Goal: Transaction & Acquisition: Subscribe to service/newsletter

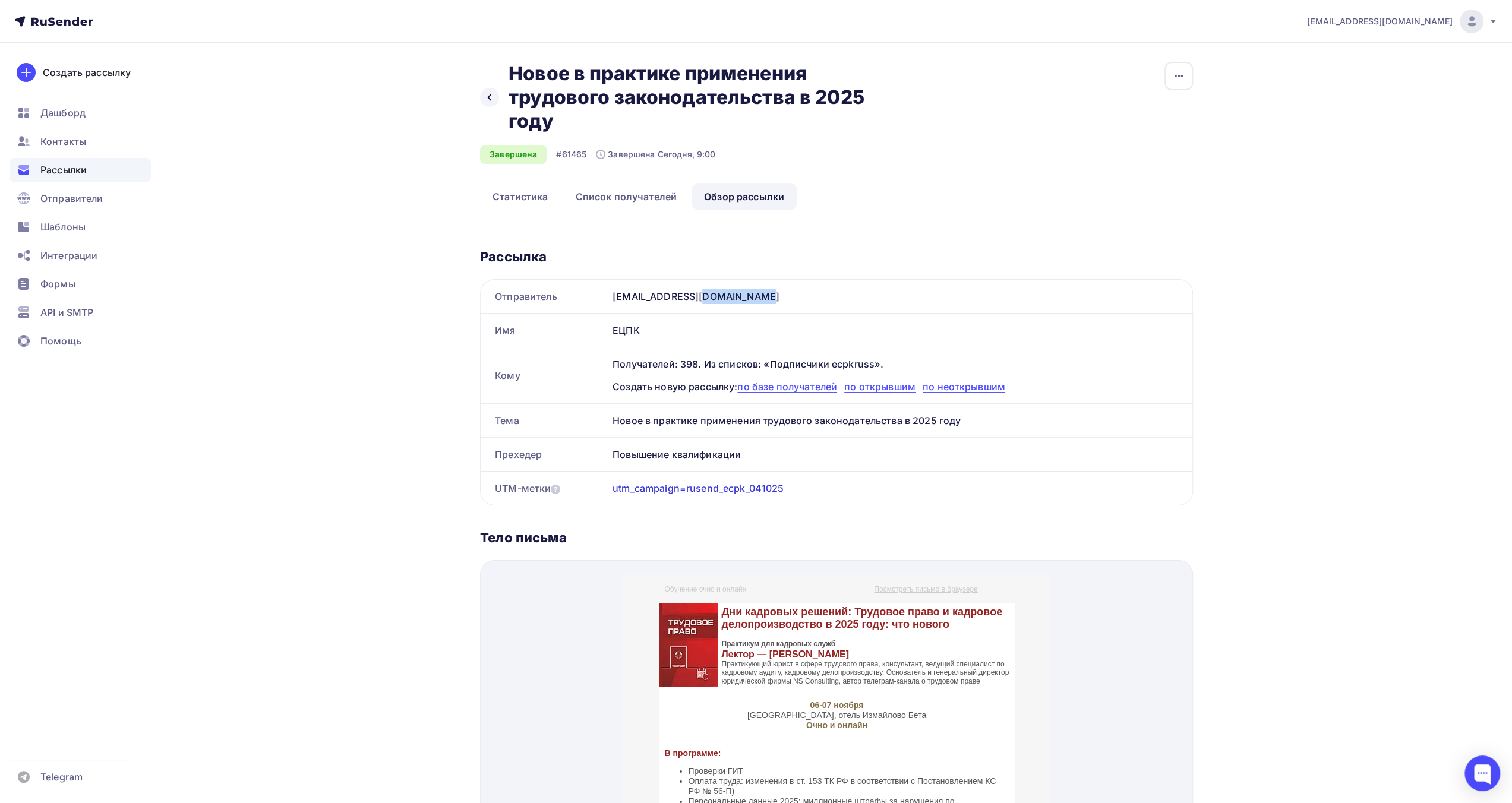
click at [82, 166] on span "Рассылки" at bounding box center [64, 169] width 46 height 14
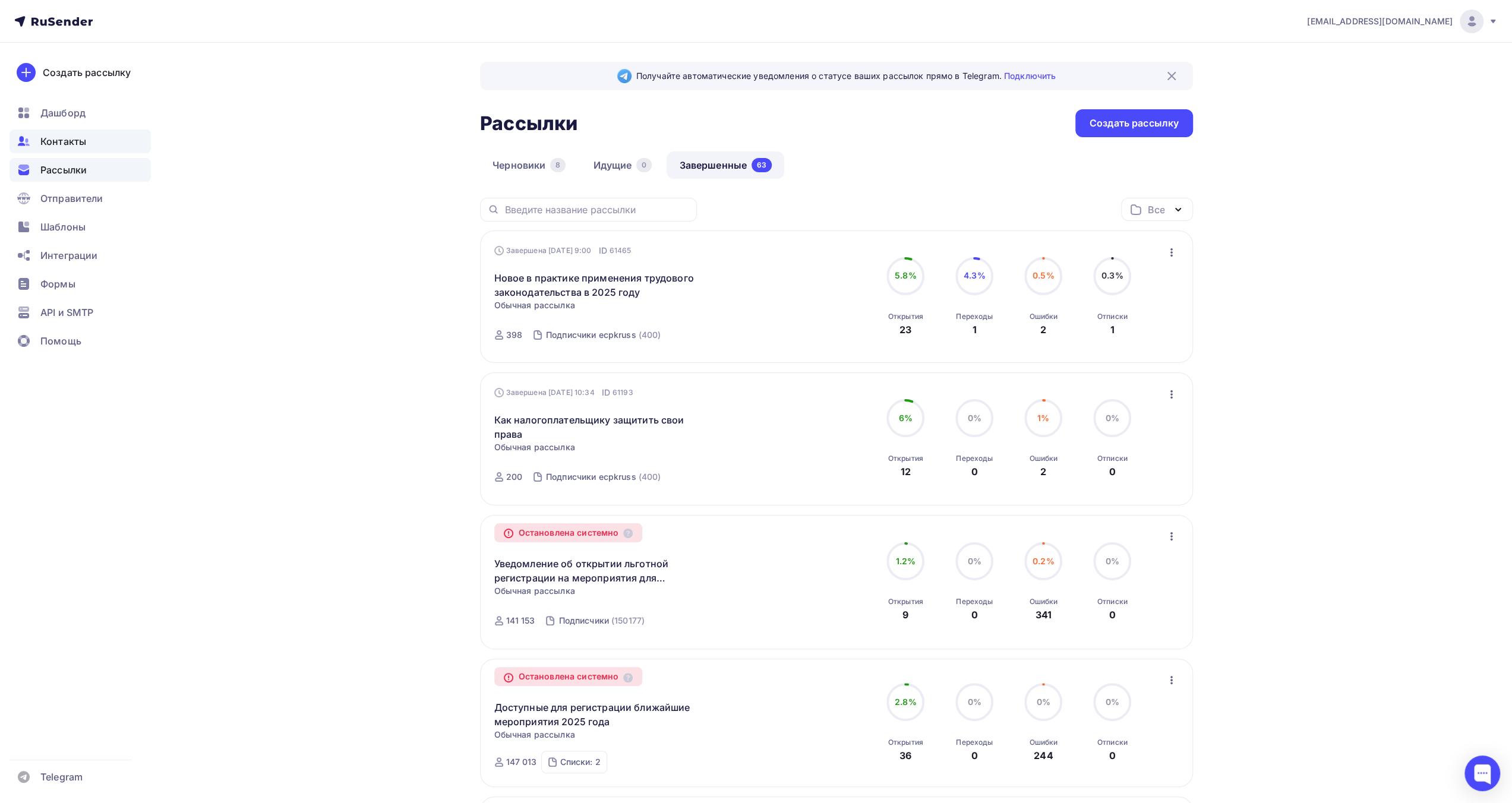
click at [83, 146] on span "Контакты" at bounding box center [63, 141] width 45 height 14
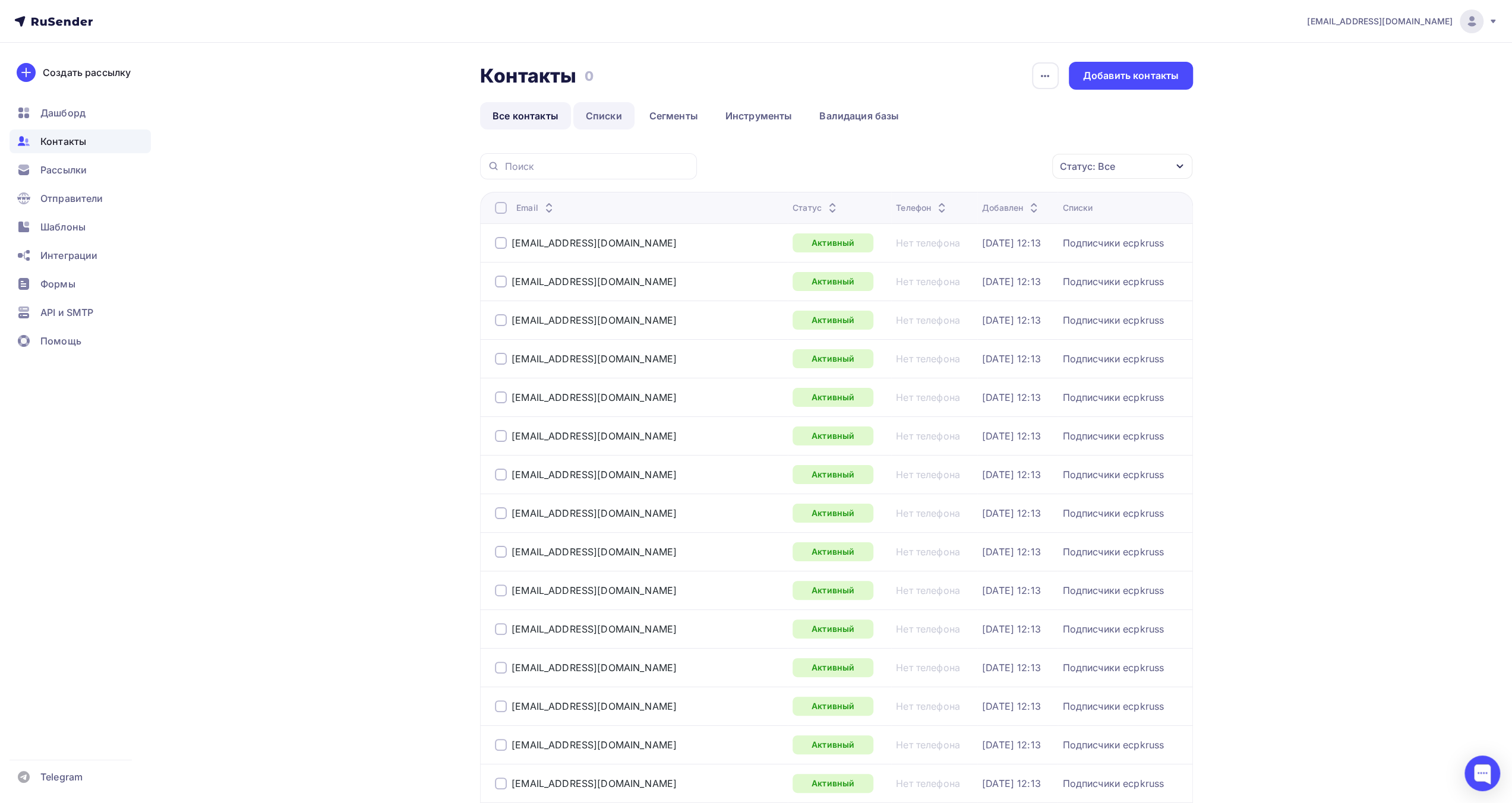
click at [612, 122] on link "Списки" at bounding box center [604, 116] width 61 height 27
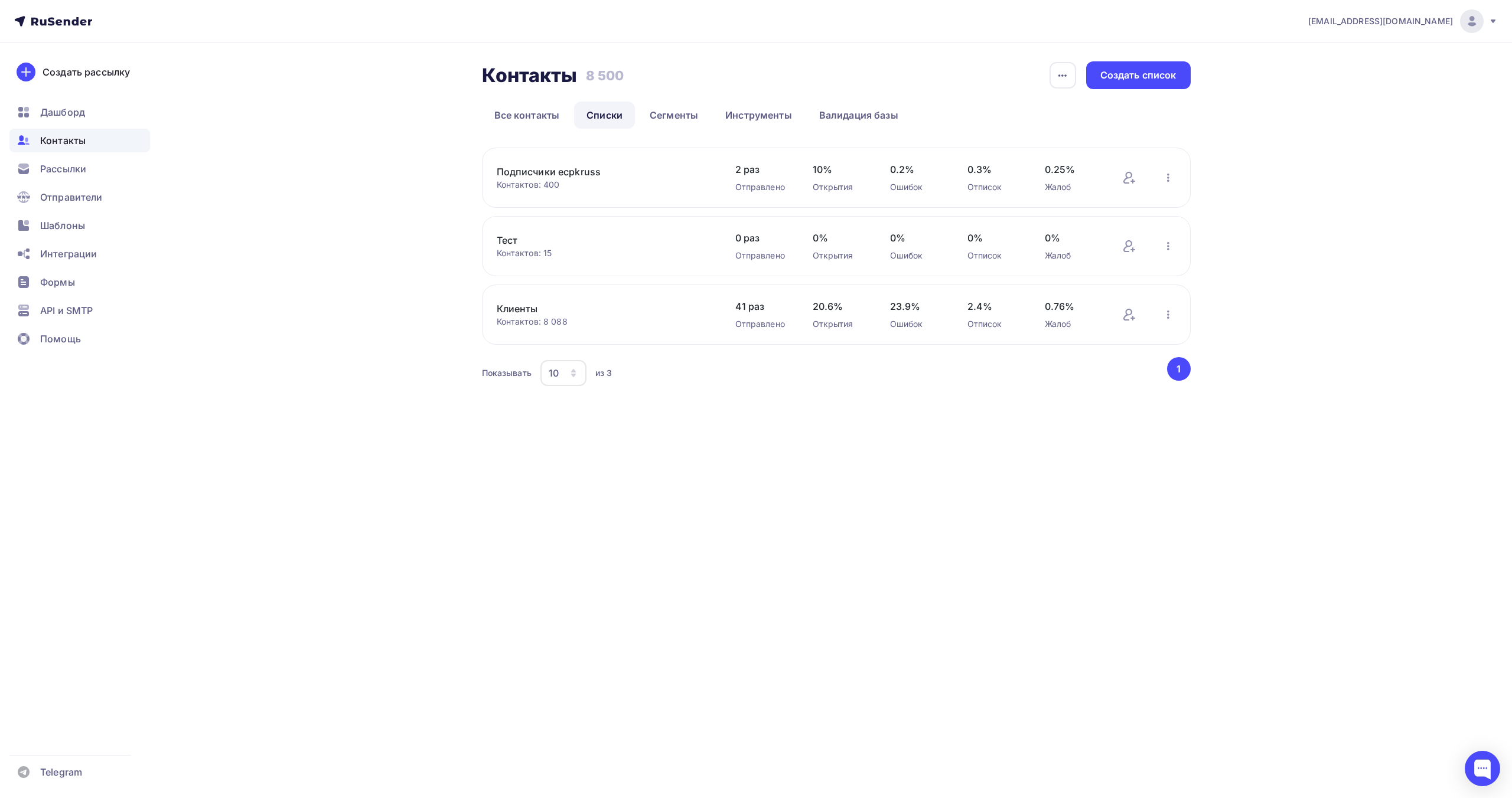
click at [425, 186] on div "Контакты Контакты 8 500 8 500 История импорта Создать список Все контакты Списк…" at bounding box center [756, 239] width 968 height 394
click at [94, 168] on div "Рассылки" at bounding box center [80, 169] width 140 height 24
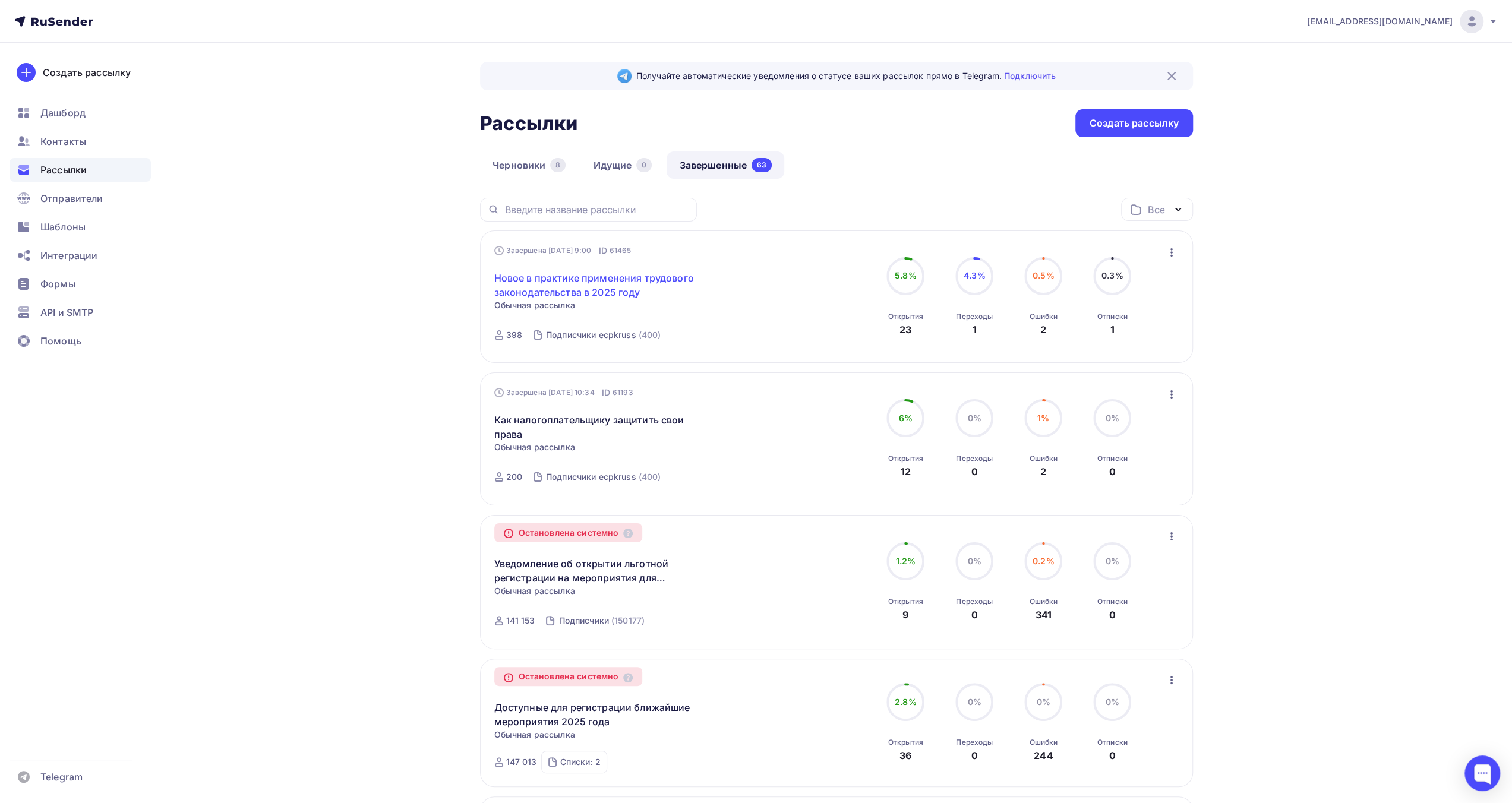
click at [640, 275] on link "Новое в практике применения трудового законодательства в 2025 году" at bounding box center [596, 285] width 204 height 29
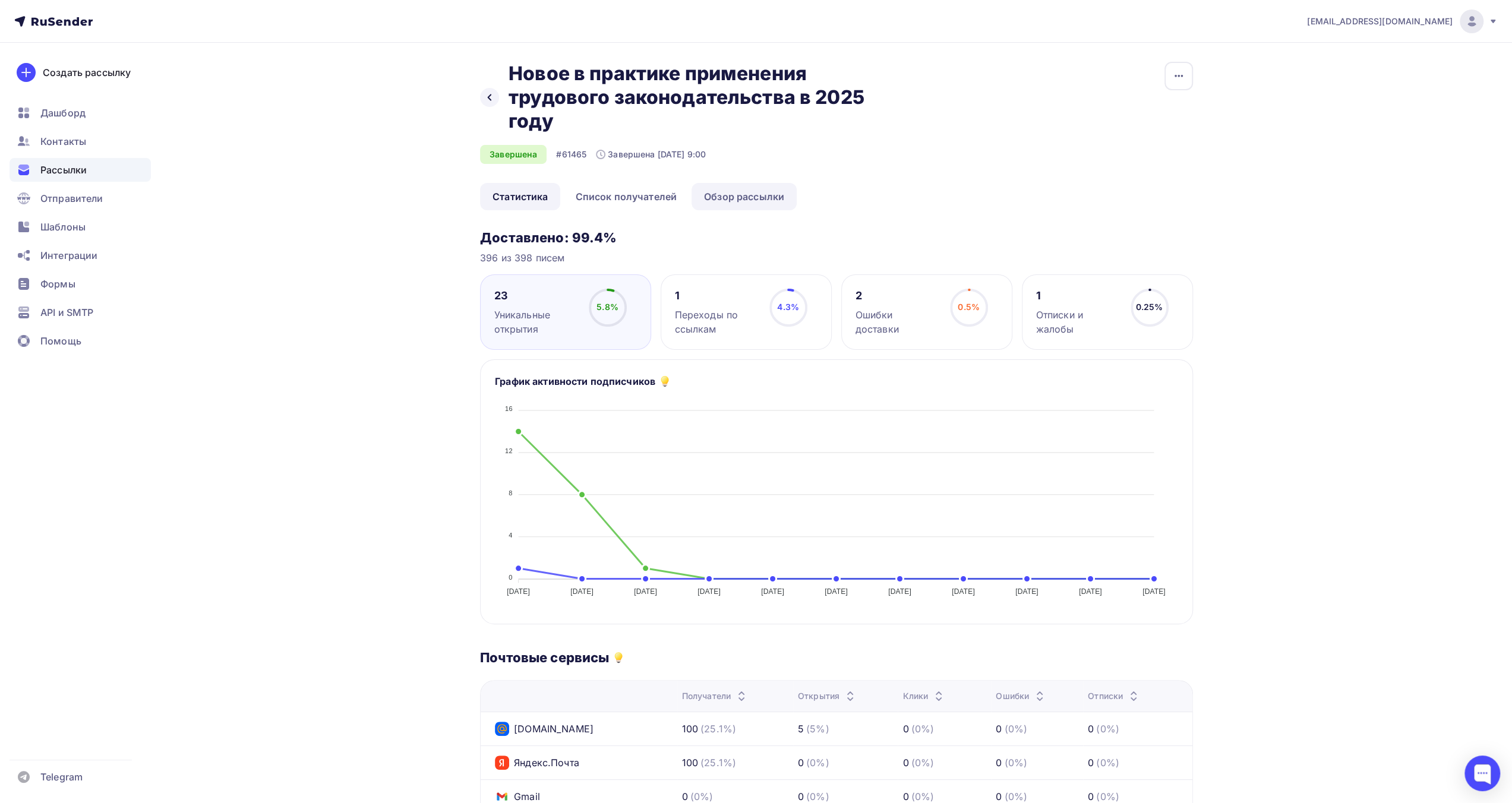
click at [721, 196] on link "Обзор рассылки" at bounding box center [744, 196] width 105 height 27
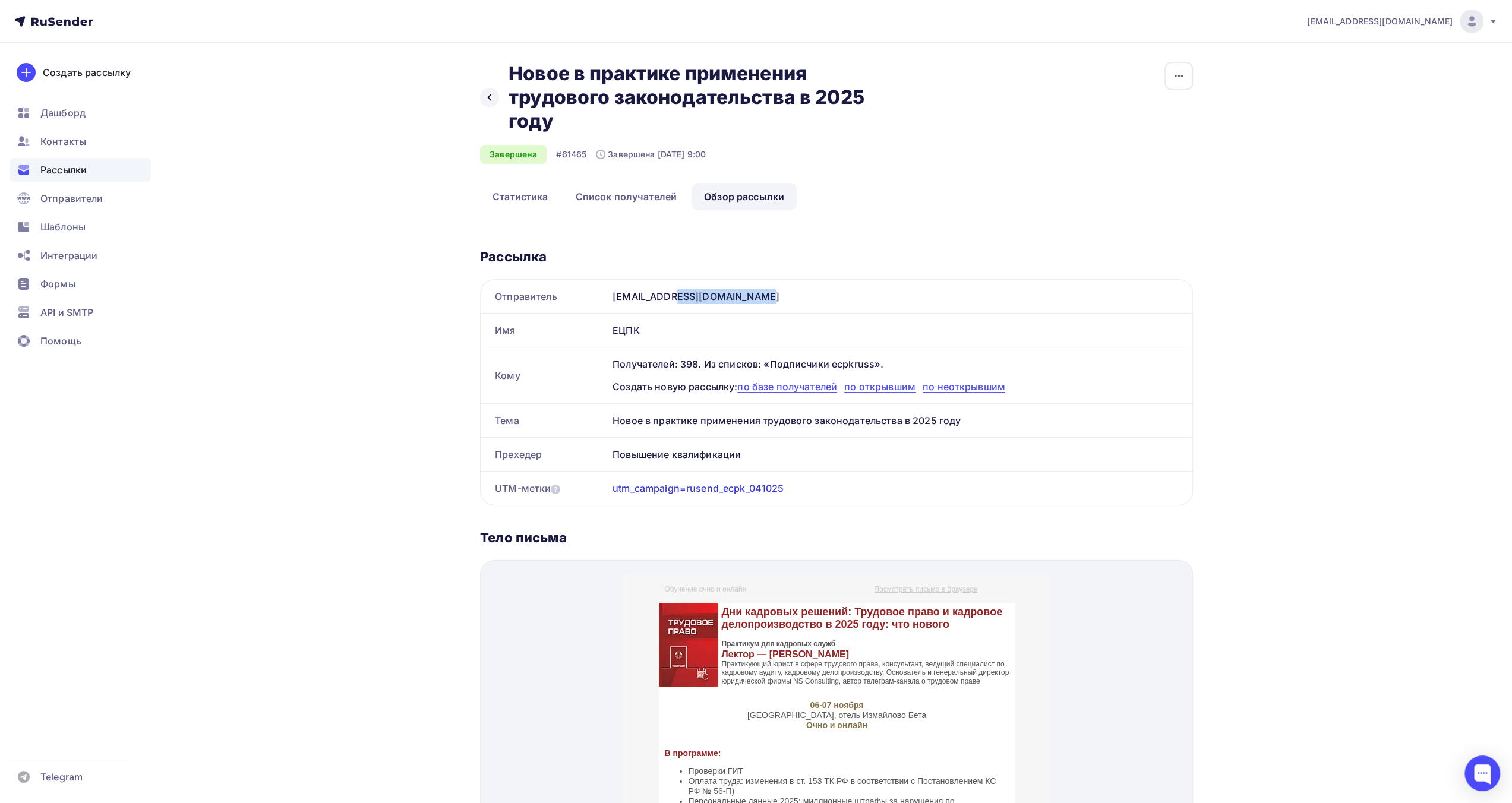
drag, startPoint x: 702, startPoint y: 295, endPoint x: 612, endPoint y: 294, distance: 90.0
click at [612, 294] on div "[EMAIL_ADDRESS][DOMAIN_NAME]" at bounding box center [900, 296] width 584 height 33
copy div "[EMAIL_ADDRESS][DOMAIN_NAME]"
click at [63, 110] on span "Дашборд" at bounding box center [63, 112] width 45 height 14
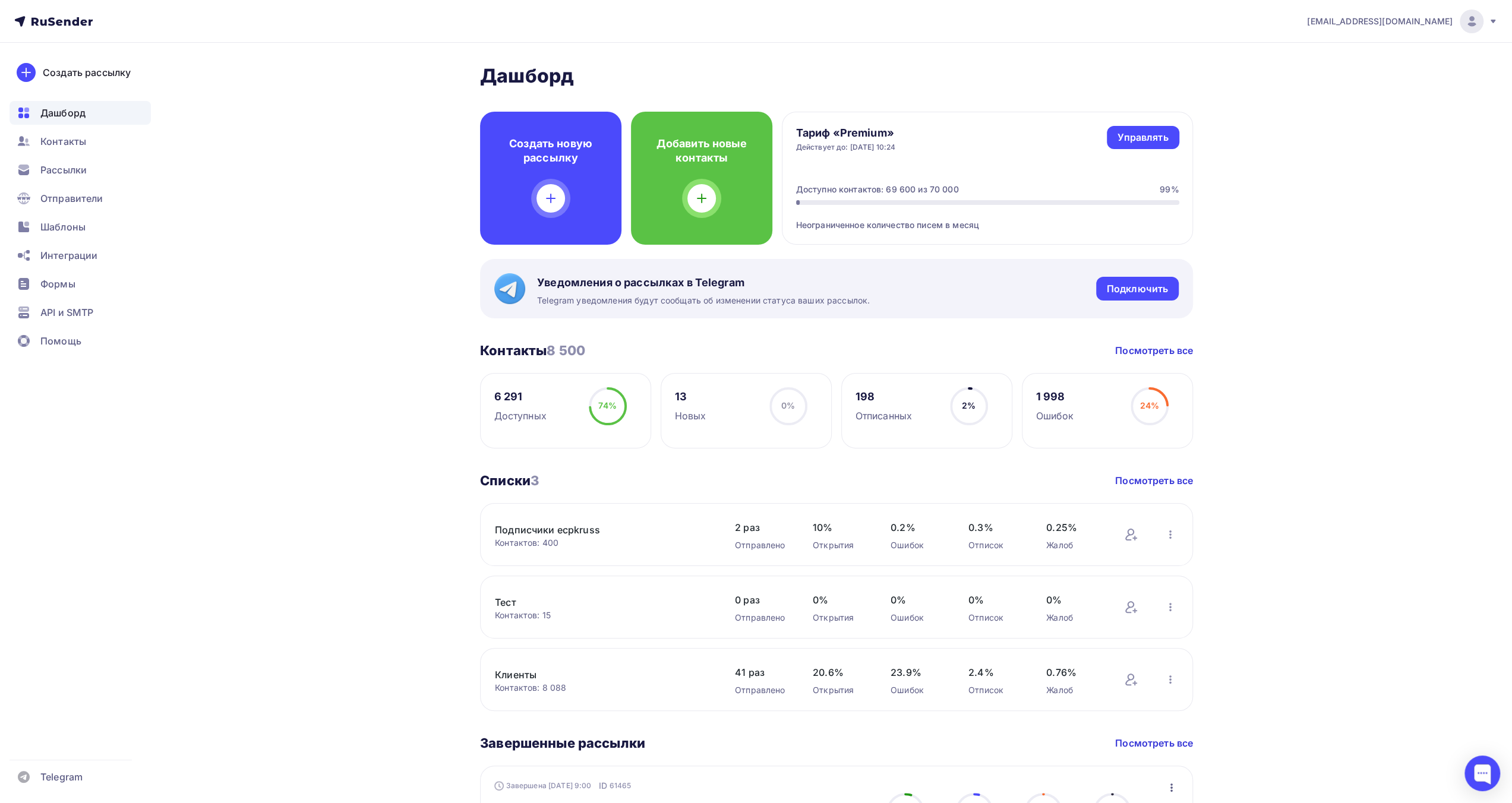
click at [92, 142] on div "Контакты" at bounding box center [80, 141] width 141 height 24
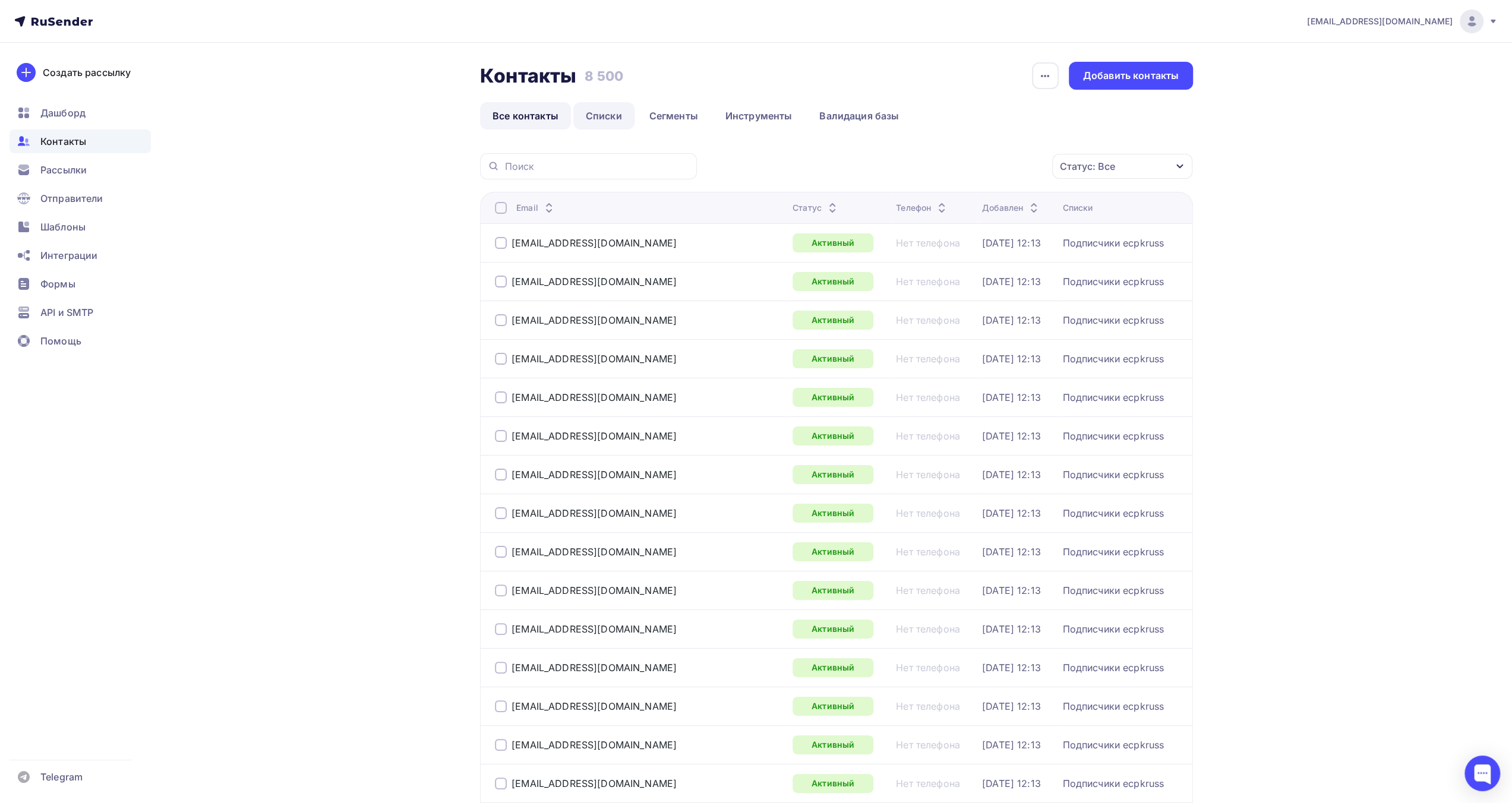
click at [613, 116] on link "Списки" at bounding box center [604, 116] width 61 height 27
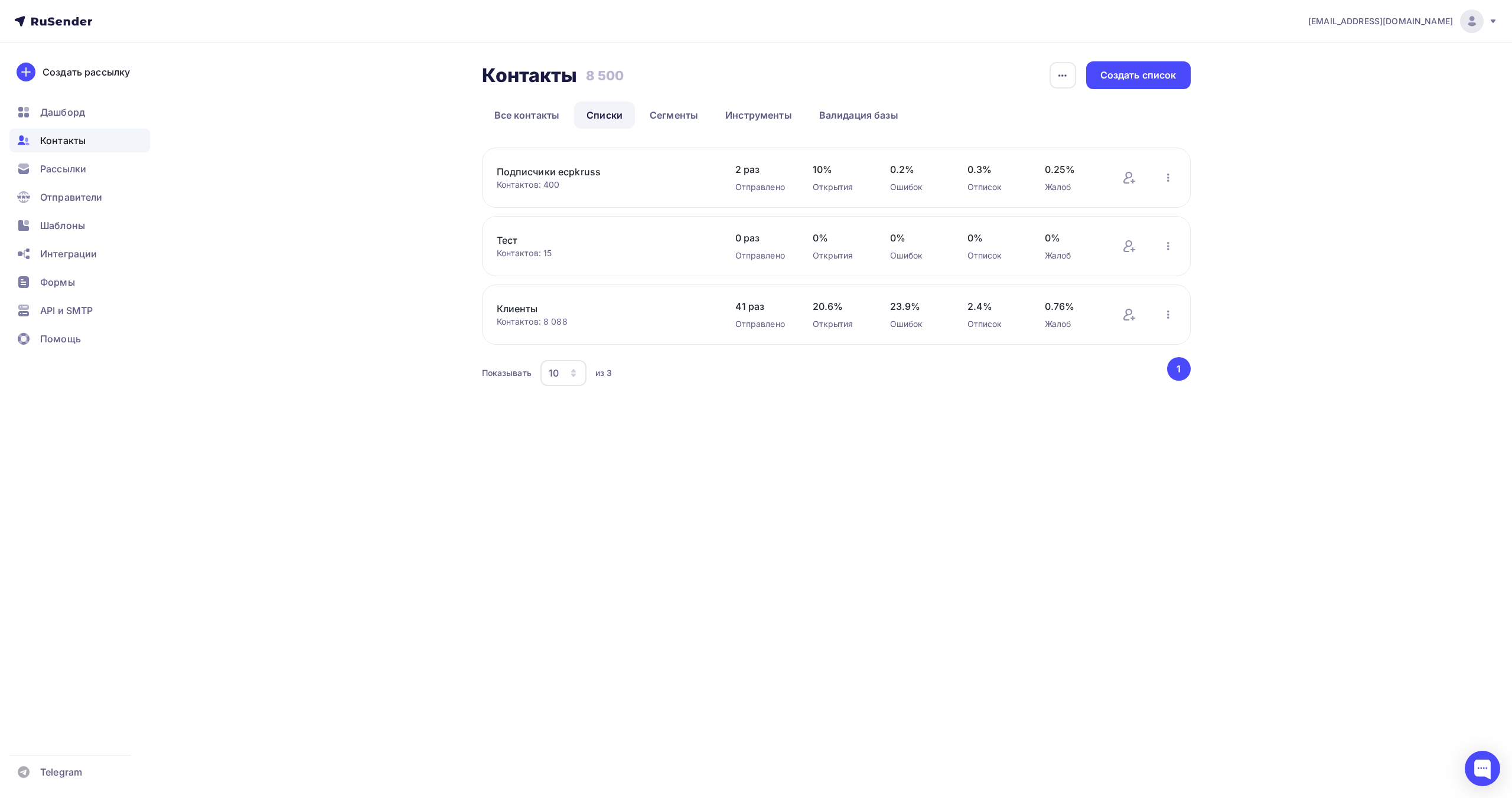
click at [633, 182] on div "Контактов: 400" at bounding box center [604, 185] width 215 height 11
click at [1167, 180] on icon "button" at bounding box center [1167, 177] width 14 height 14
click at [1117, 212] on div "Добавить контакты" at bounding box center [1091, 211] width 166 height 19
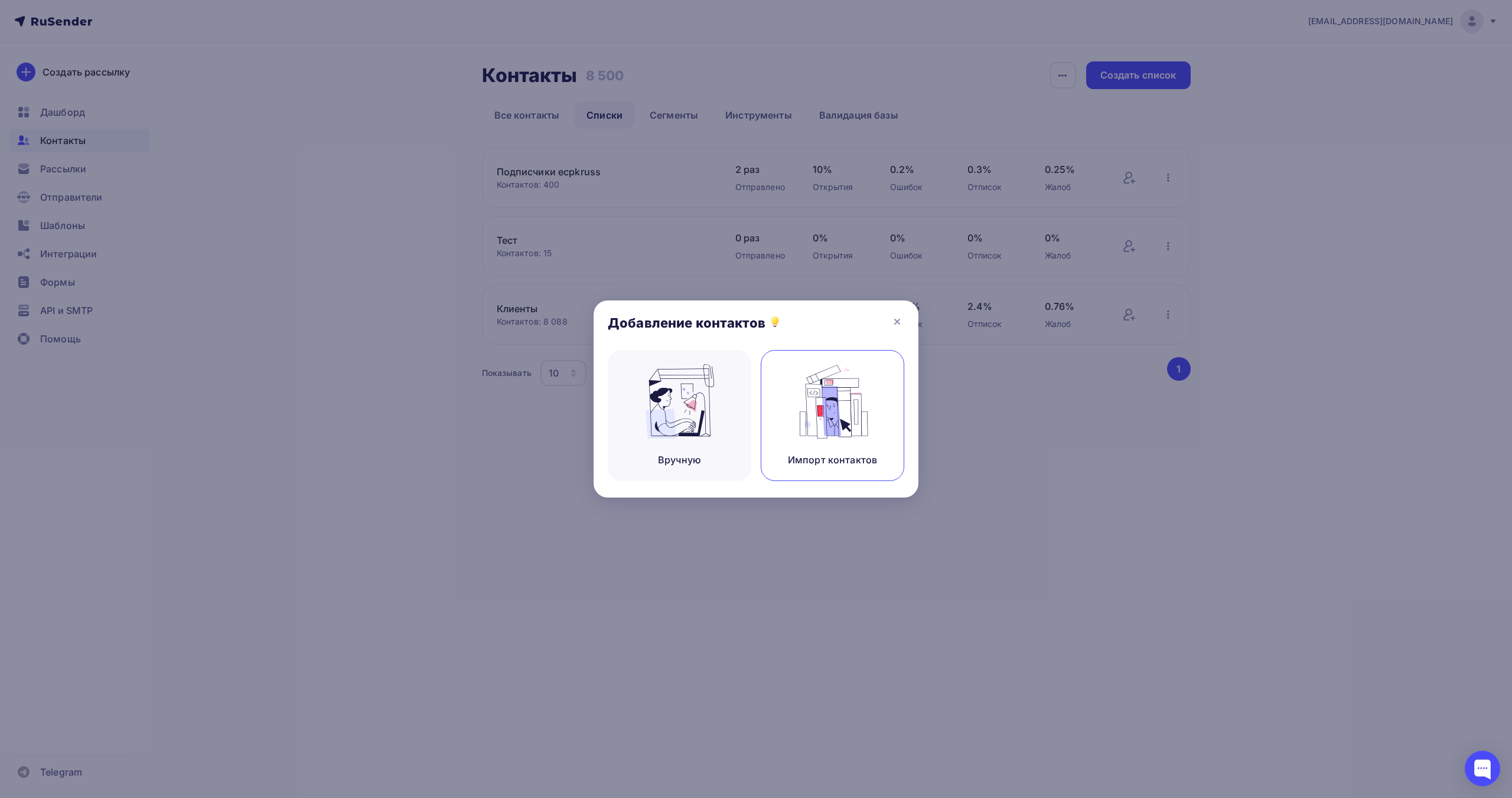
click at [781, 417] on div "Импорт контактов" at bounding box center [832, 416] width 144 height 131
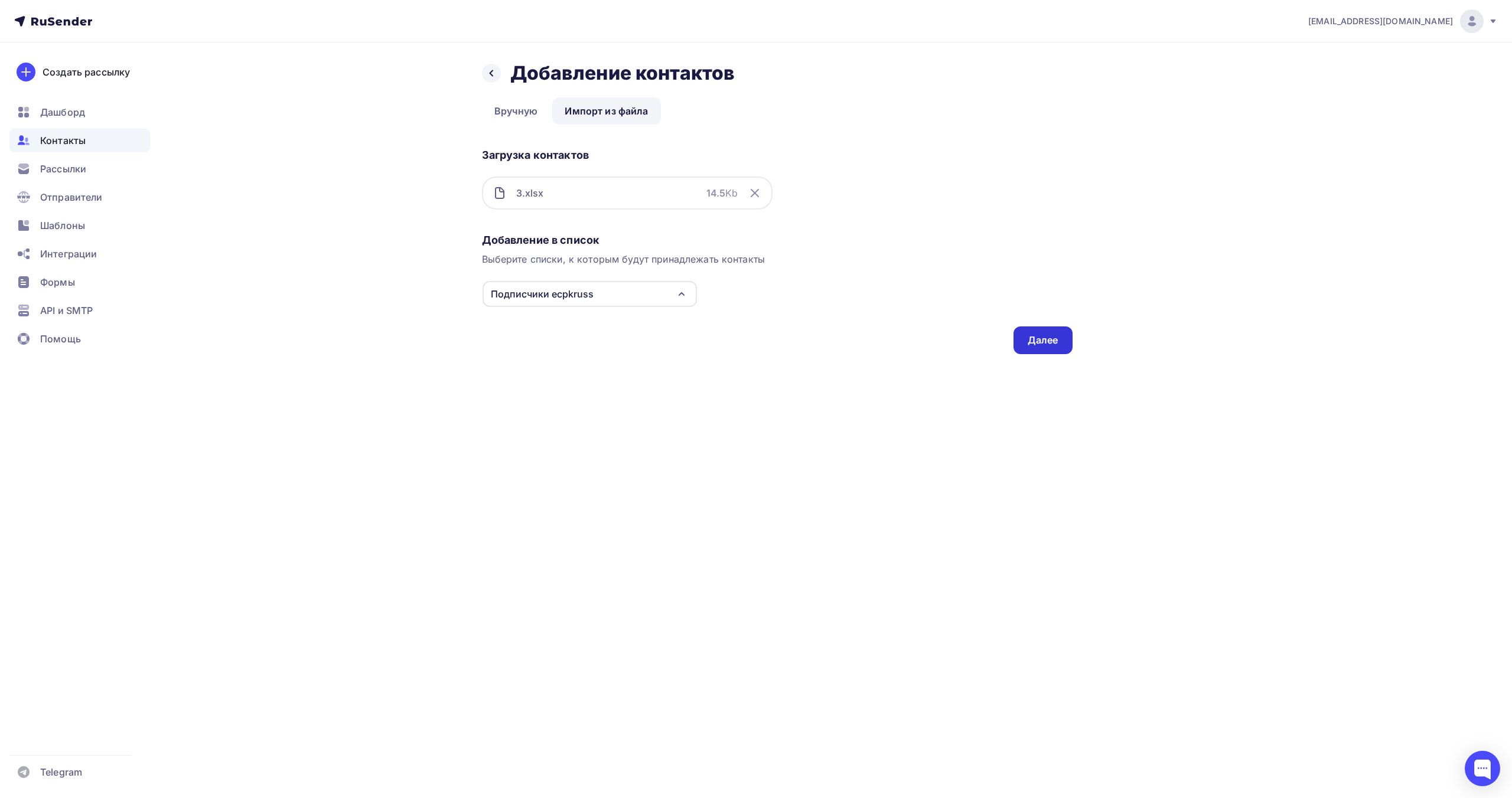
click at [1047, 336] on div "Далее" at bounding box center [1043, 340] width 30 height 14
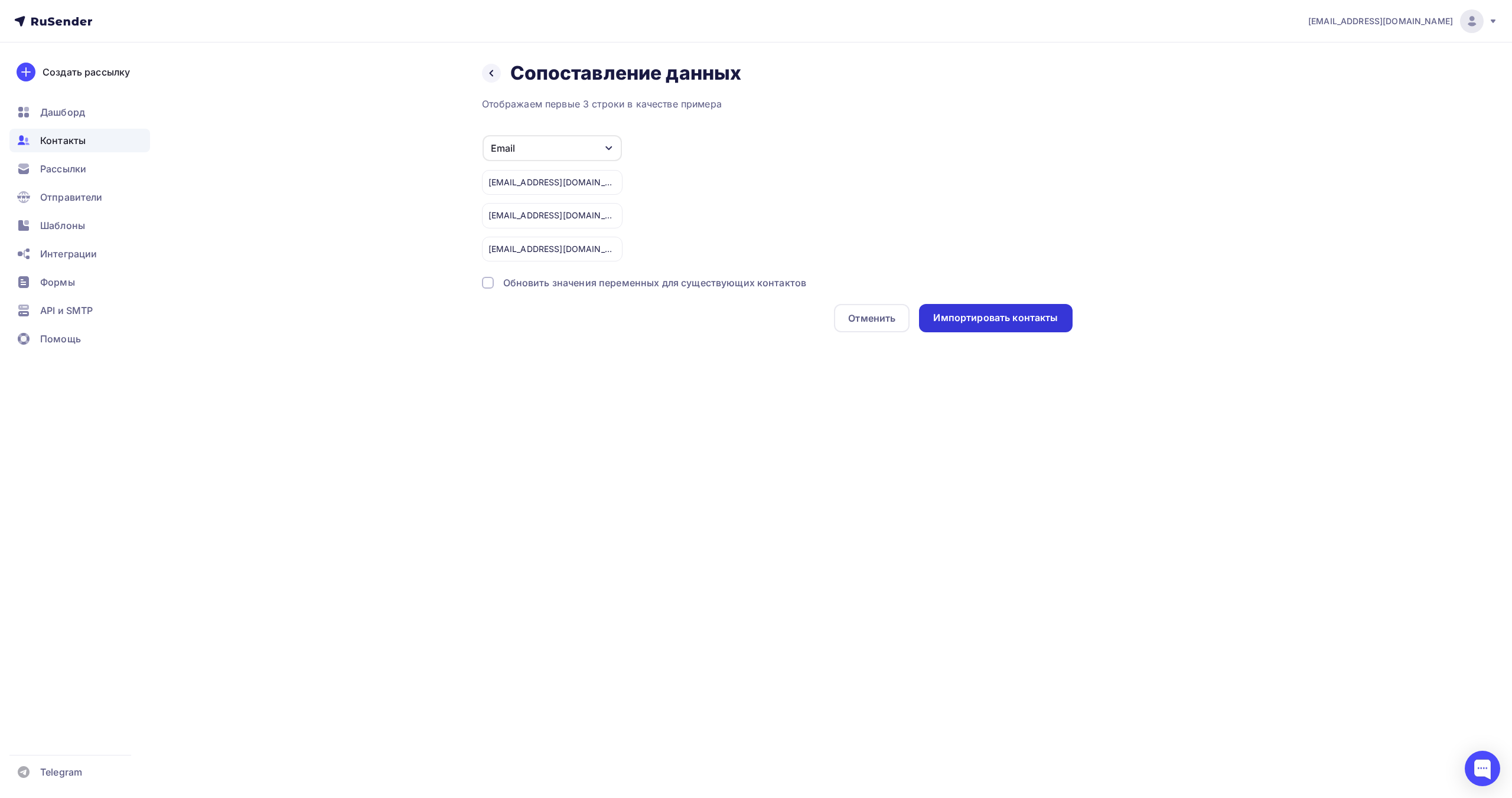
click at [969, 318] on div "Импортировать контакты" at bounding box center [996, 317] width 125 height 14
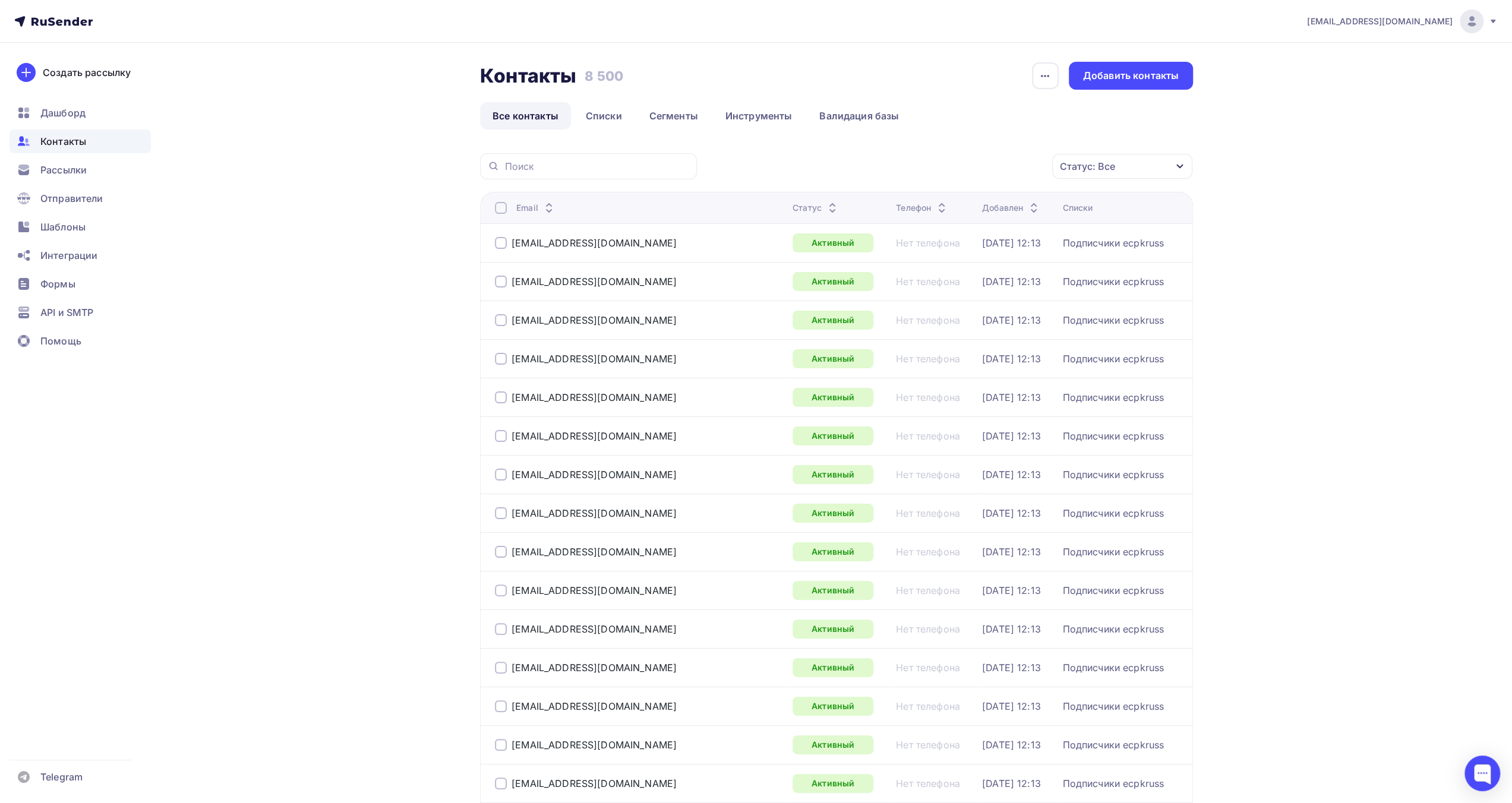
click at [49, 173] on span "Рассылки" at bounding box center [64, 169] width 46 height 14
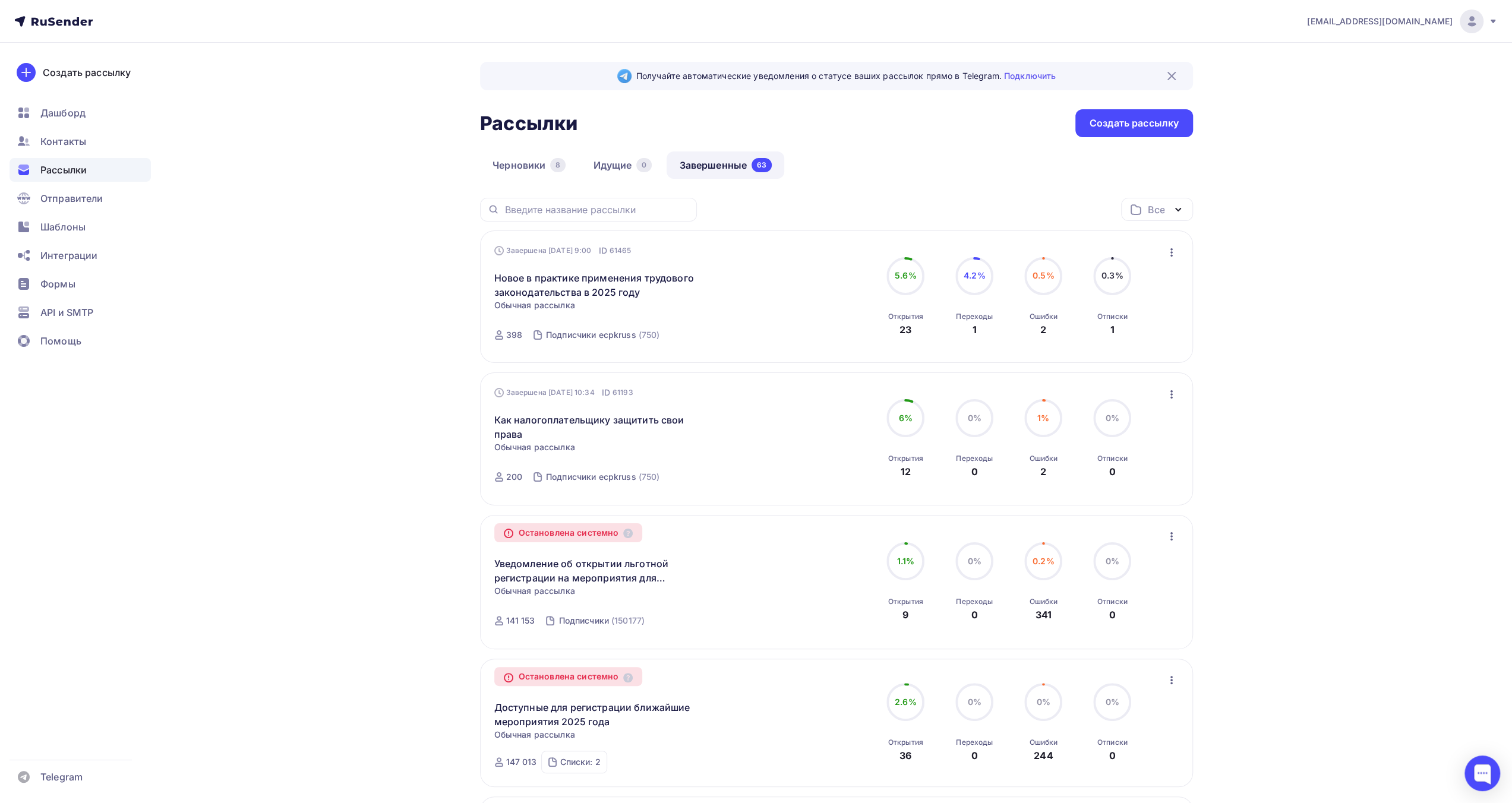
click at [1170, 398] on icon "button" at bounding box center [1171, 394] width 14 height 14
click at [1172, 254] on icon "button" at bounding box center [1171, 252] width 14 height 14
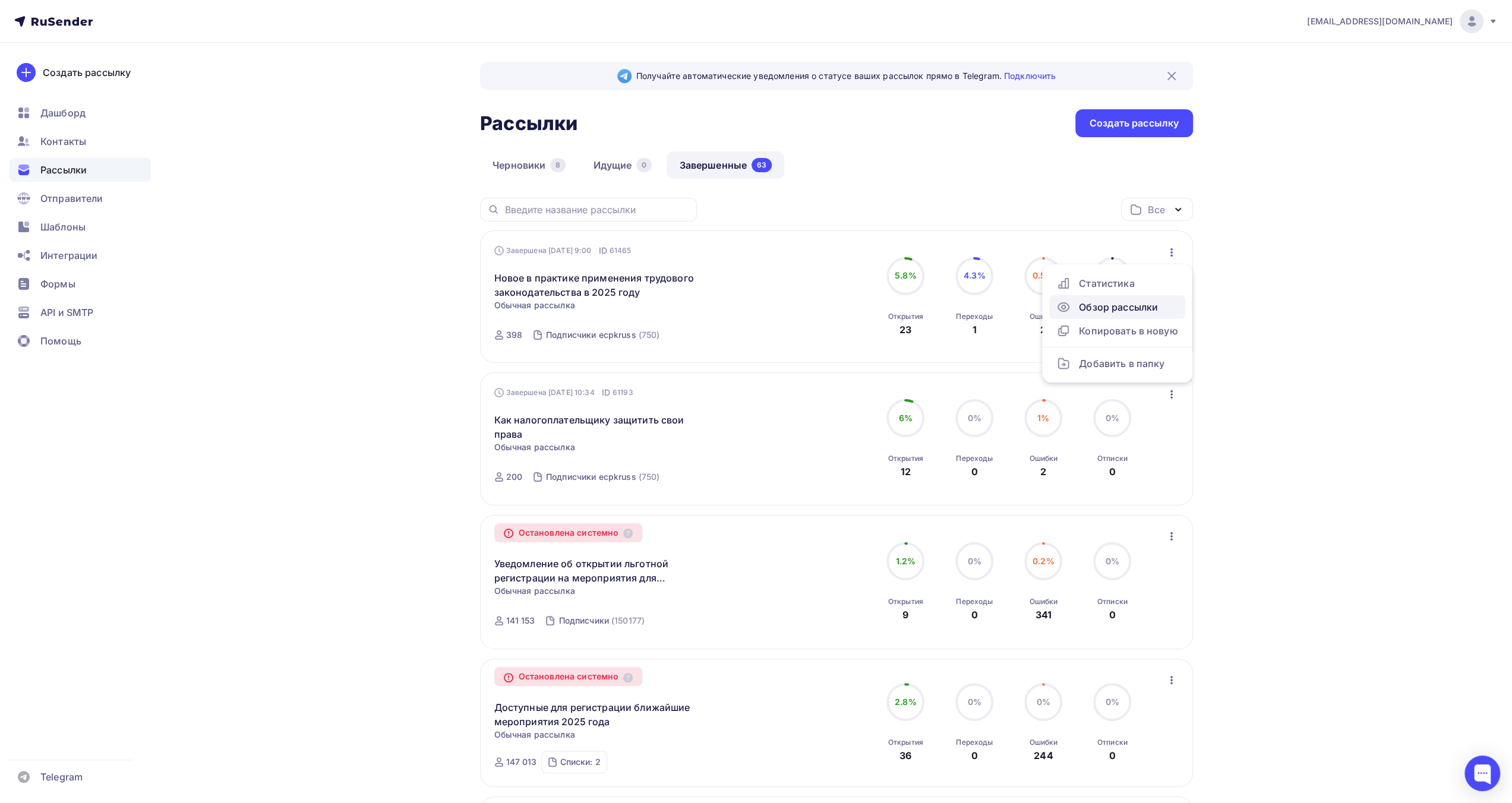
click at [1153, 305] on div "Обзор рассылки" at bounding box center [1117, 307] width 122 height 14
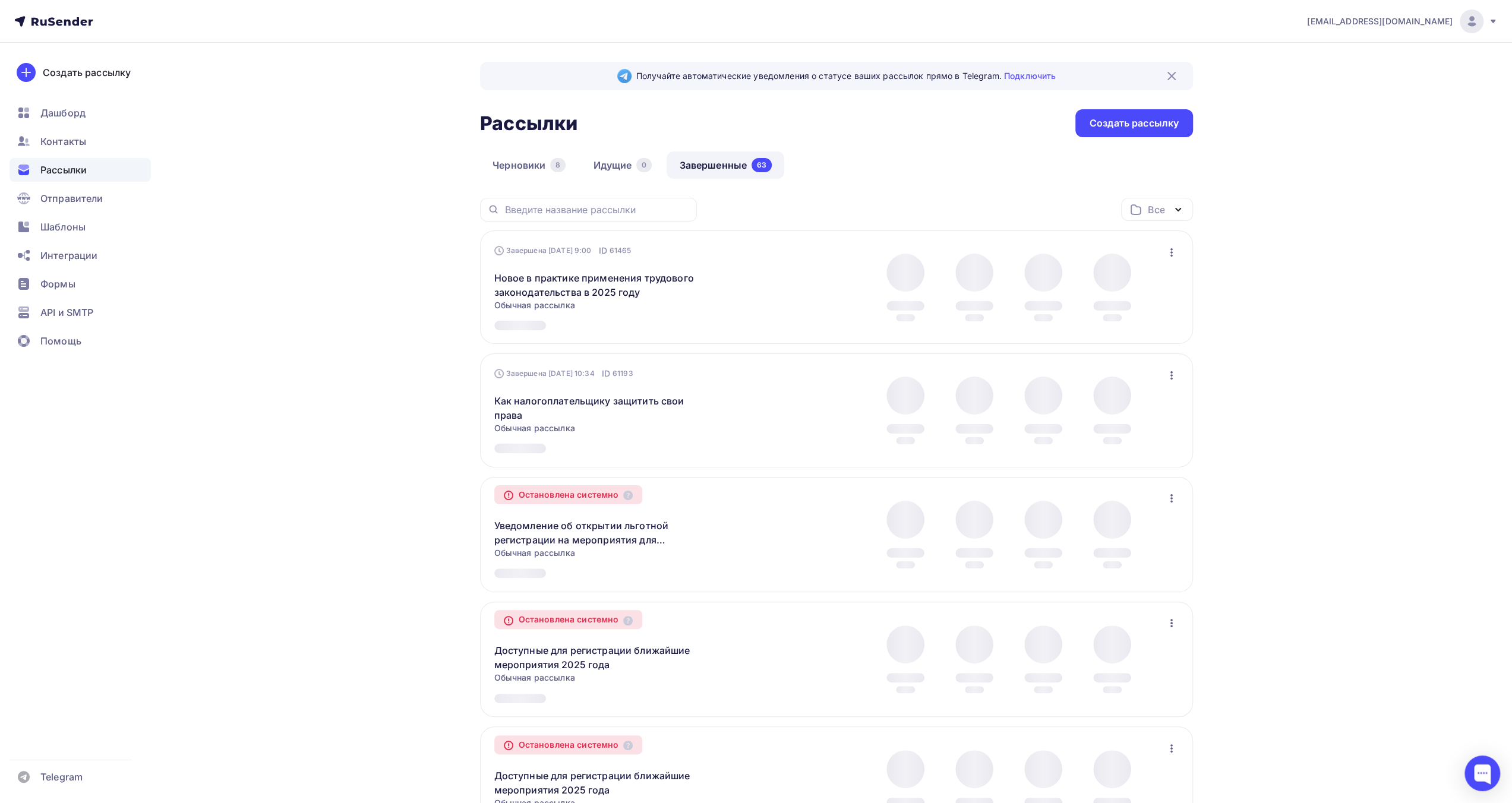
click at [1303, 296] on div "[EMAIL_ADDRESS][DOMAIN_NAME] Аккаунт Тарифы Выйти Создать рассылку [GEOGRAPHIC_…" at bounding box center [756, 802] width 1512 height 1605
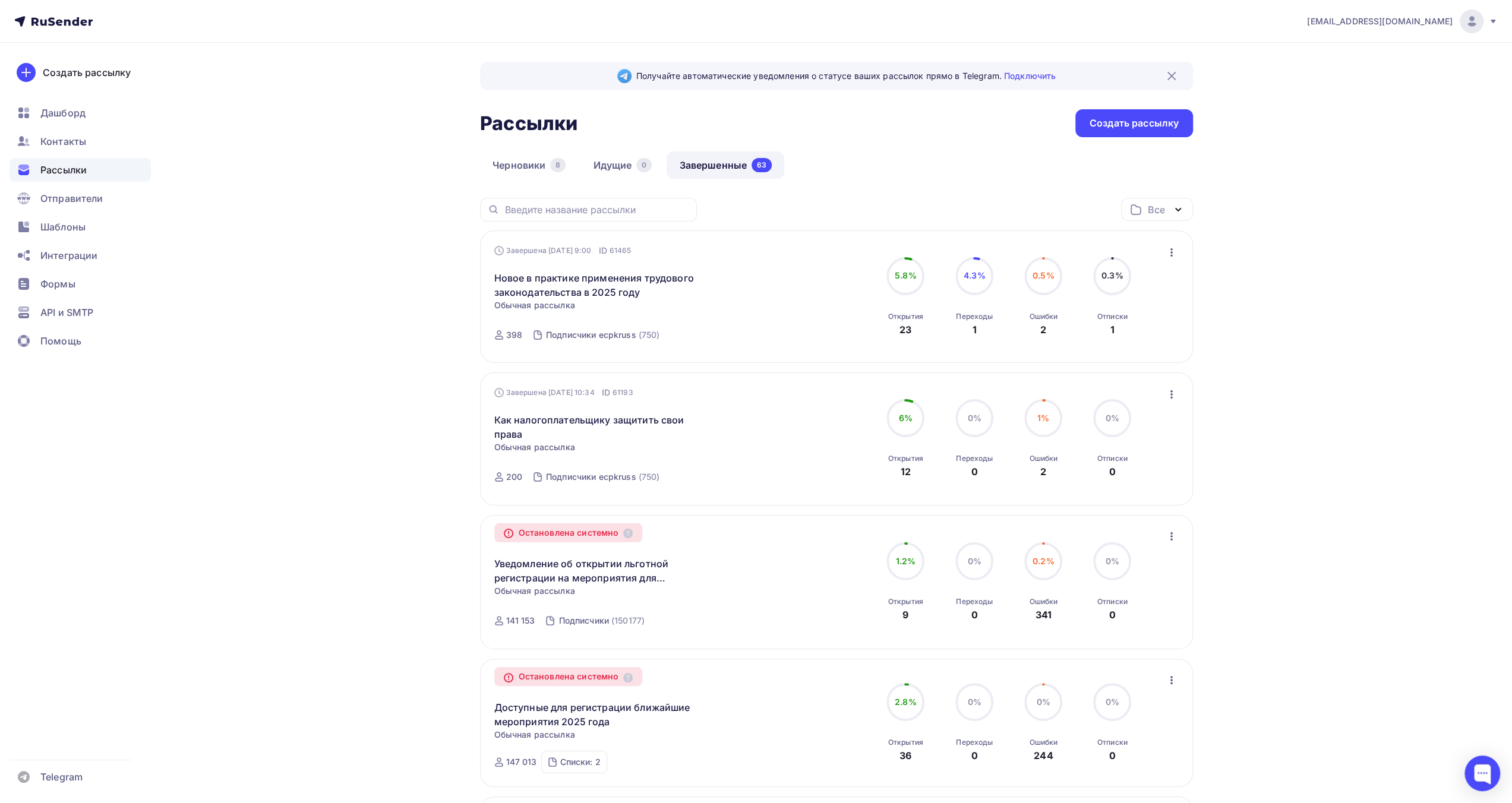
click at [1174, 253] on icon "button" at bounding box center [1171, 252] width 14 height 14
click at [1149, 304] on div "Обзор рассылки" at bounding box center [1117, 307] width 122 height 14
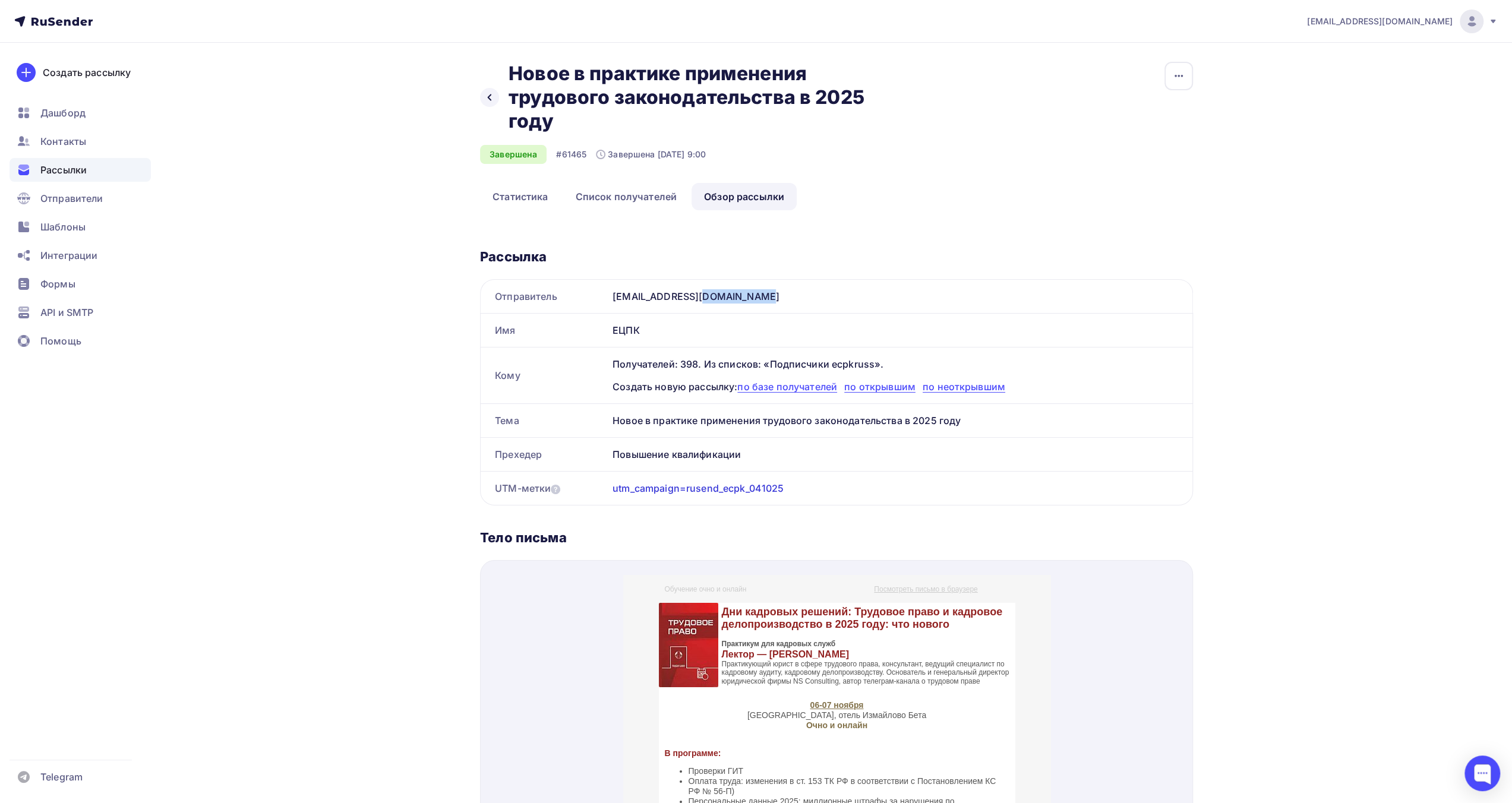
click at [640, 300] on div "[EMAIL_ADDRESS][DOMAIN_NAME]" at bounding box center [900, 296] width 584 height 33
copy div "[DOMAIN_NAME]"
click at [629, 328] on div "ЕЦПК" at bounding box center [900, 330] width 584 height 33
click at [628, 328] on div "ЕЦПК" at bounding box center [900, 330] width 584 height 33
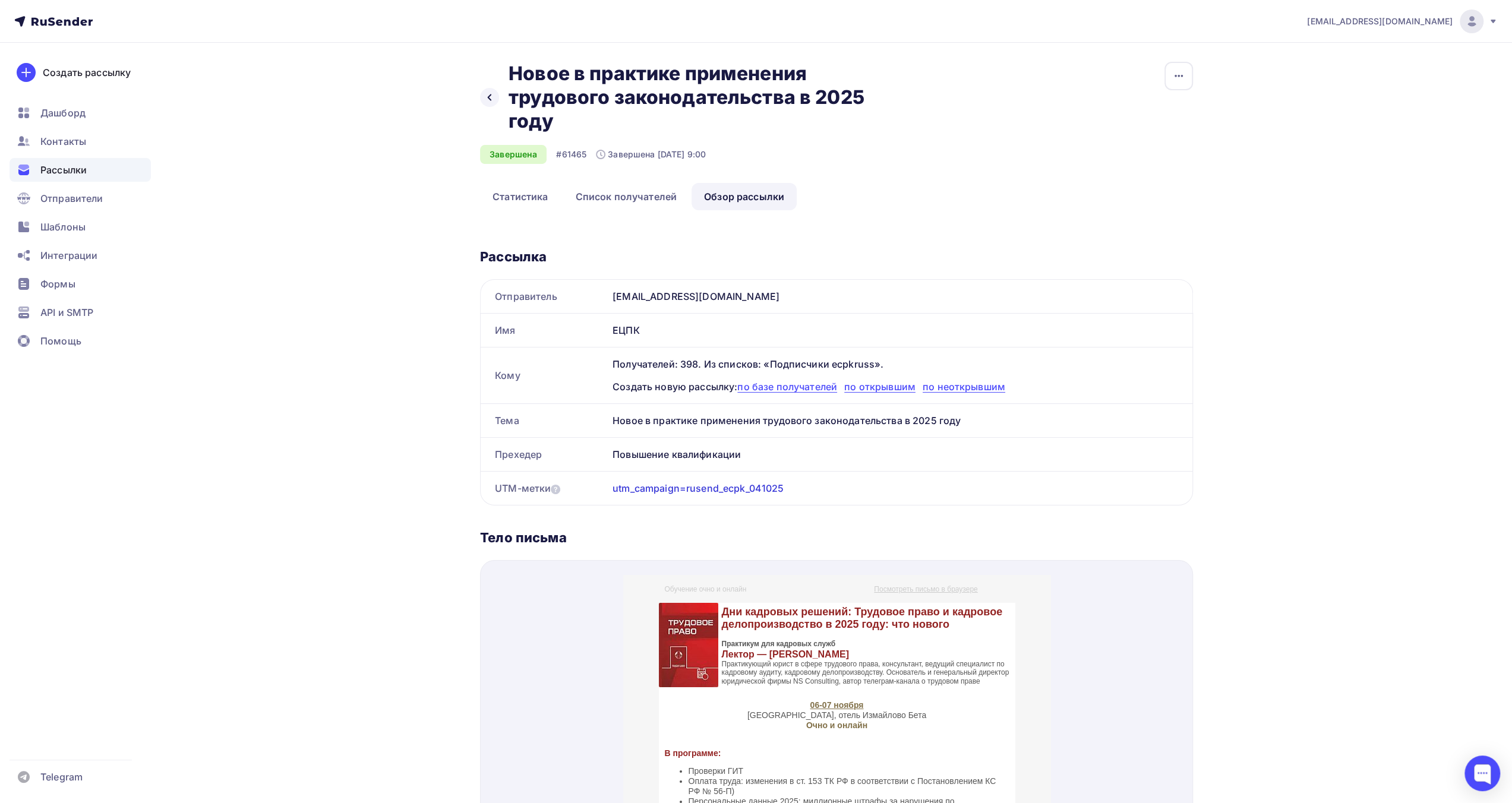
copy div "ЕЦПК"
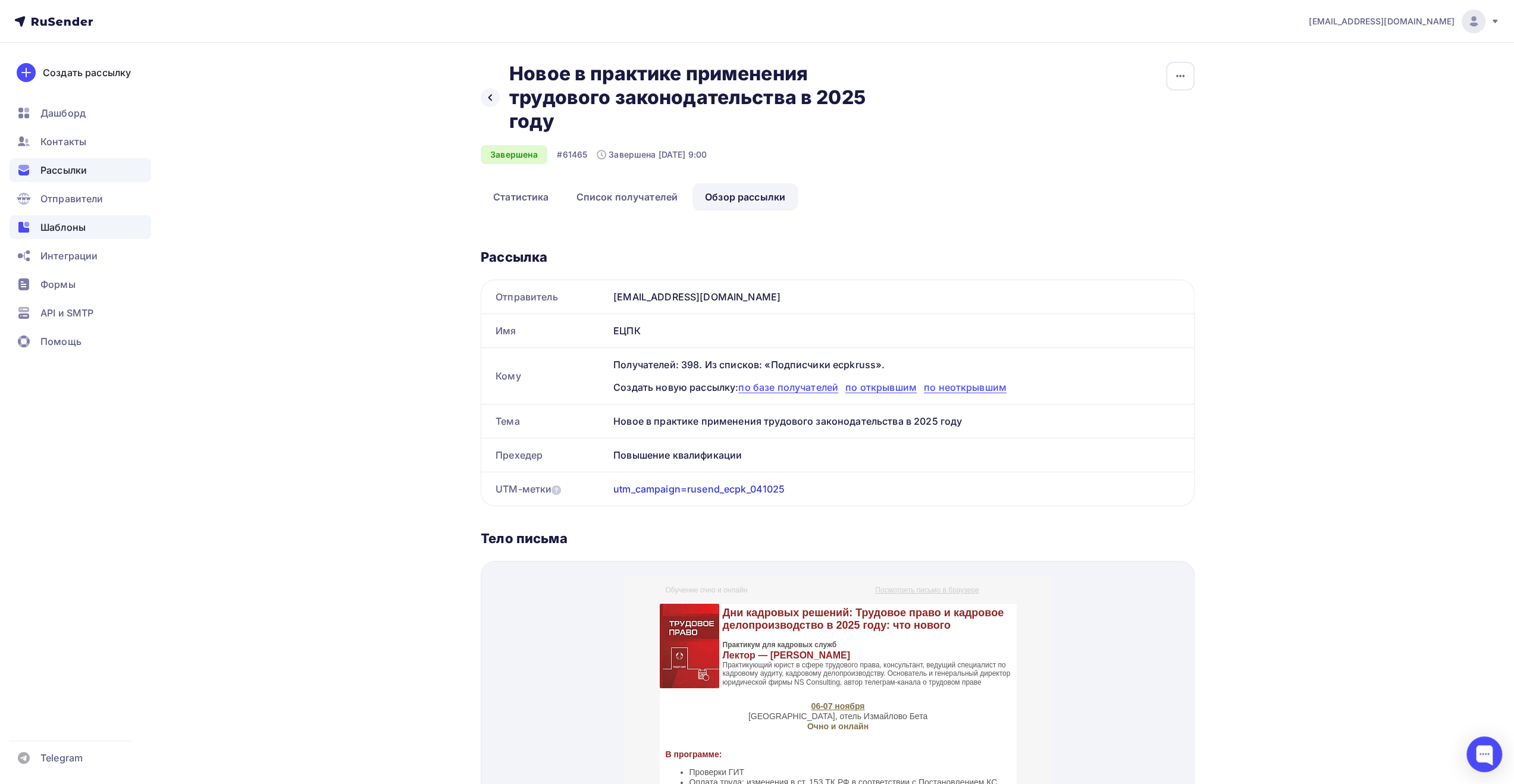
click at [111, 226] on div "Шаблоны" at bounding box center [80, 227] width 141 height 24
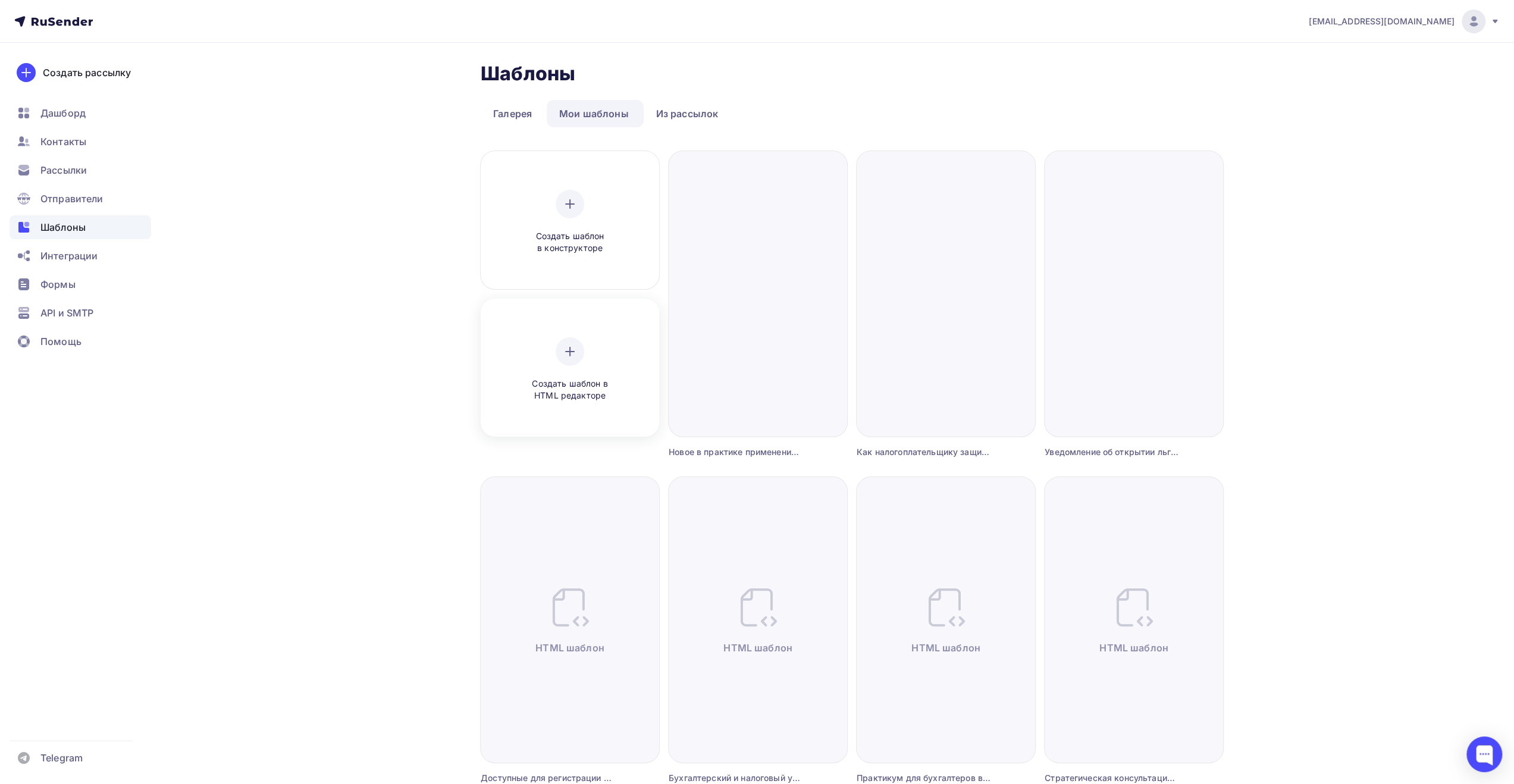
click at [573, 353] on icon at bounding box center [569, 351] width 14 height 14
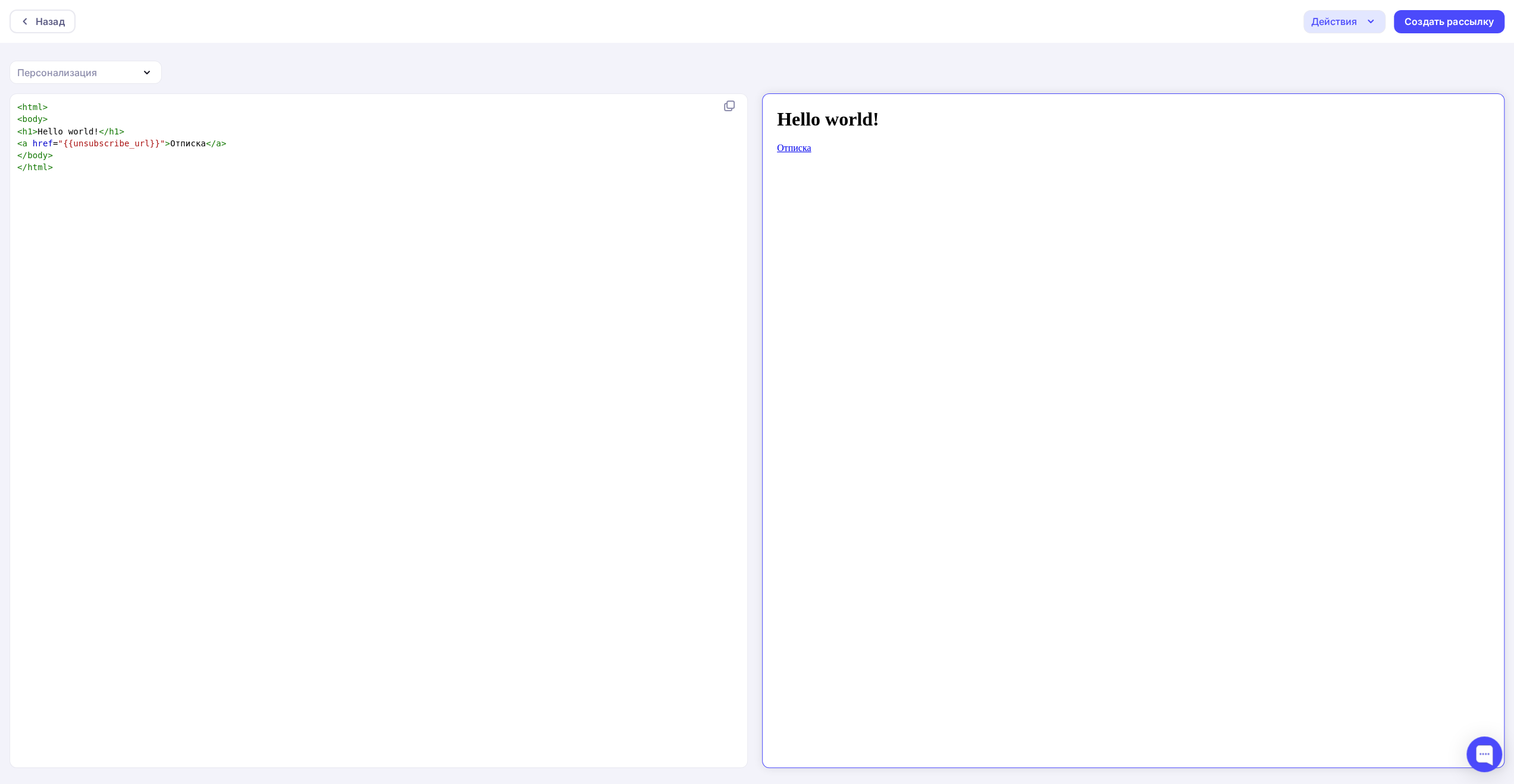
click at [598, 142] on pre "< a href = "{{unsubscribe_url}}" > Отписка </ a >" at bounding box center [376, 143] width 723 height 12
type textarea "<html> <body> <h1>Hello world!</h1> <a href="{{unsubscribe_url}}">Отписка</a> <…"
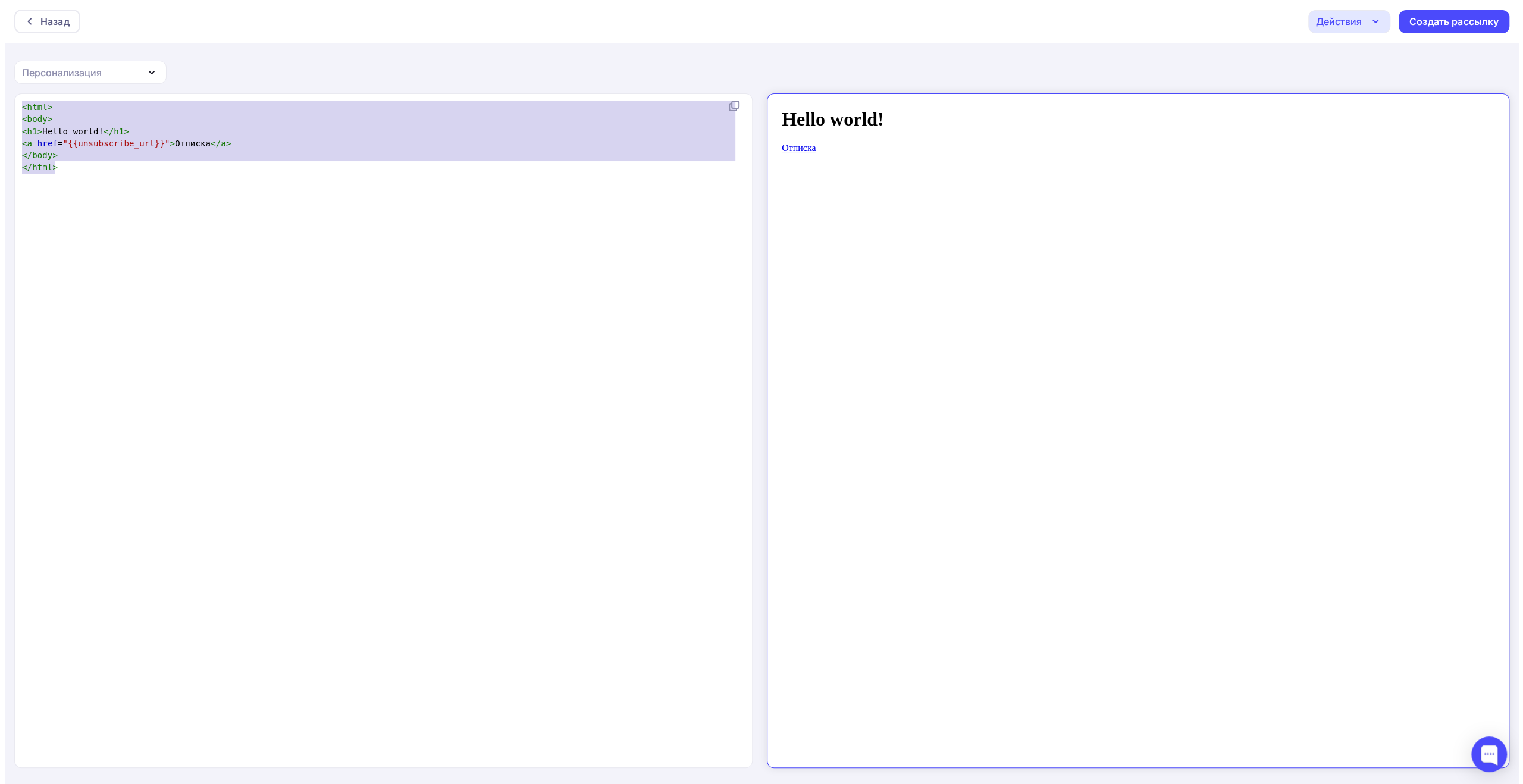
scroll to position [1851, 0]
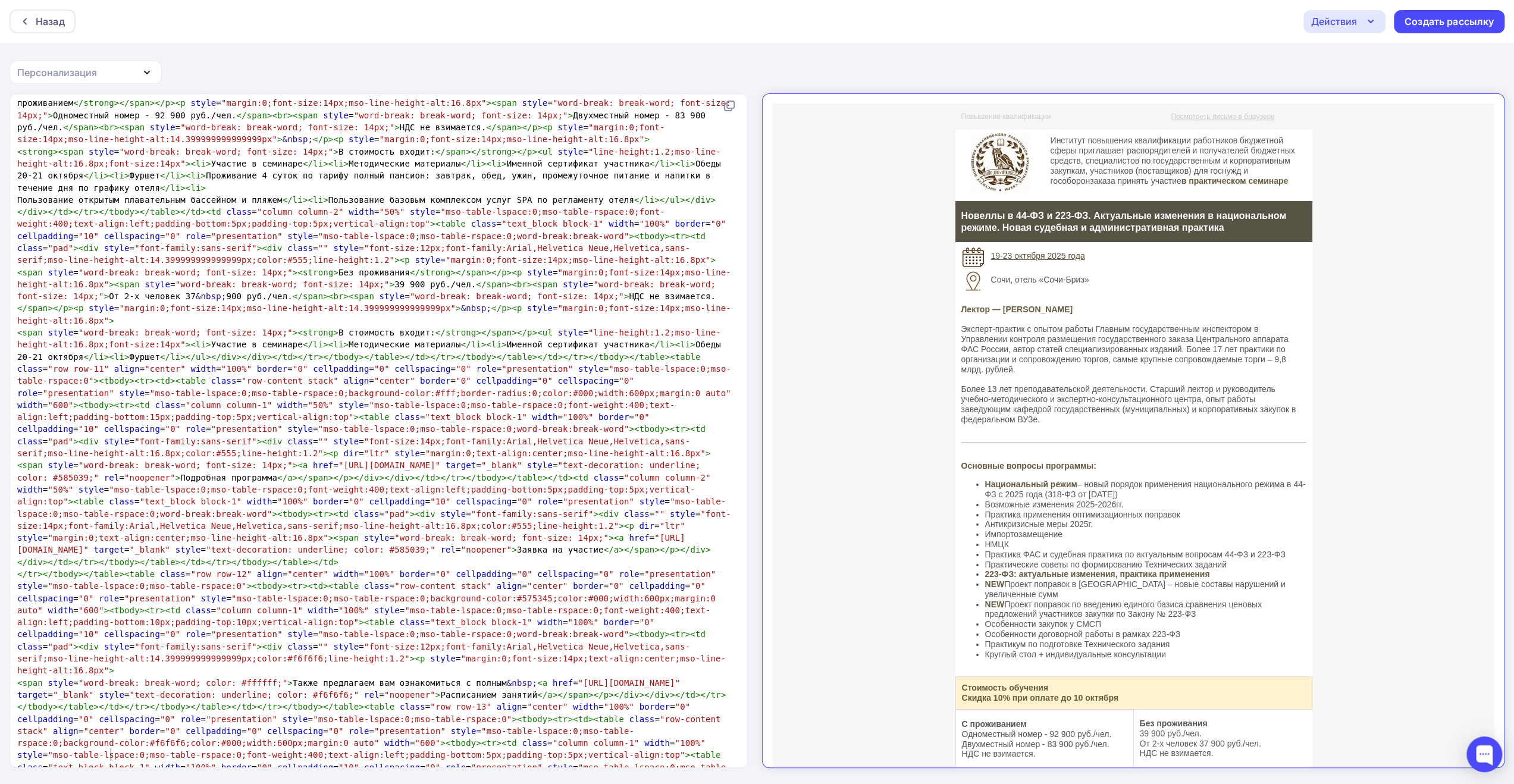
click at [1366, 25] on icon "button" at bounding box center [1370, 21] width 14 height 14
click at [1361, 93] on div "Сохранить в Мои шаблоны" at bounding box center [1406, 89] width 131 height 14
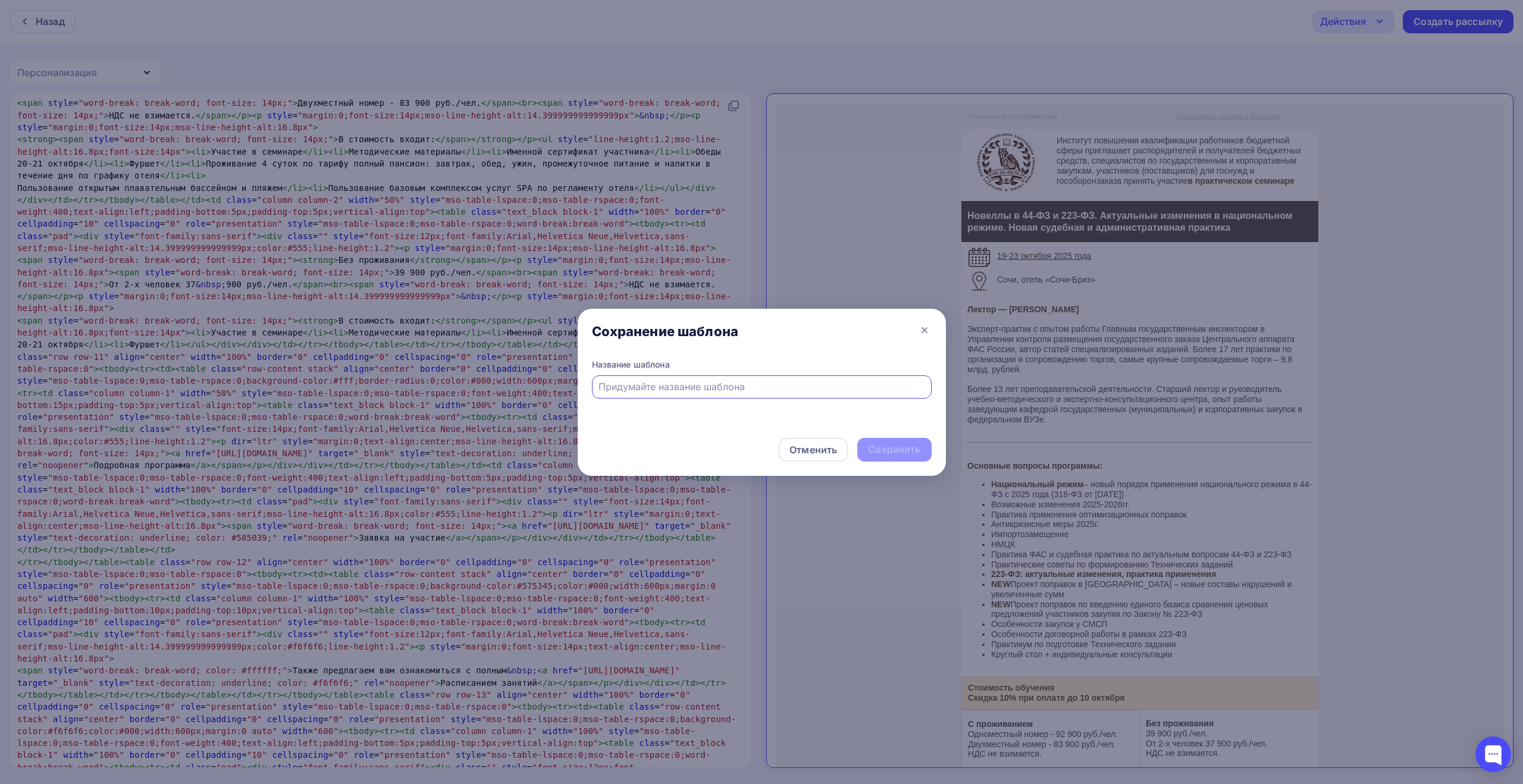
click at [750, 392] on input "text" at bounding box center [761, 386] width 326 height 14
paste input "Критически значимые изменения законодательства о закупках 2025 года. Разъяснени…"
type input "Критически значимые изменения законодательства о закупках 2025 года. Разъяснени…"
click at [912, 454] on div "Сохранить" at bounding box center [893, 449] width 52 height 14
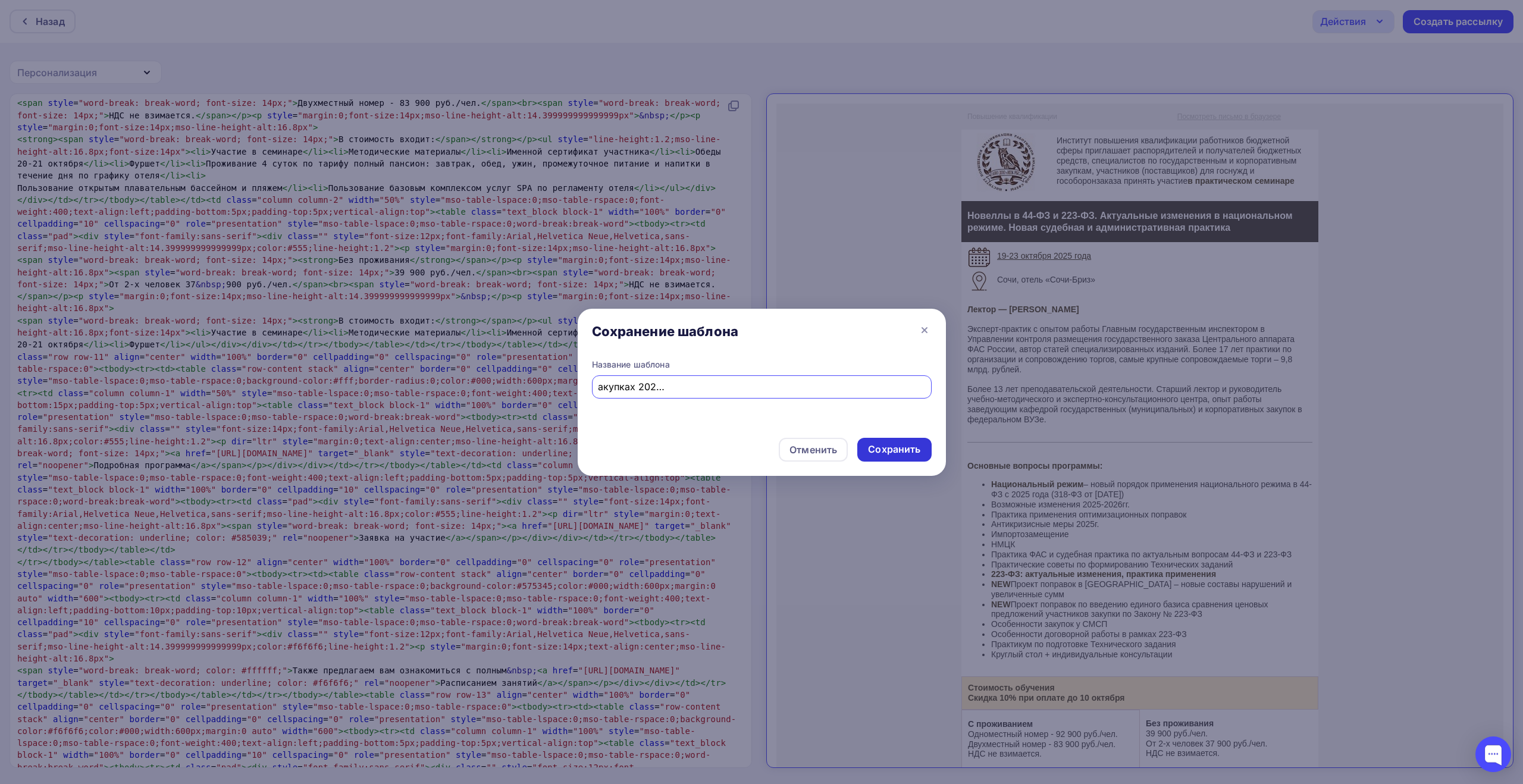
scroll to position [0, 0]
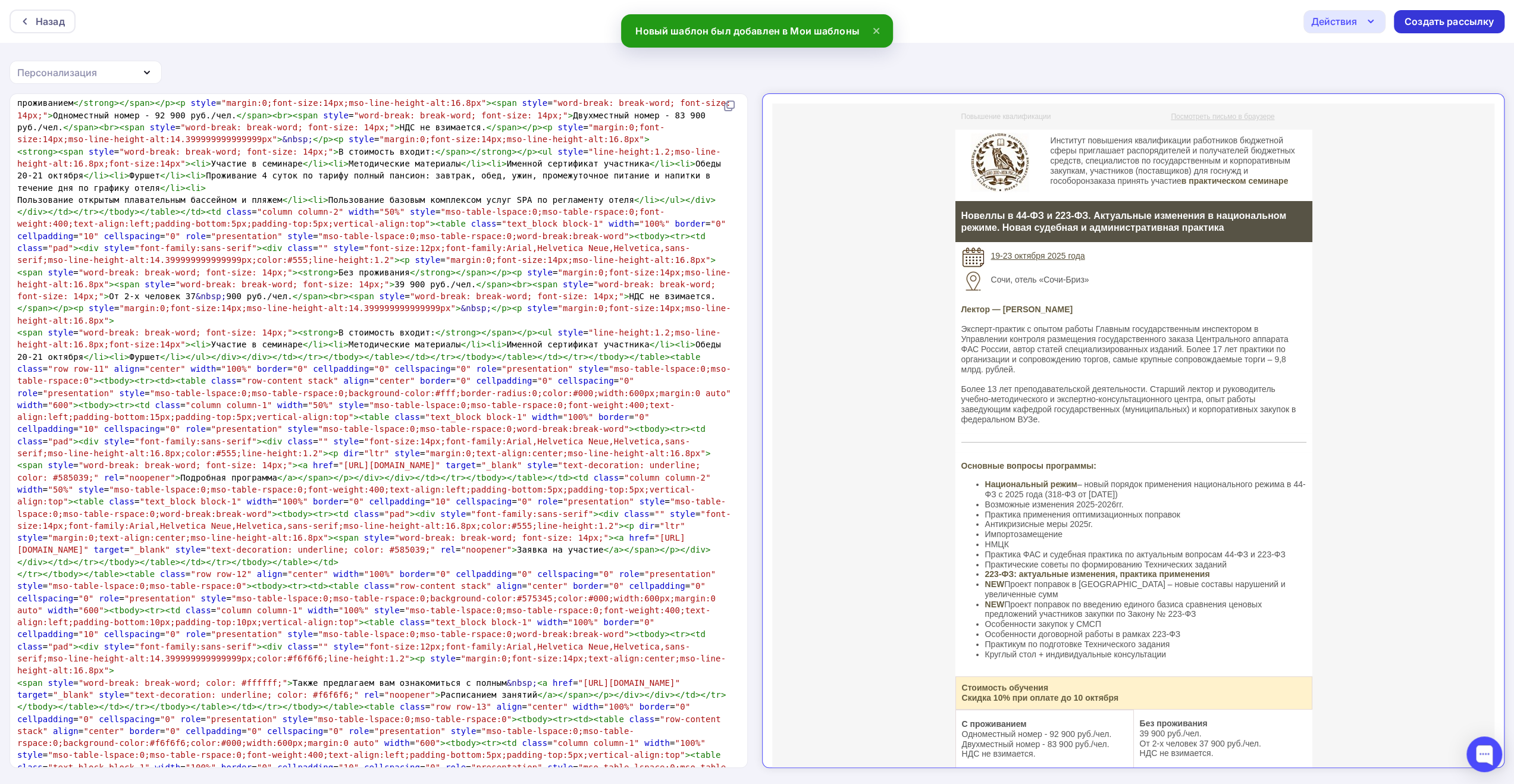
click at [1419, 21] on div "Создать рассылку" at bounding box center [1450, 21] width 89 height 14
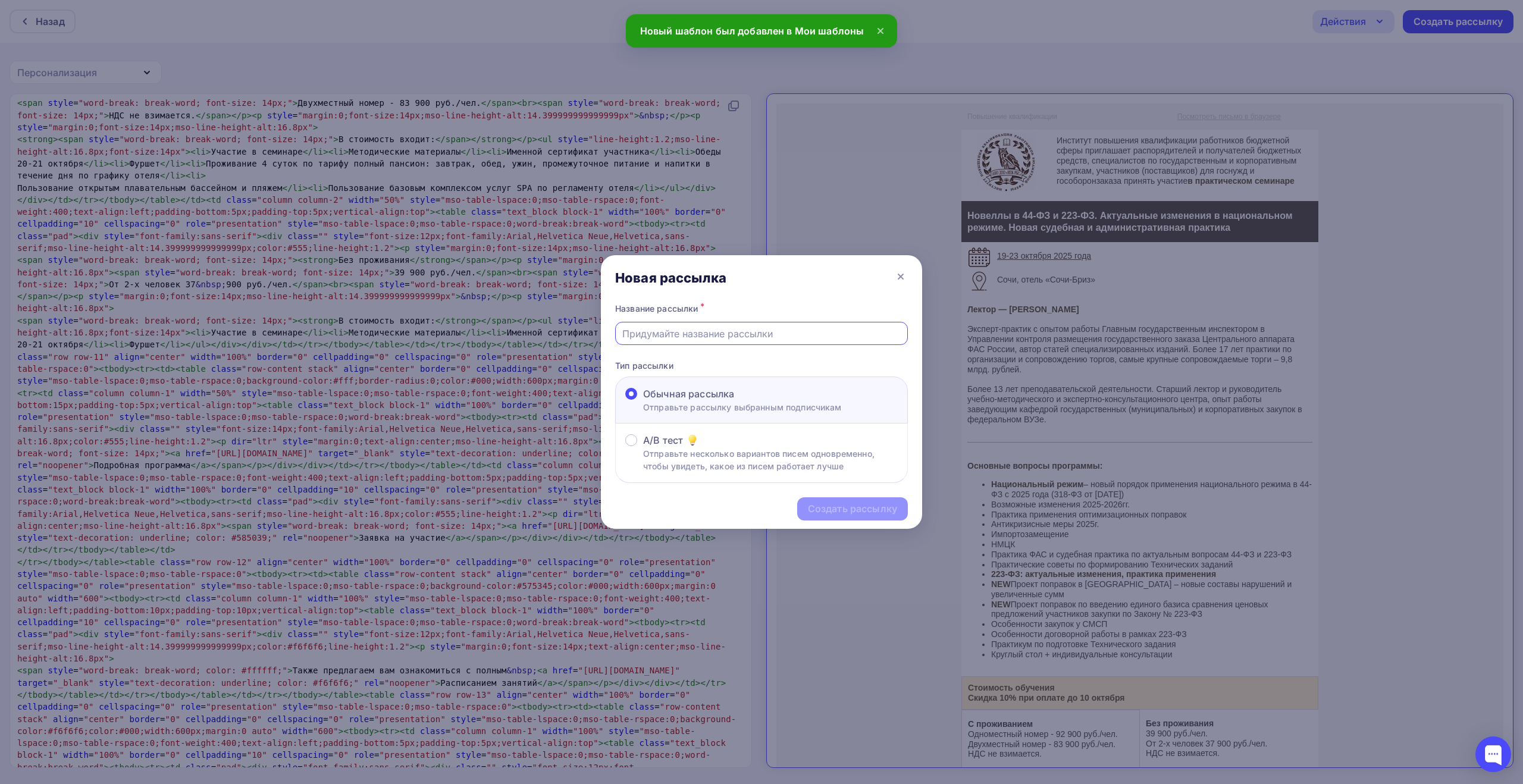
click at [859, 332] on input "text" at bounding box center [762, 333] width 279 height 14
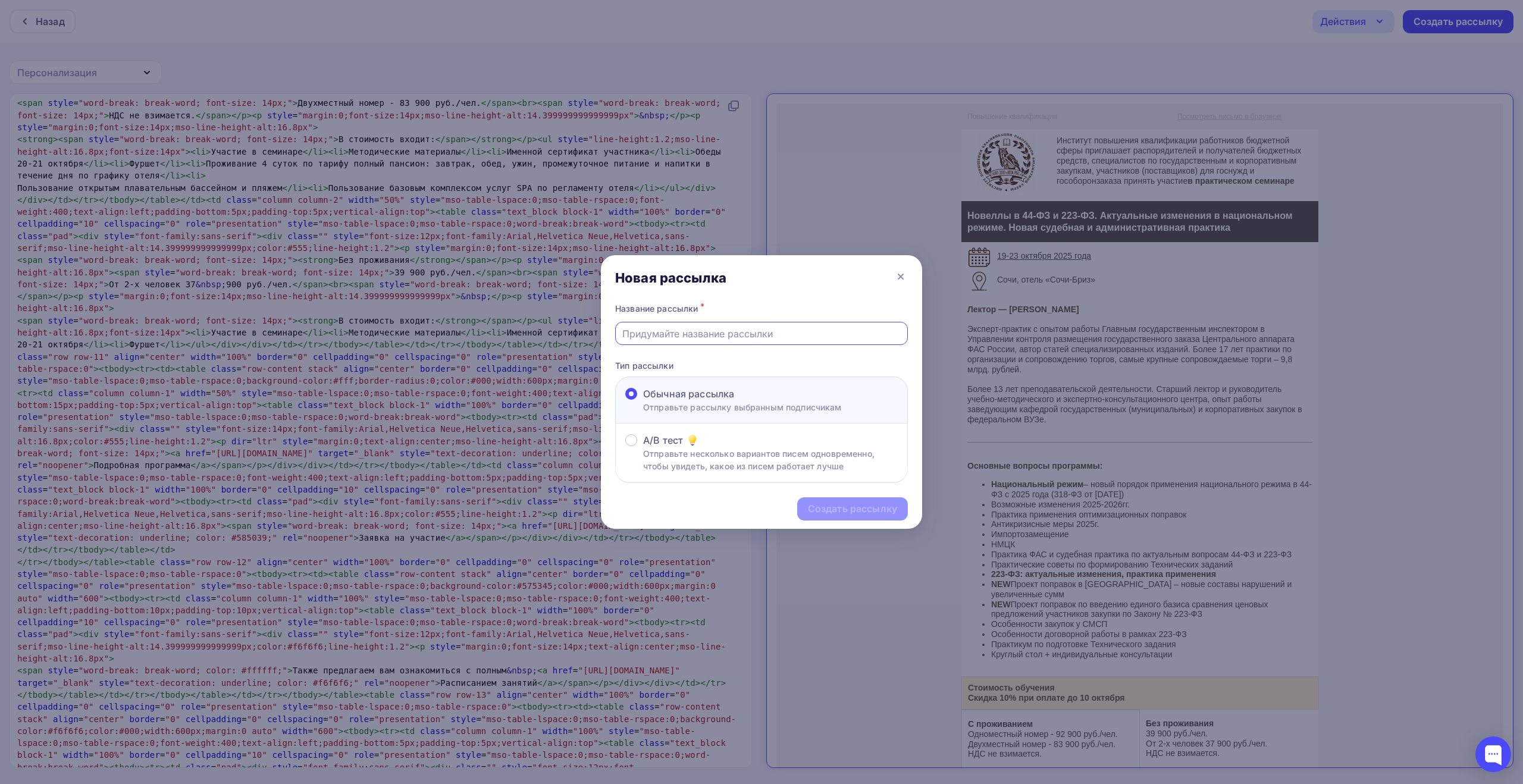
paste input "Критически значимые изменения законодательства о закупках 2025 года. Разъяснени…"
type input "Критически значимые изменения законодательства о закупках 2025 года. Разъяснени…"
click at [835, 507] on div "Создать рассылку" at bounding box center [853, 509] width 89 height 14
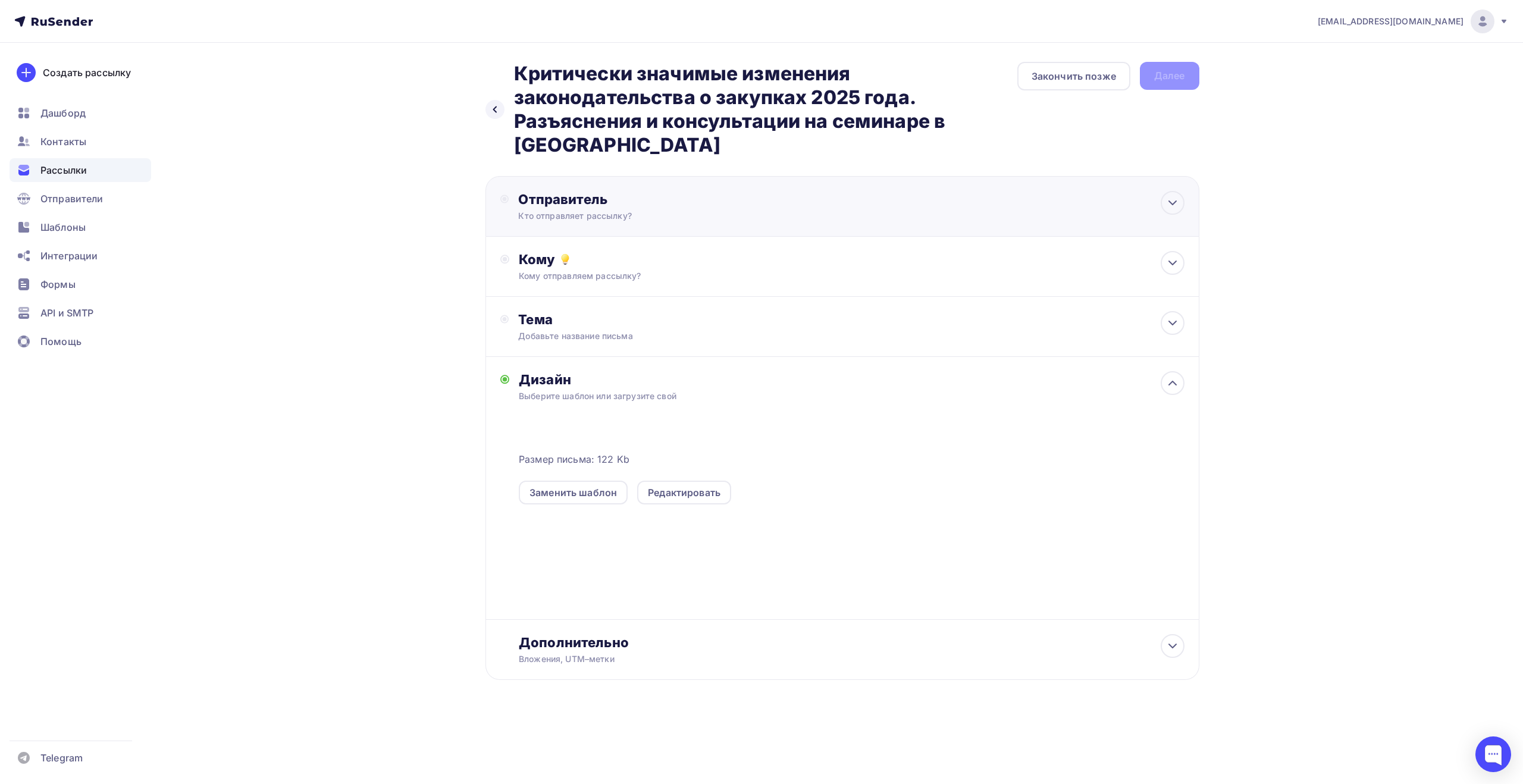
click at [673, 191] on div "Отправитель" at bounding box center [647, 199] width 258 height 17
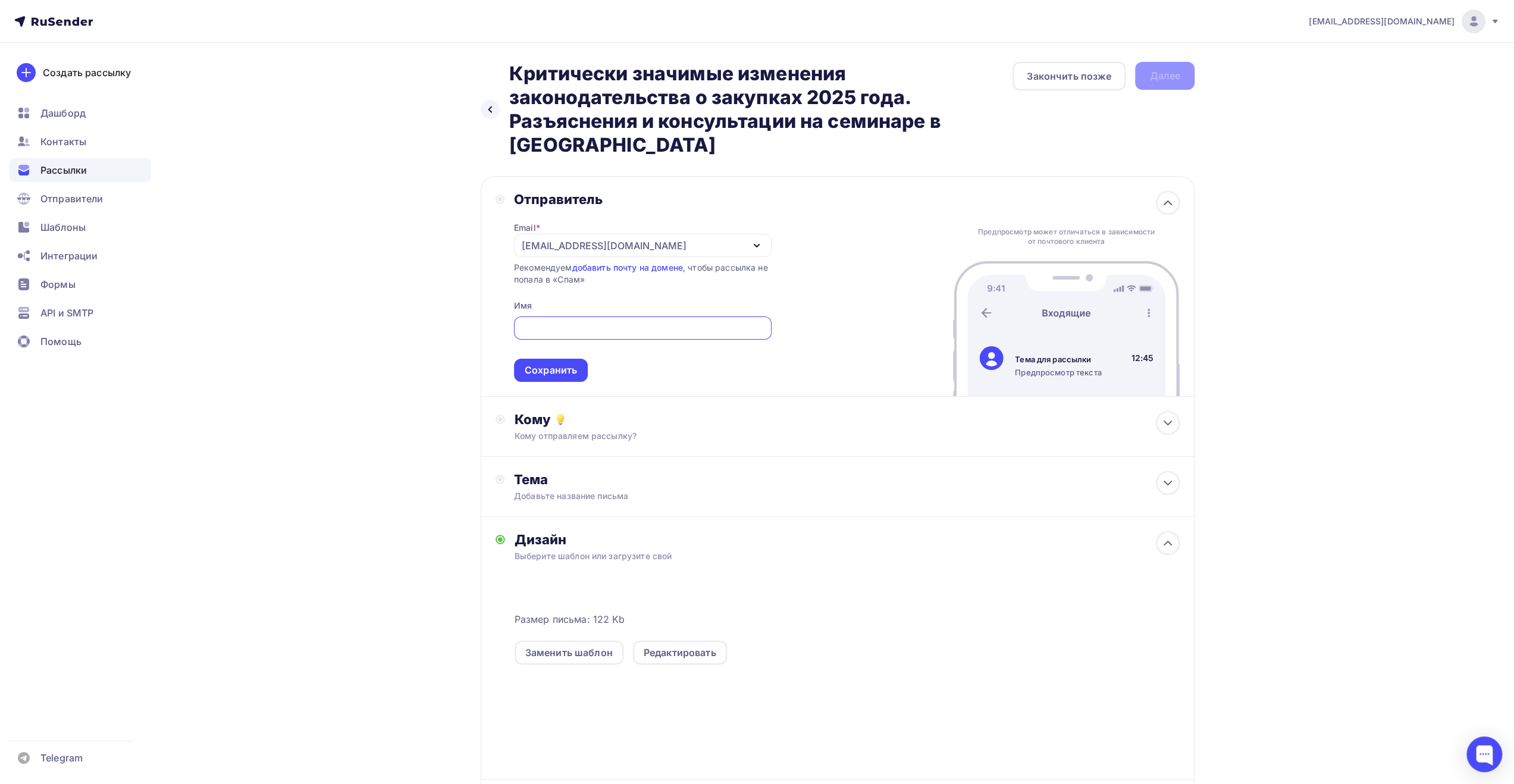
click at [668, 234] on div "[EMAIL_ADDRESS][DOMAIN_NAME]" at bounding box center [643, 245] width 258 height 23
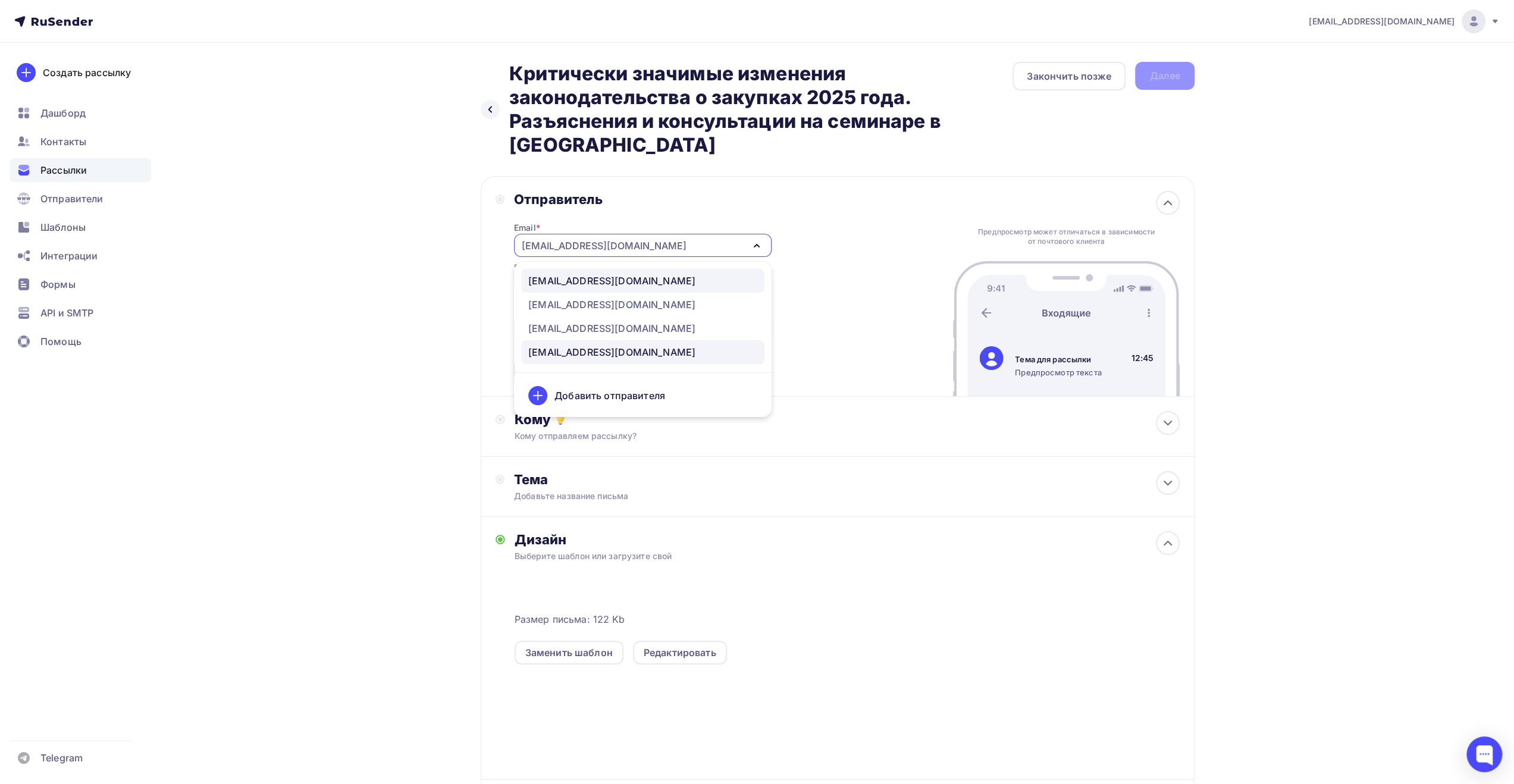
click at [670, 273] on div "[EMAIL_ADDRESS][DOMAIN_NAME]" at bounding box center [642, 280] width 229 height 14
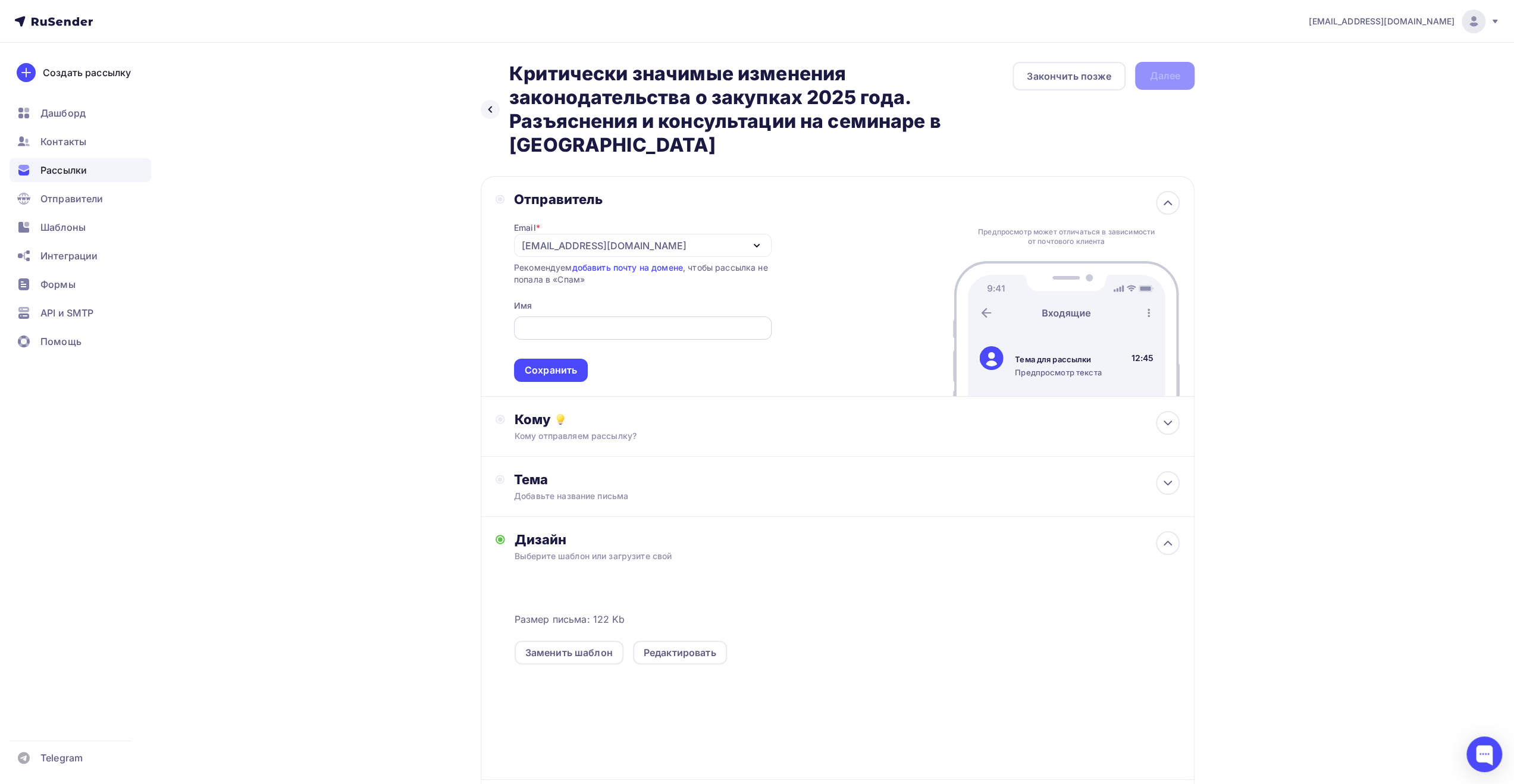
click at [630, 321] on input "text" at bounding box center [642, 328] width 244 height 14
type input "[PERSON_NAME]"
type input "T"
type input "ЕЦПК"
click at [573, 363] on div "Сохранить" at bounding box center [550, 370] width 52 height 14
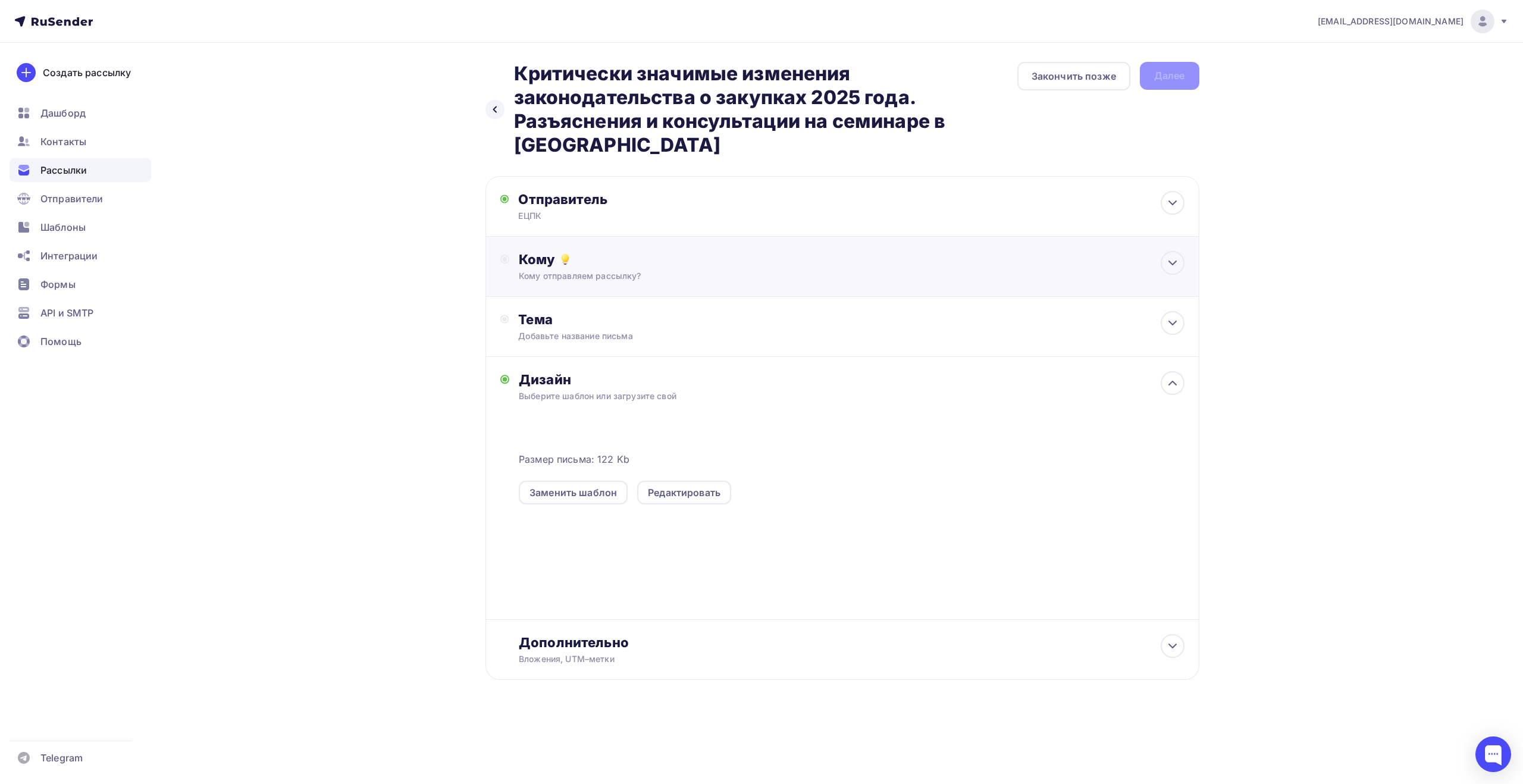
click at [658, 261] on div "Кому Кому отправляем рассылку? Списки получателей Выберите список Все списки id…" at bounding box center [842, 267] width 714 height 60
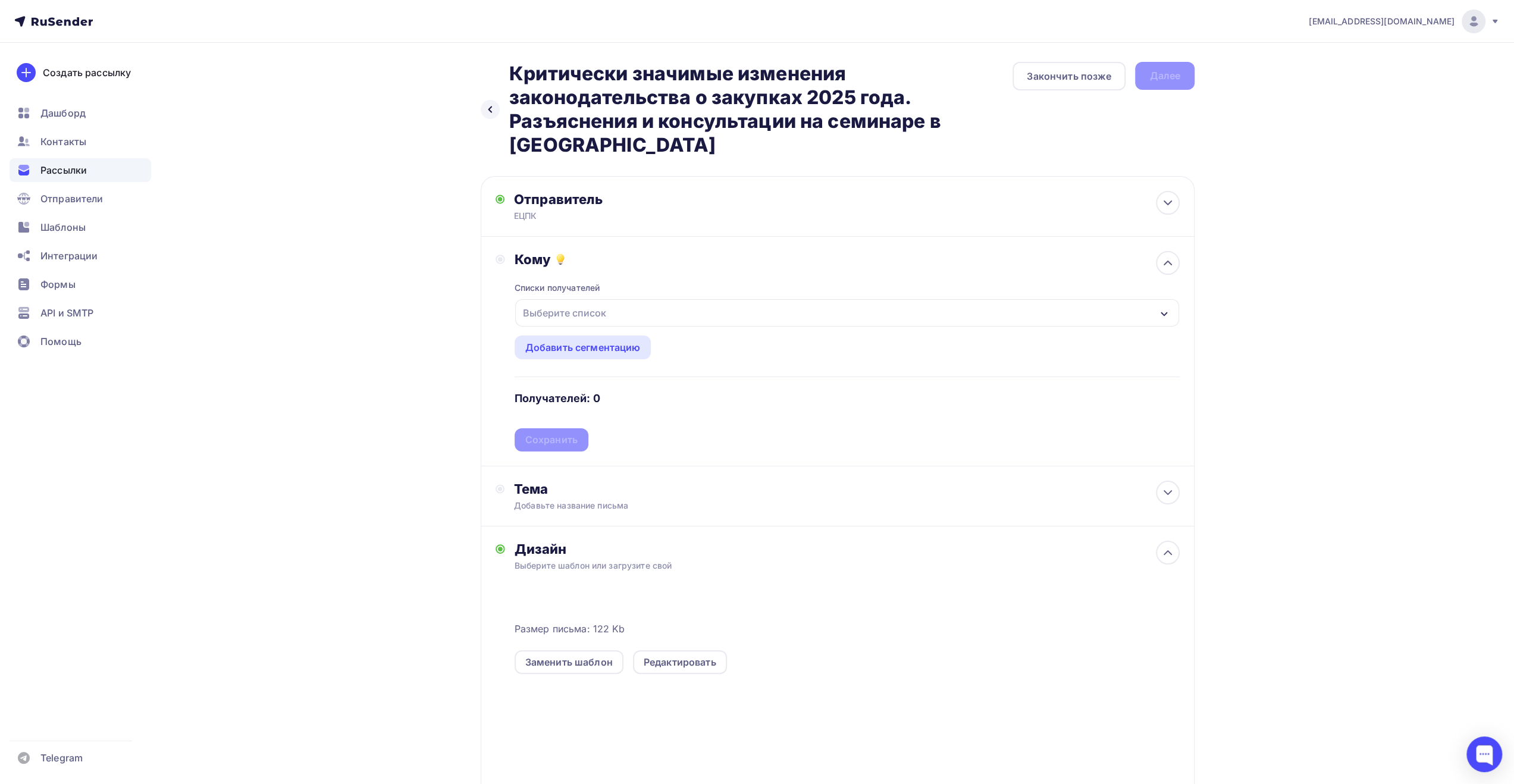
click at [659, 299] on div "Выберите список" at bounding box center [846, 312] width 664 height 27
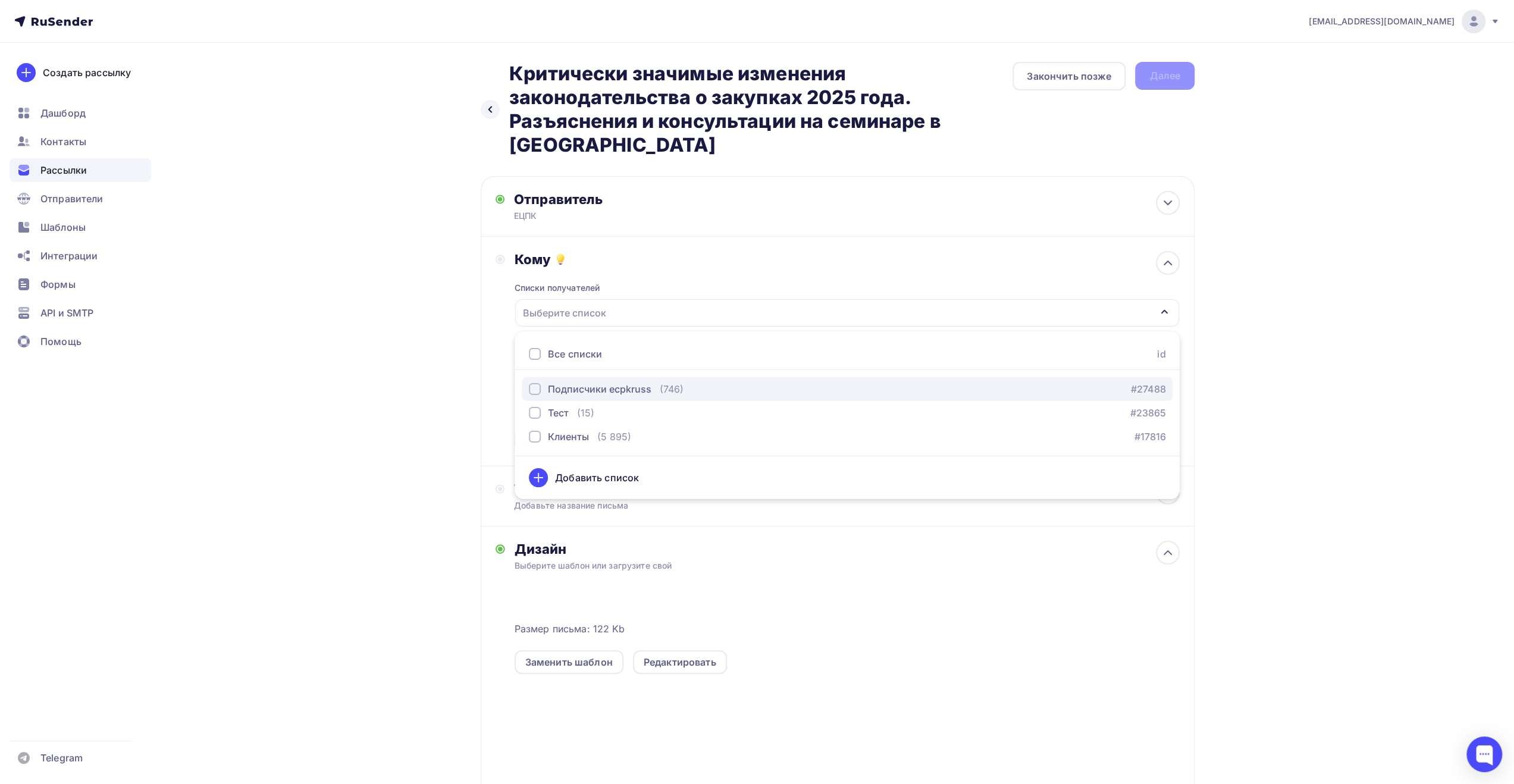
click at [634, 382] on div "Подписчики ecpkruss" at bounding box center [599, 388] width 103 height 14
click at [421, 406] on div "Назад Критически значимые изменения законодательства о закупках 2025 года. Разъ…" at bounding box center [757, 484] width 975 height 883
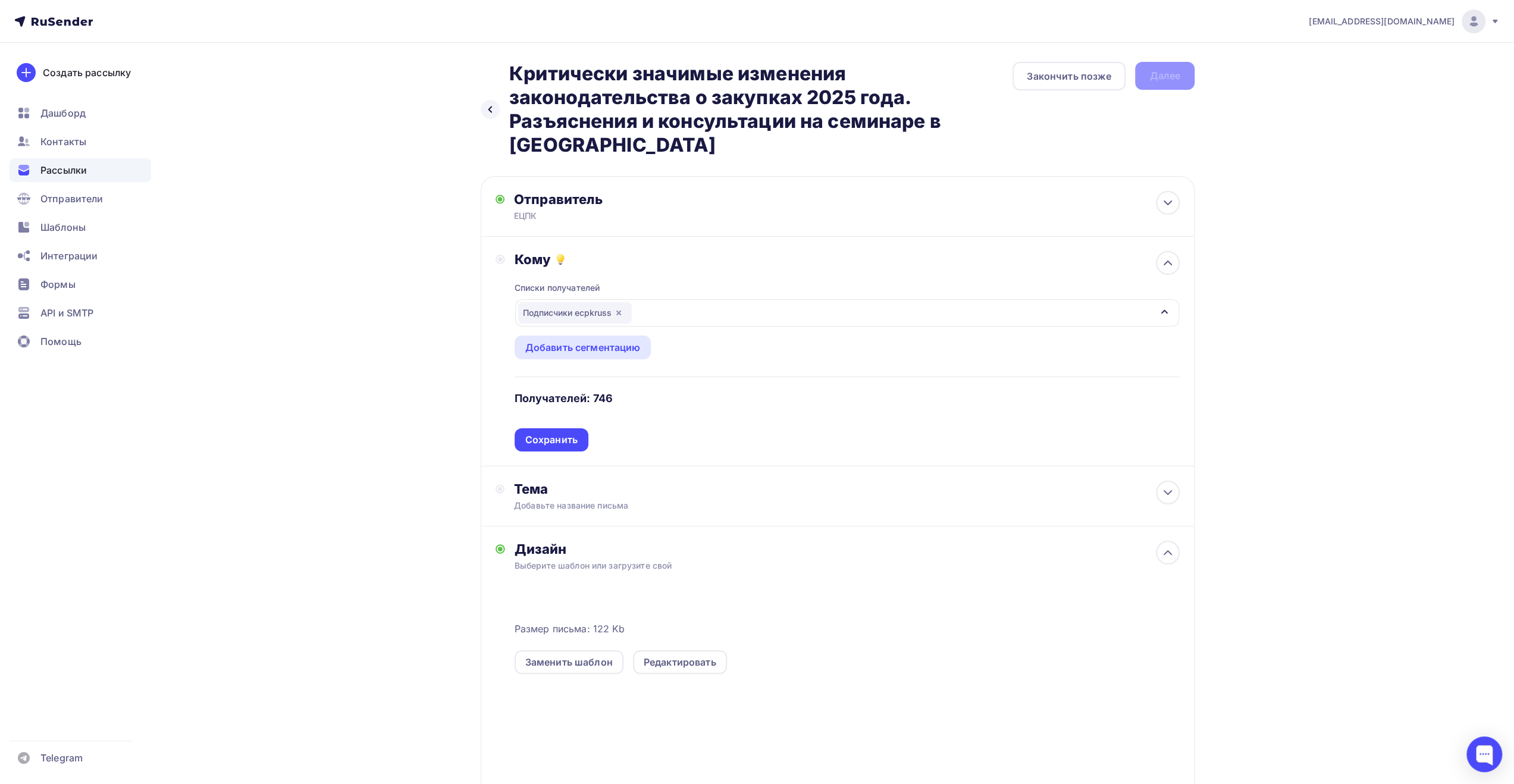
drag, startPoint x: 544, startPoint y: 409, endPoint x: 554, endPoint y: 410, distance: 10.0
click at [544, 428] on div "Сохранить" at bounding box center [551, 440] width 74 height 23
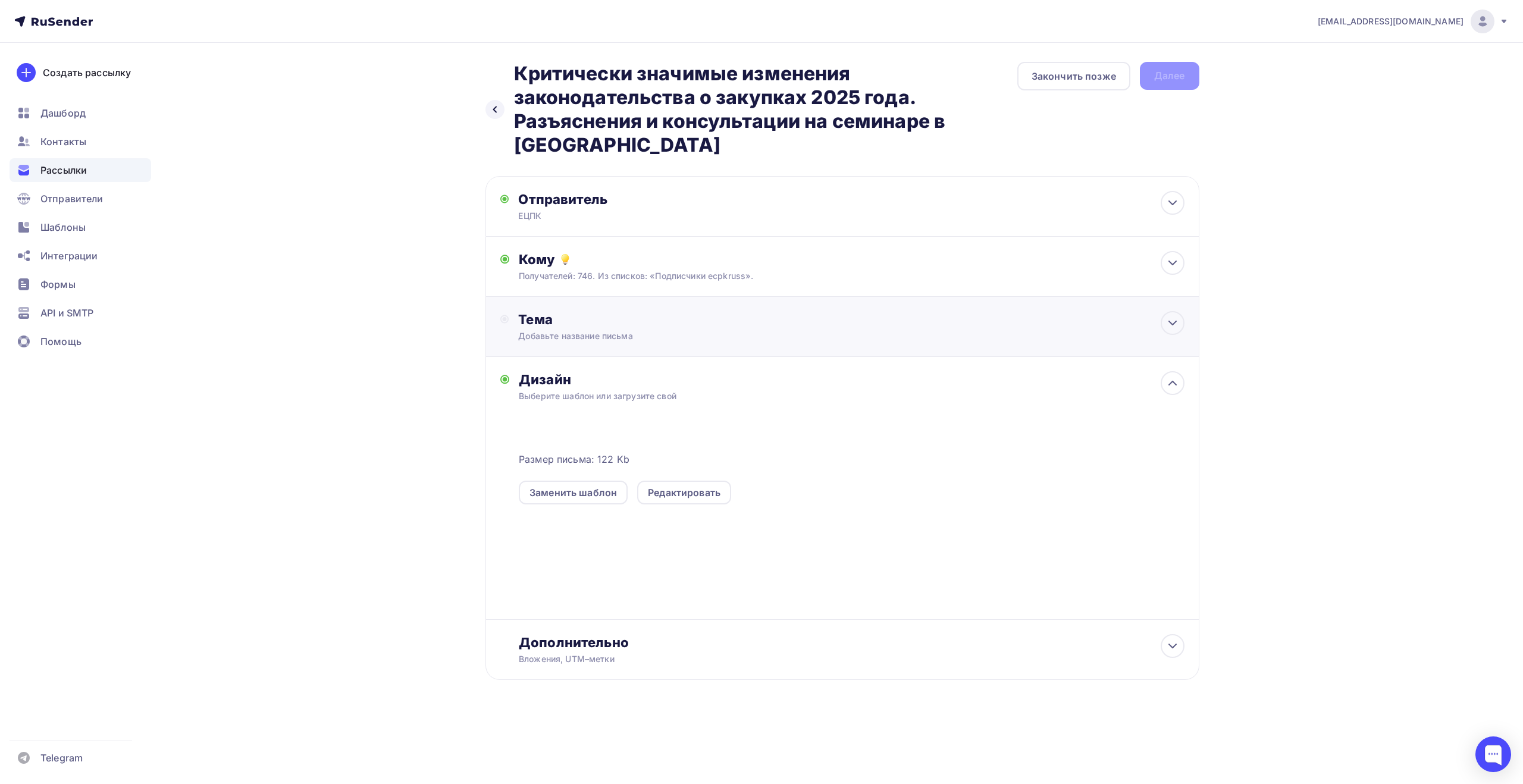
click at [609, 330] on div "Добавьте название письма" at bounding box center [624, 336] width 212 height 12
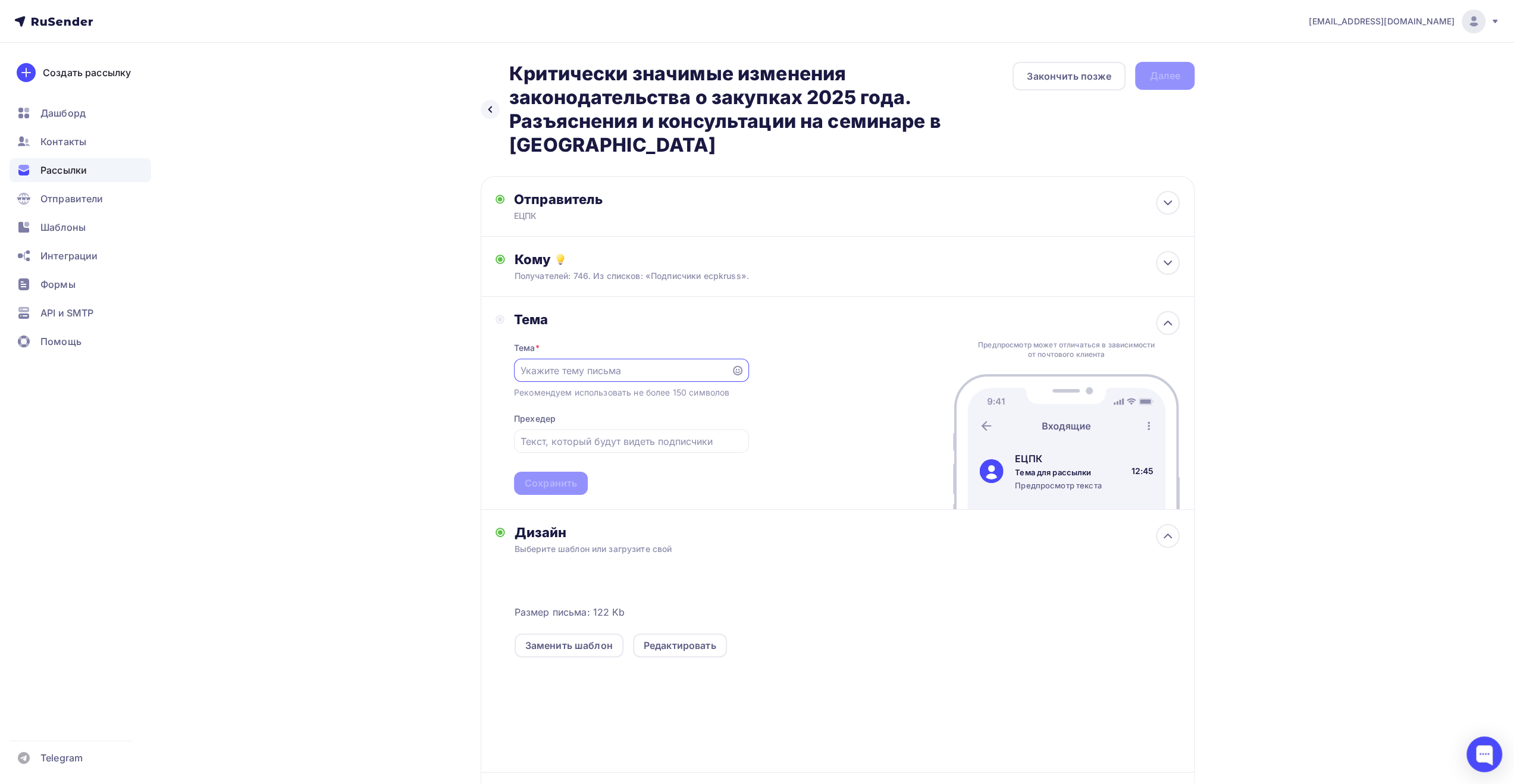
paste input "Критически значимые изменения законодательства о закупках 2025 года. Разъяснени…"
type input "Критически значимые изменения законодательства о закупках 2025 года. Разъяснени…"
click at [588, 435] on input "text" at bounding box center [631, 441] width 221 height 14
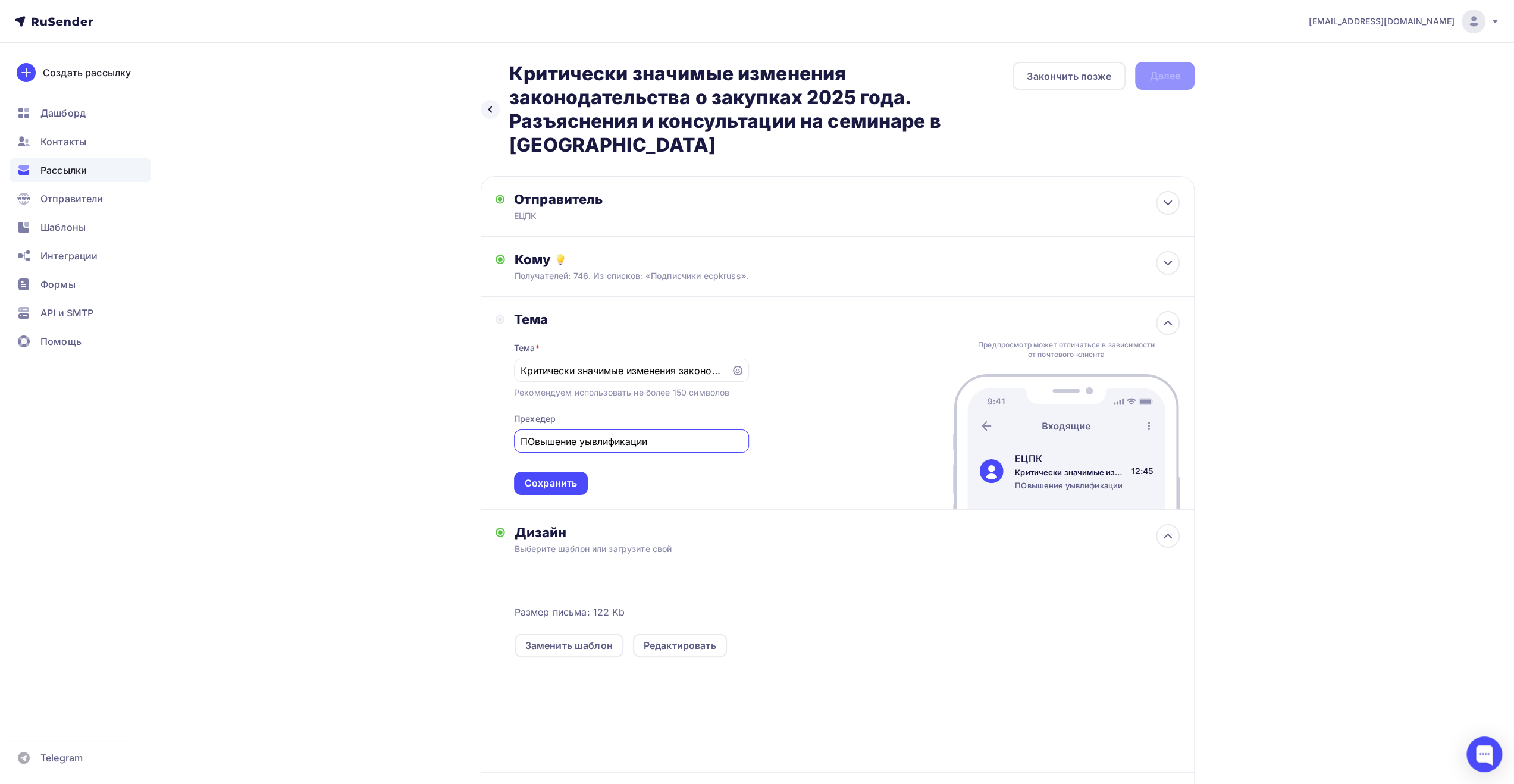
drag, startPoint x: 591, startPoint y: 420, endPoint x: 582, endPoint y: 421, distance: 9.1
click at [582, 435] on input "ПОвышение уывлификации" at bounding box center [631, 441] width 221 height 14
click at [592, 435] on input "ПОвышение квлификации" at bounding box center [631, 441] width 221 height 14
click at [531, 435] on input "ПОвышение квалификации" at bounding box center [631, 441] width 221 height 14
type input "Повышение квалификации"
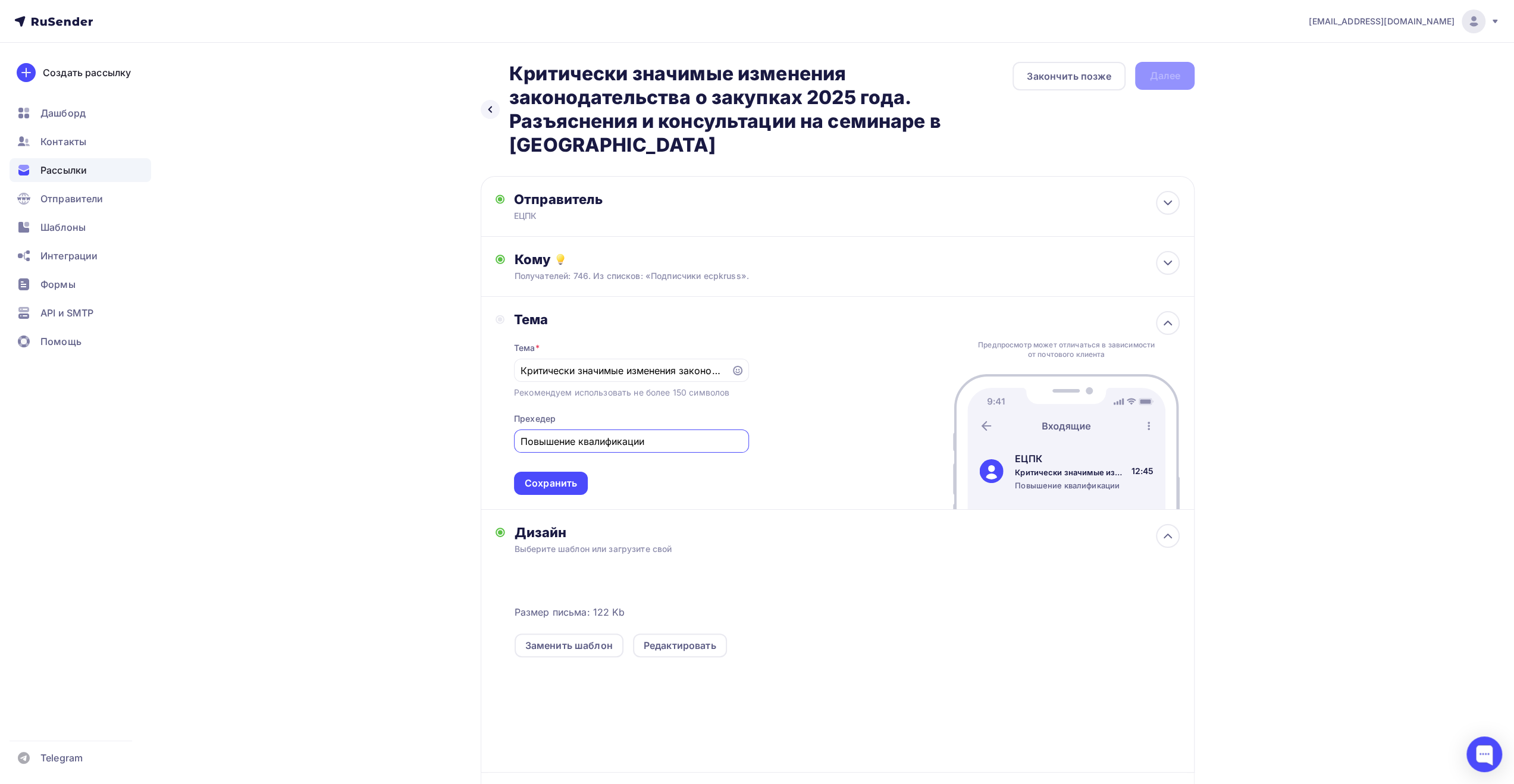
click at [569, 477] on div "Сохранить" at bounding box center [550, 483] width 52 height 14
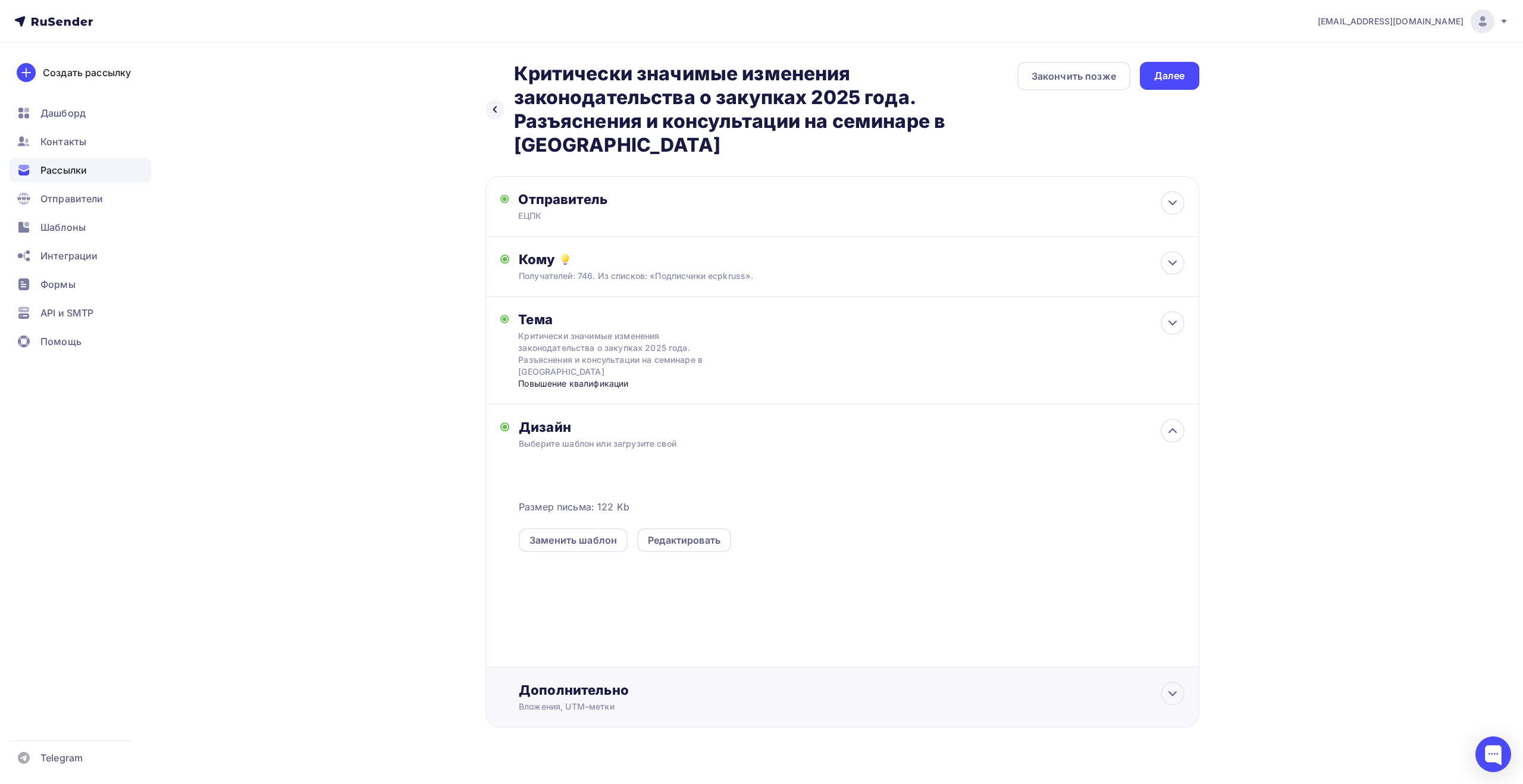
click at [624, 682] on div "Дополнительно" at bounding box center [851, 690] width 665 height 17
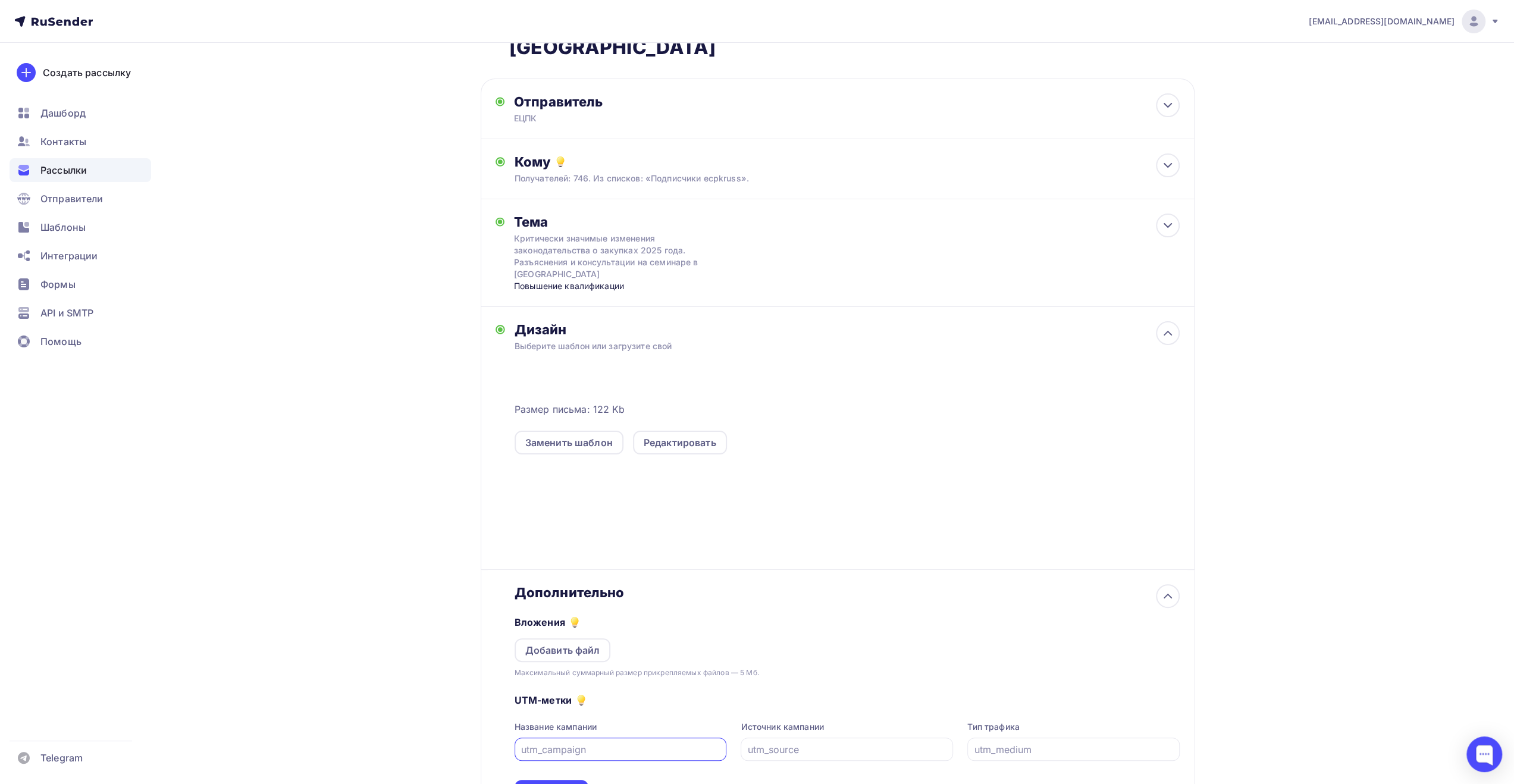
scroll to position [173, 0]
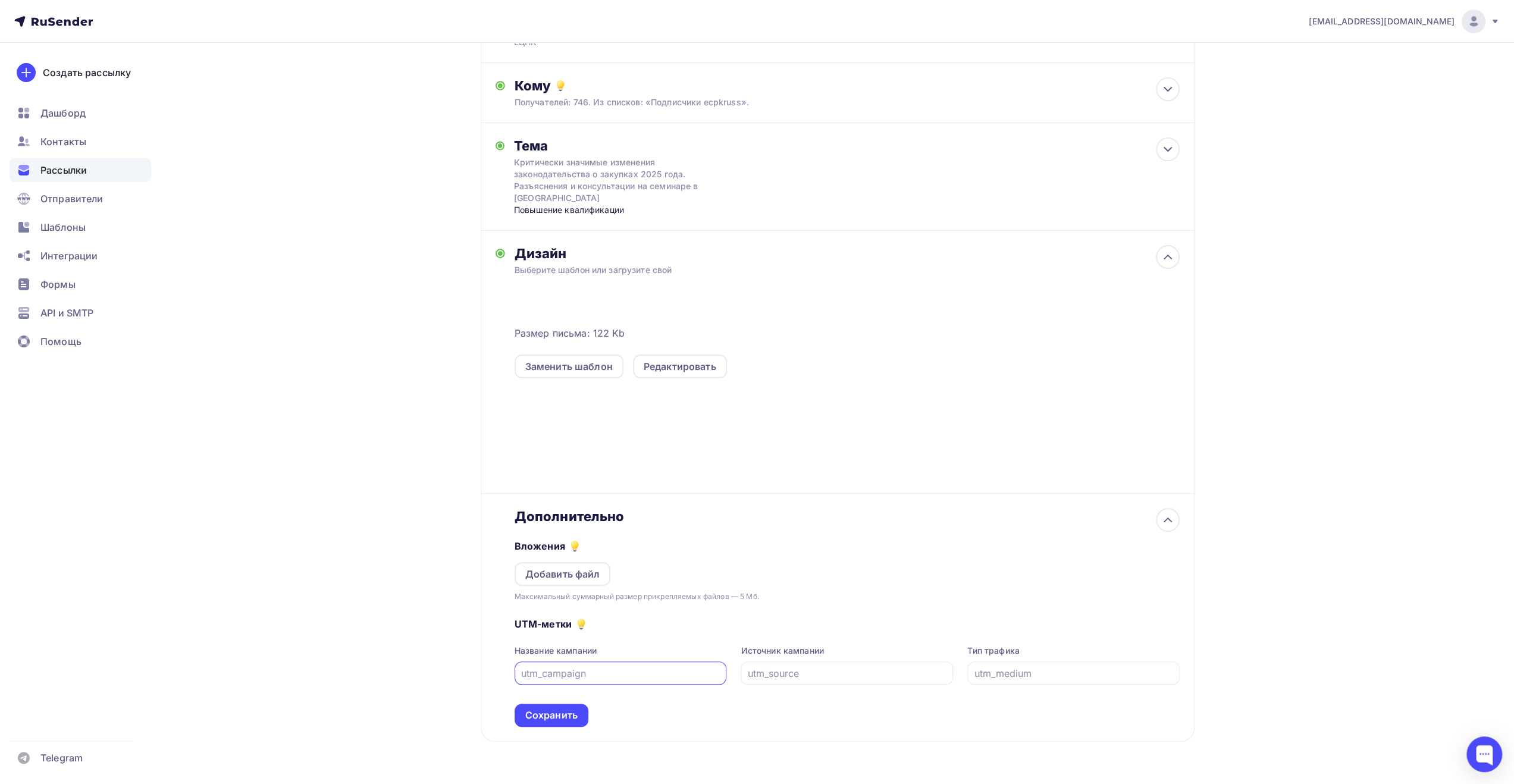
click at [615, 666] on input "text" at bounding box center [621, 672] width 198 height 14
type input "к"
type input "rusend_ecpk_061025"
click at [555, 708] on div "Сохранить" at bounding box center [551, 715] width 52 height 14
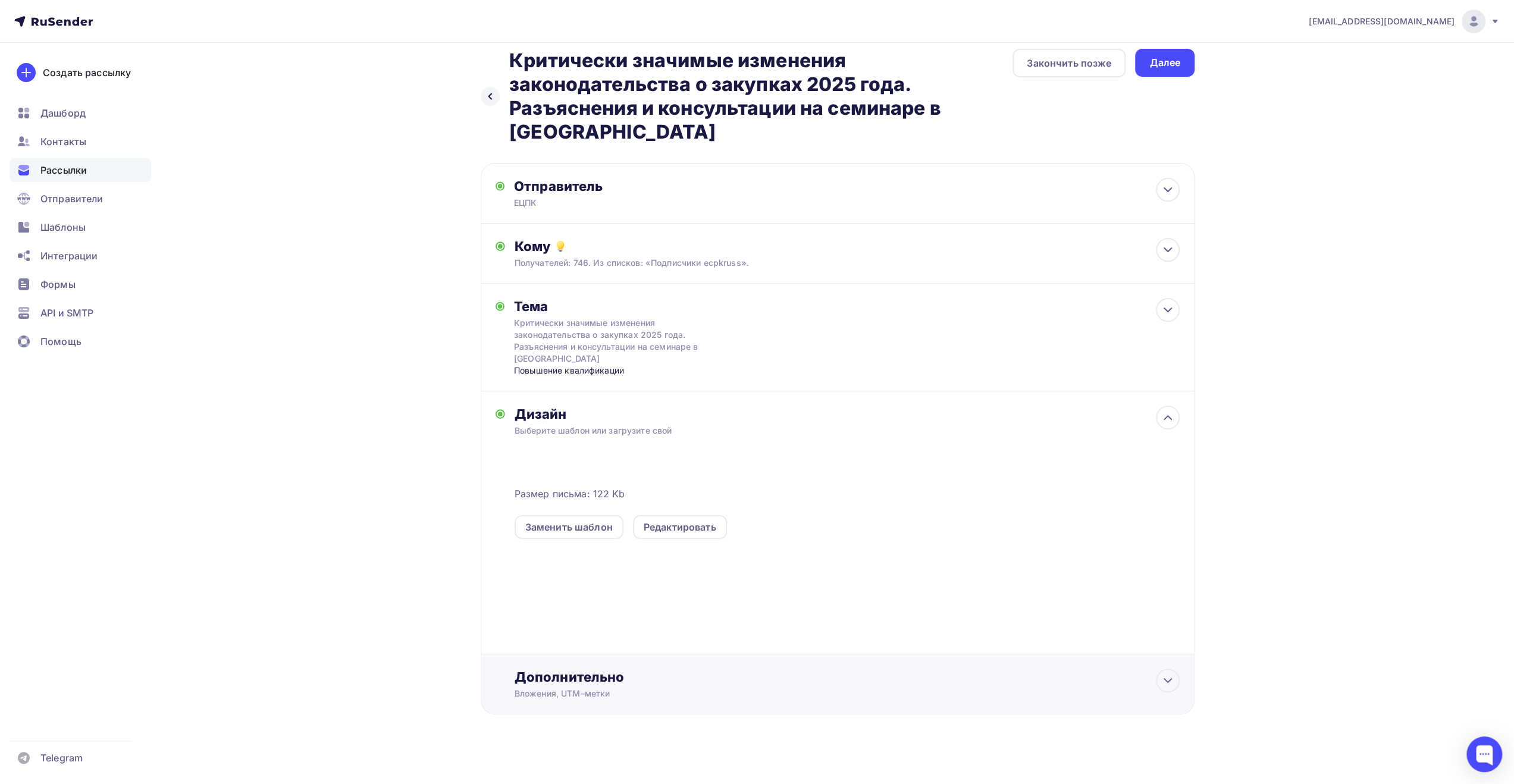
scroll to position [0, 0]
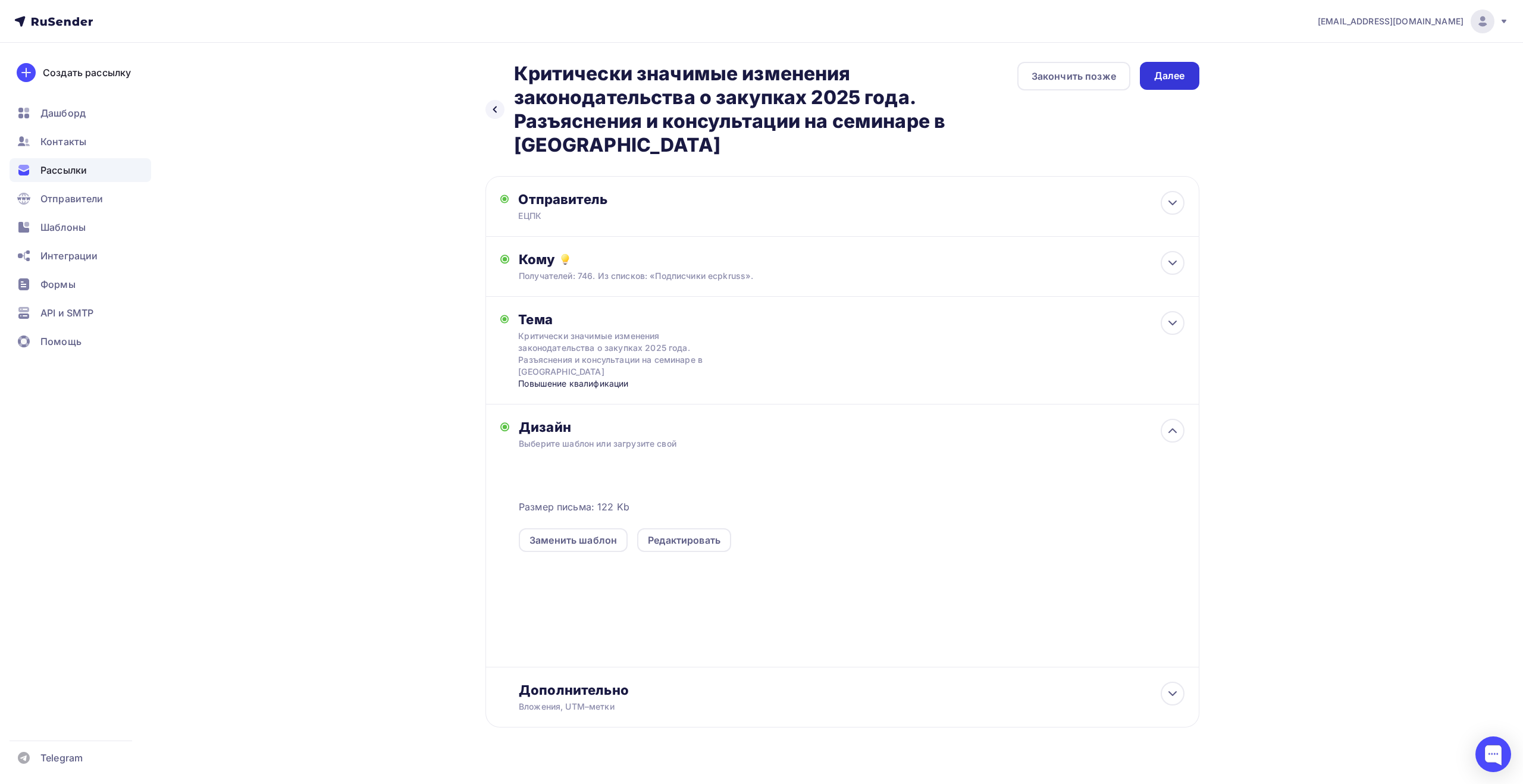
click at [1165, 79] on div "Далее" at bounding box center [1169, 76] width 31 height 14
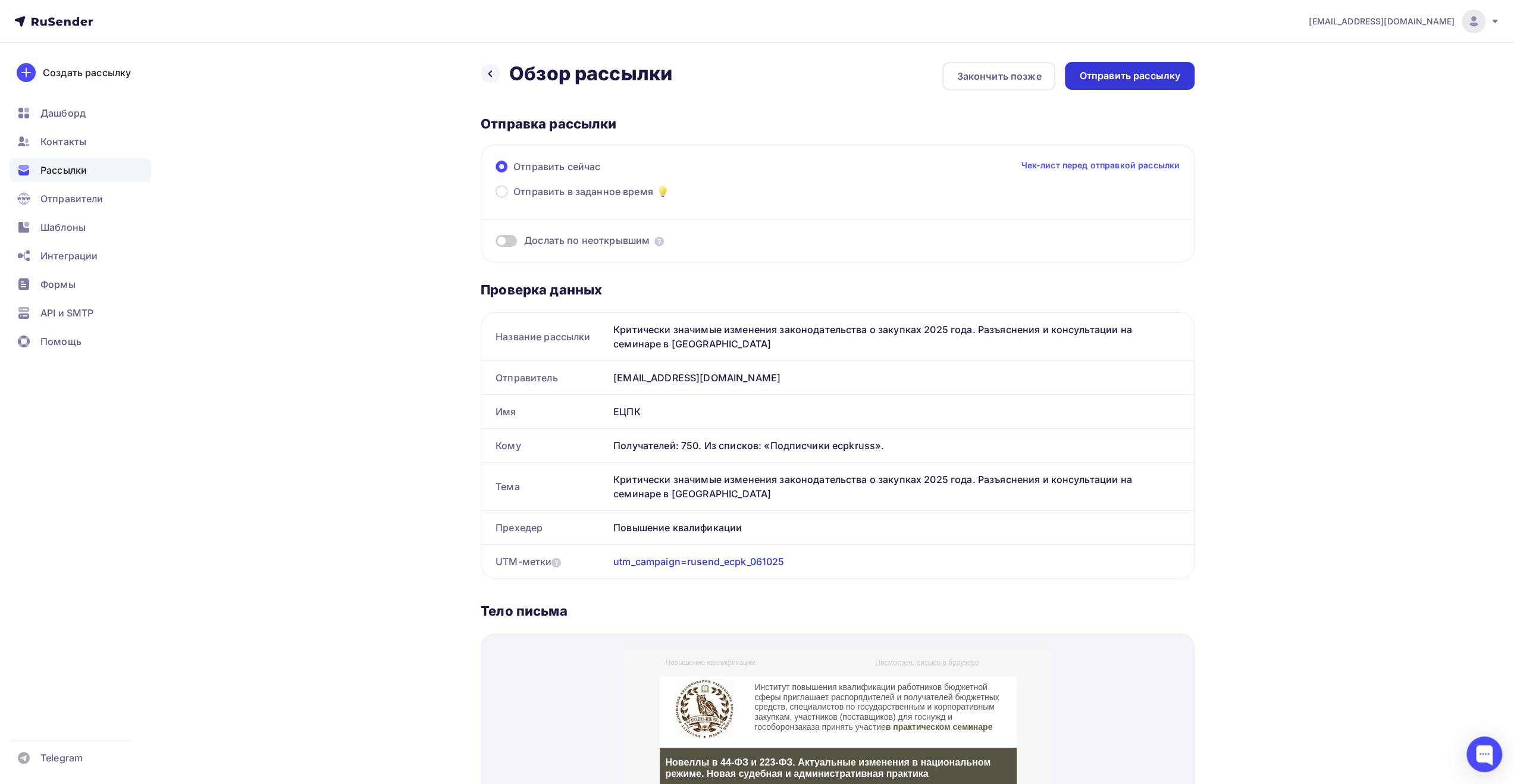
click at [1135, 77] on div "Отправить рассылку" at bounding box center [1130, 76] width 101 height 14
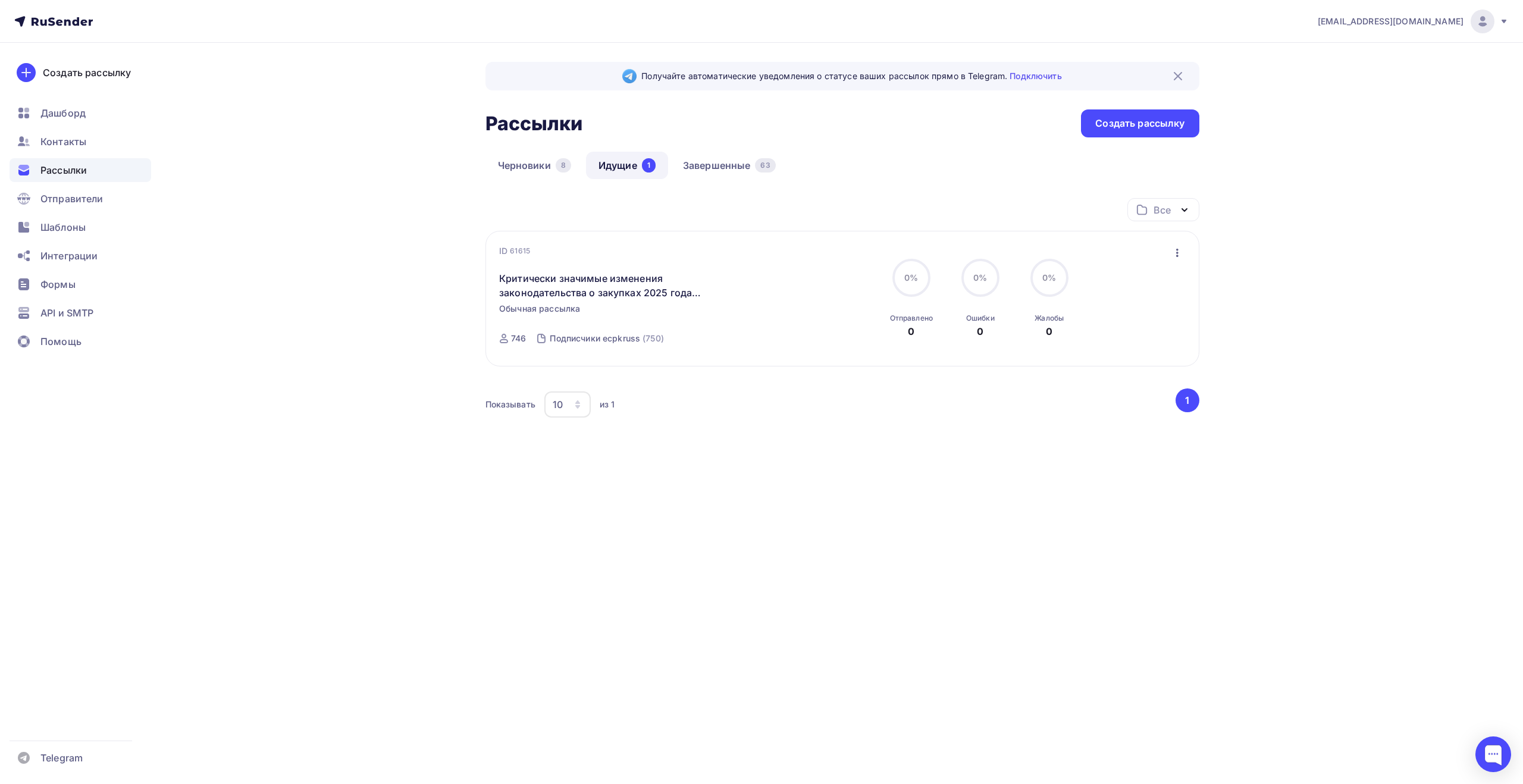
click at [260, 255] on div "[EMAIL_ADDRESS][DOMAIN_NAME] Аккаунт Тарифы Выйти Создать рассылку [GEOGRAPHIC_…" at bounding box center [761, 269] width 1523 height 539
click at [319, 283] on div "Получайте автоматические уведомления о статусе ваших рассылок прямо в Telegram.…" at bounding box center [762, 291] width 975 height 496
click at [335, 156] on div "Получайте автоматические уведомления о статусе ваших рассылок прямо в Telegram.…" at bounding box center [762, 291] width 975 height 496
click at [100, 141] on div "Контакты" at bounding box center [80, 141] width 141 height 24
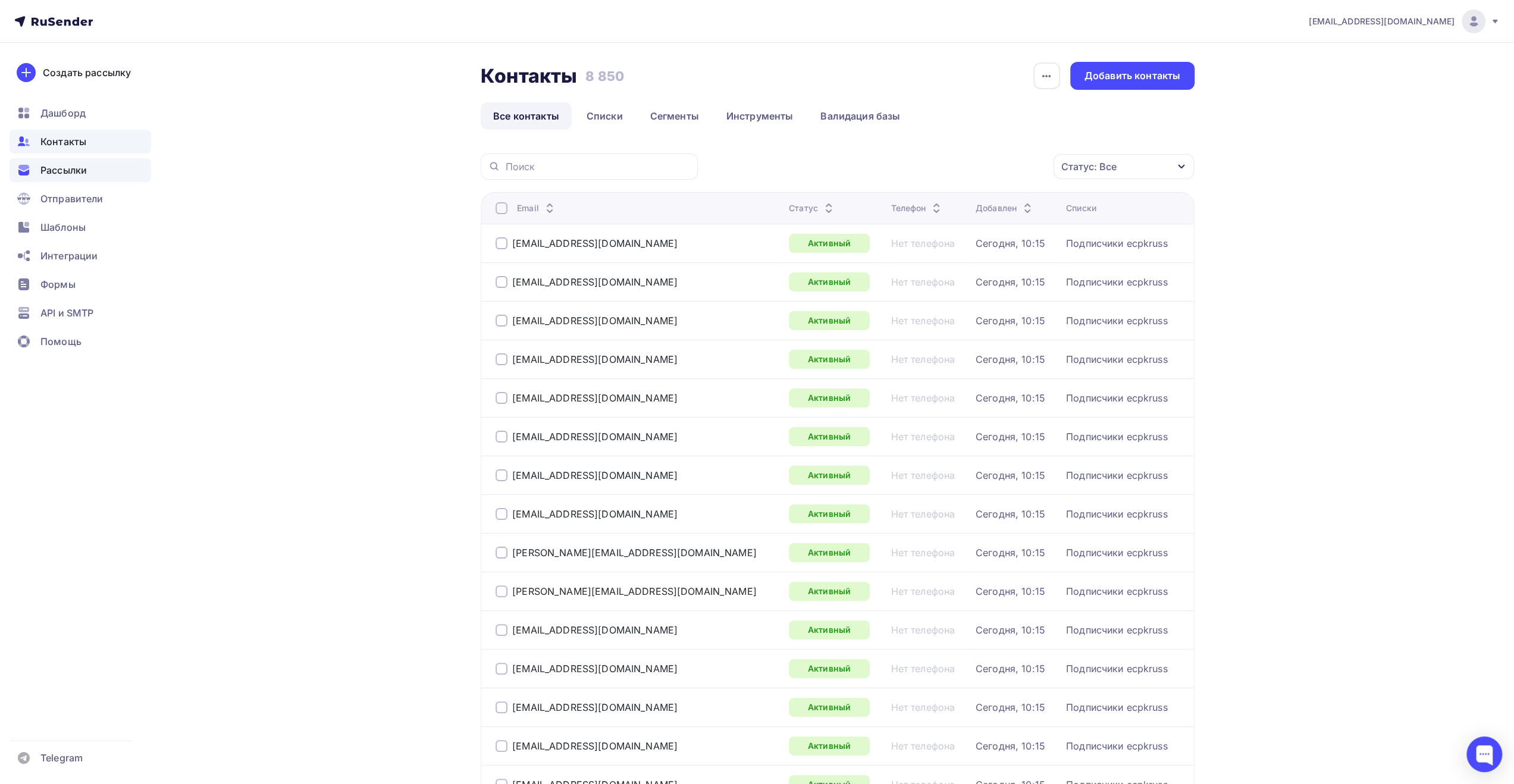
click at [98, 167] on div "Рассылки" at bounding box center [80, 170] width 141 height 24
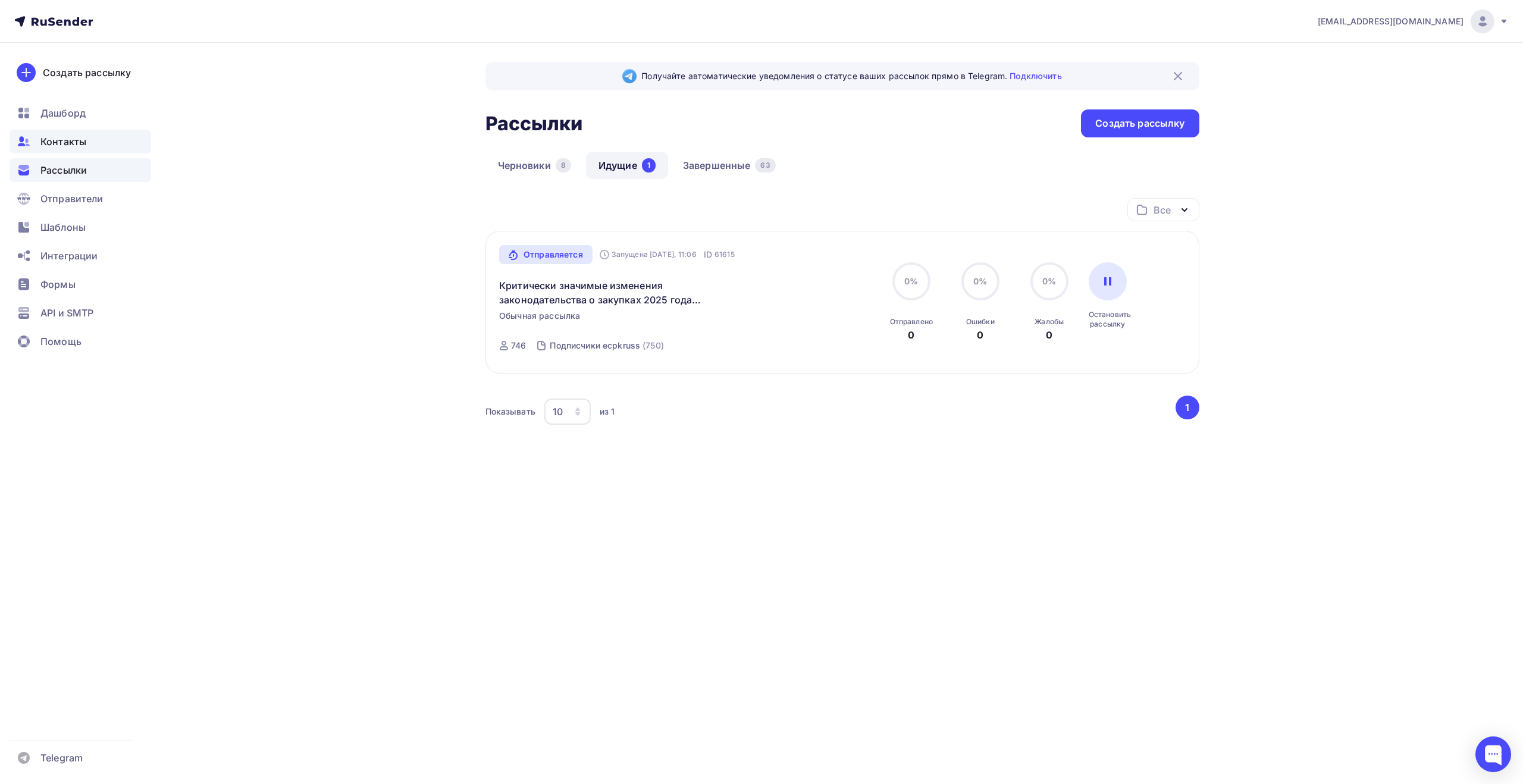
click at [100, 140] on div "Контакты" at bounding box center [80, 141] width 141 height 24
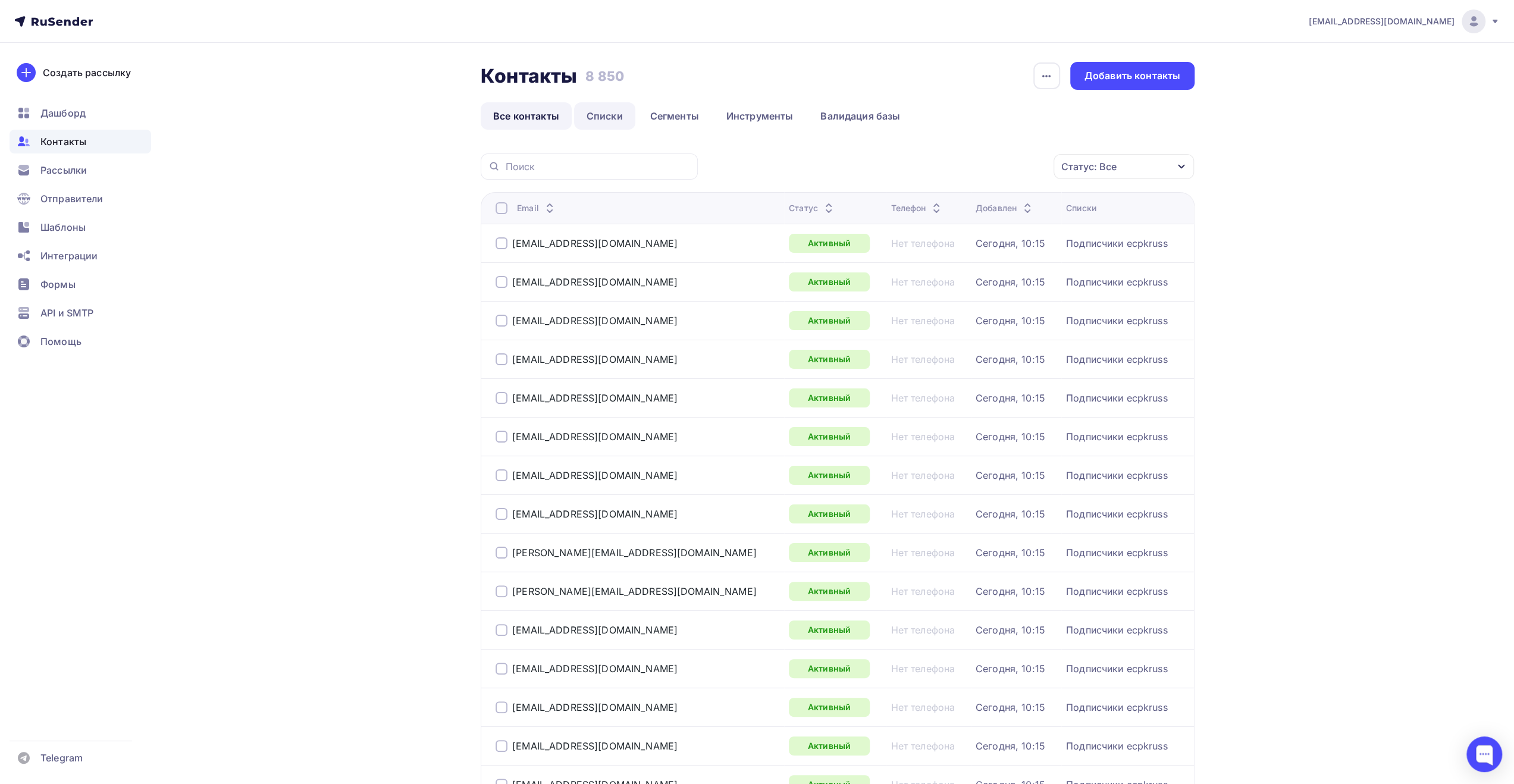
click at [607, 116] on link "Списки" at bounding box center [605, 116] width 61 height 27
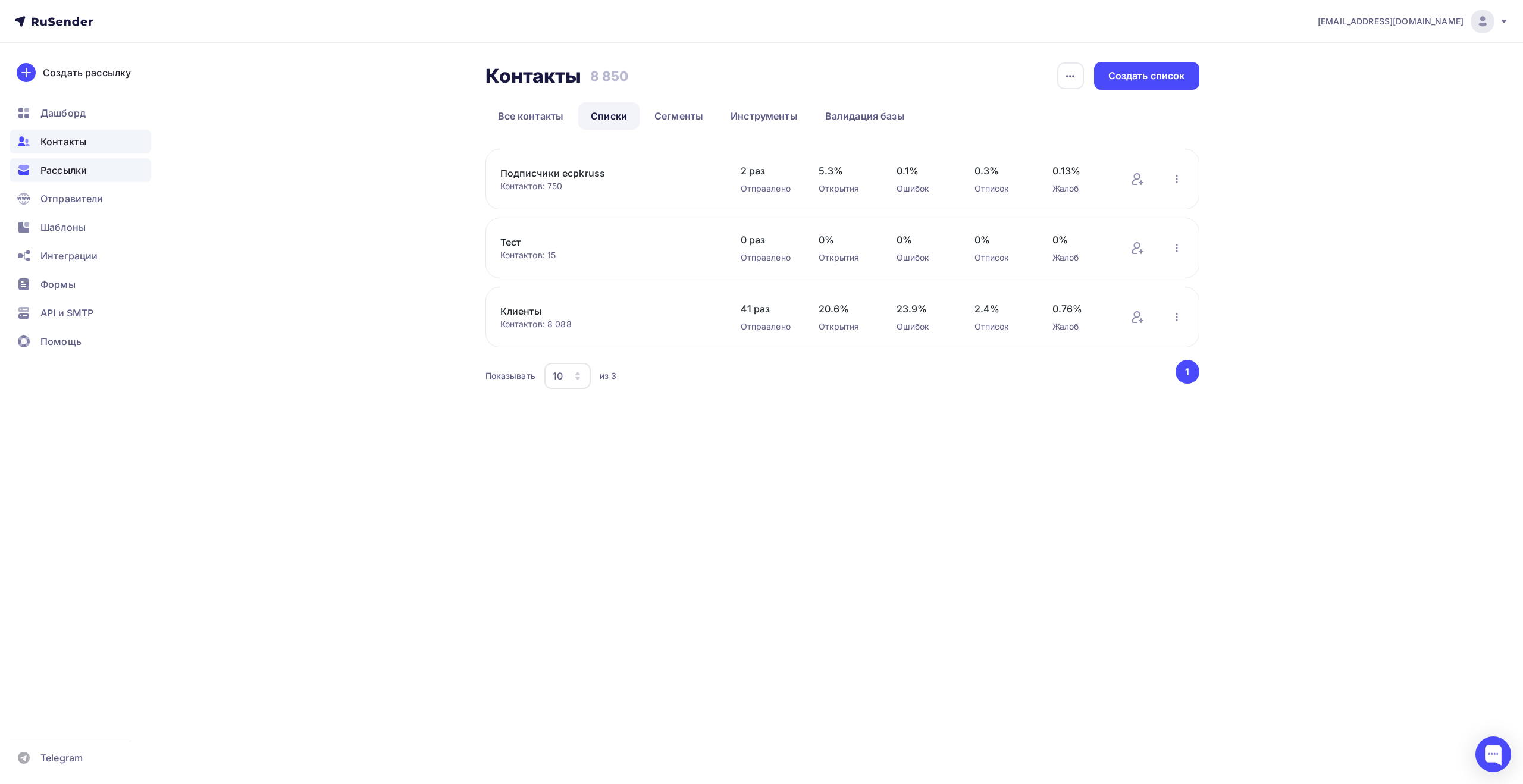
click at [82, 173] on span "Рассылки" at bounding box center [64, 169] width 46 height 14
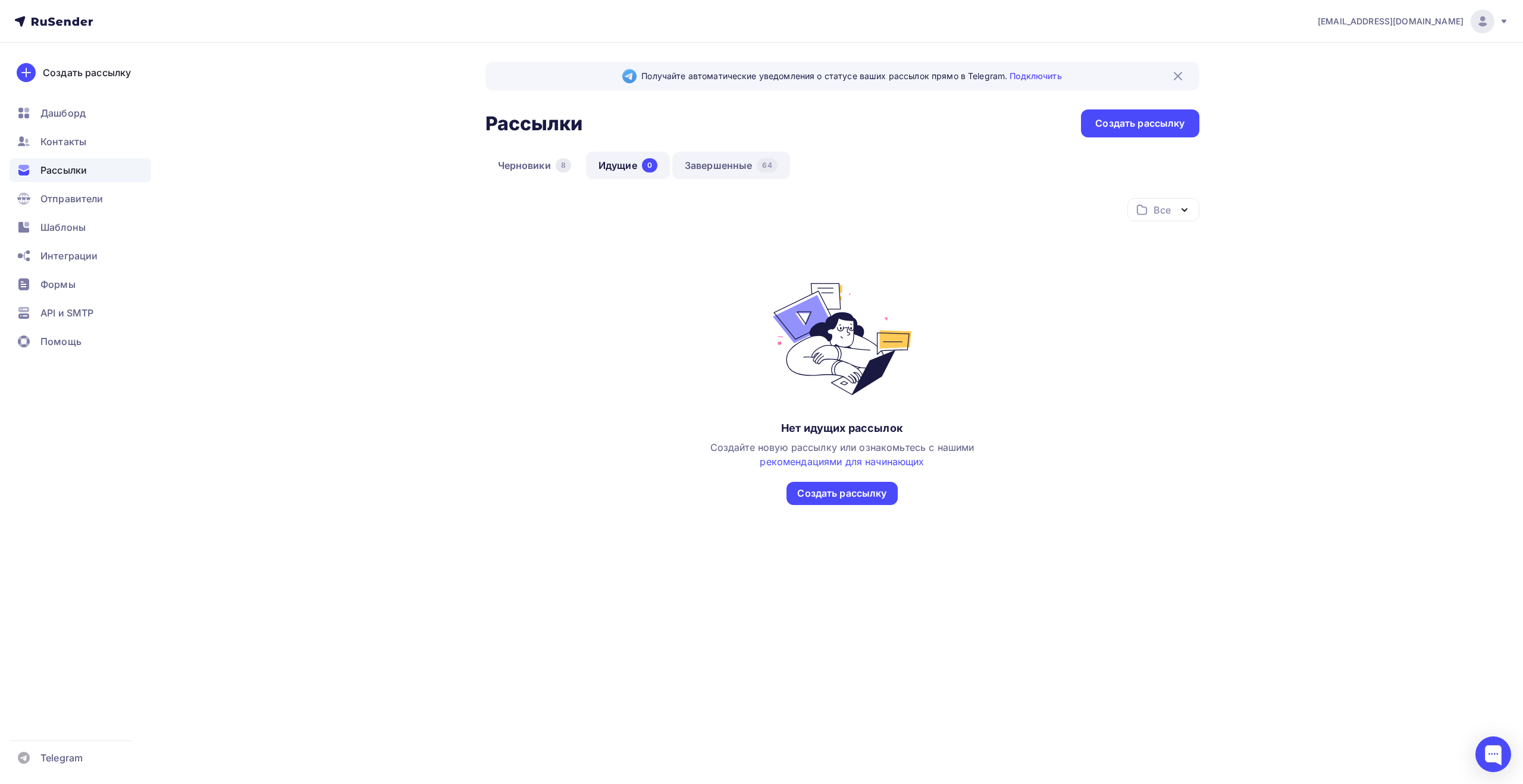
click at [707, 159] on link "Завершенные 64" at bounding box center [731, 165] width 118 height 27
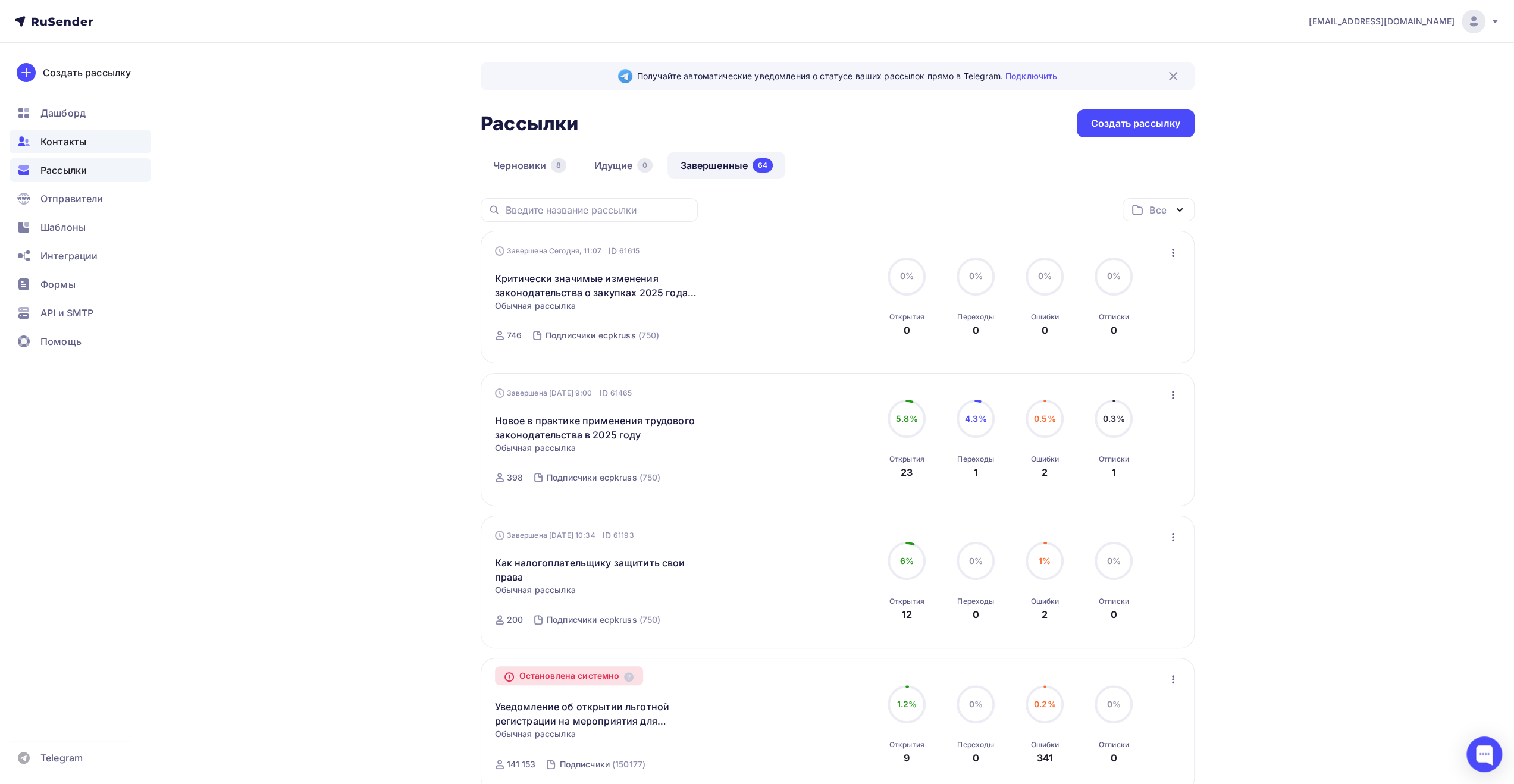
click at [80, 148] on span "Контакты" at bounding box center [63, 141] width 45 height 14
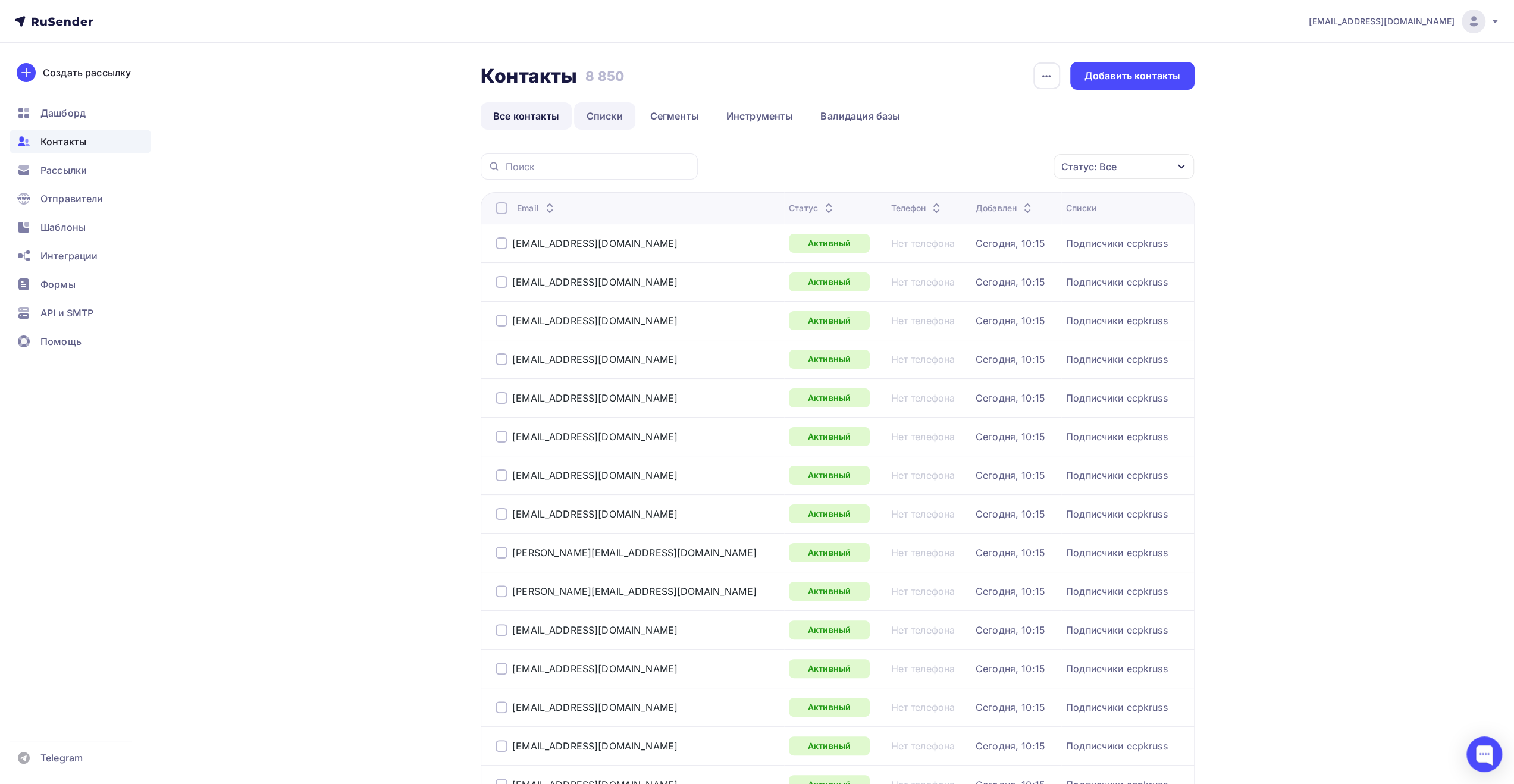
click at [612, 117] on link "Списки" at bounding box center [605, 116] width 61 height 27
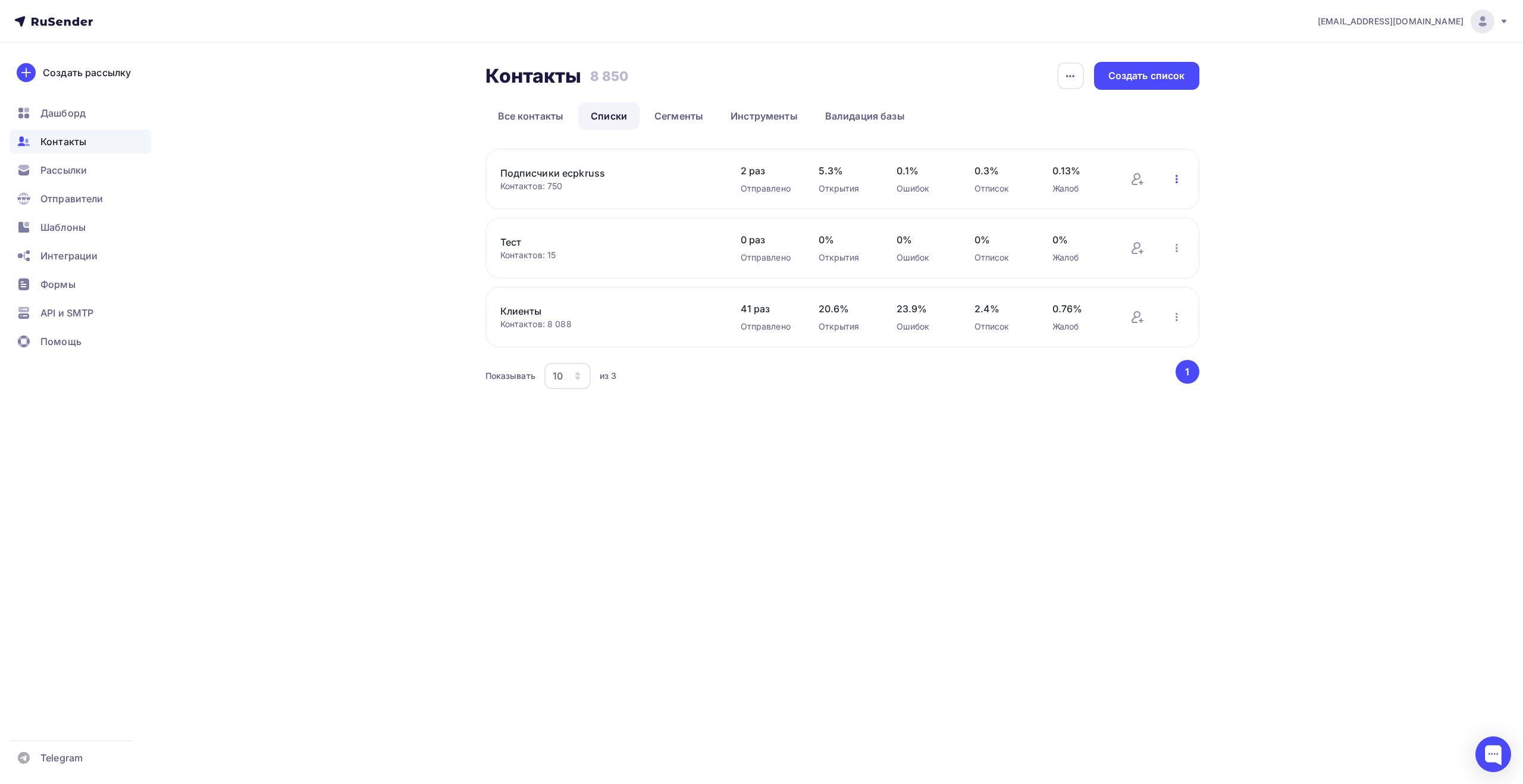
click at [1178, 178] on icon "button" at bounding box center [1176, 178] width 14 height 14
click at [1126, 212] on div "Добавить контакты" at bounding box center [1099, 212] width 167 height 19
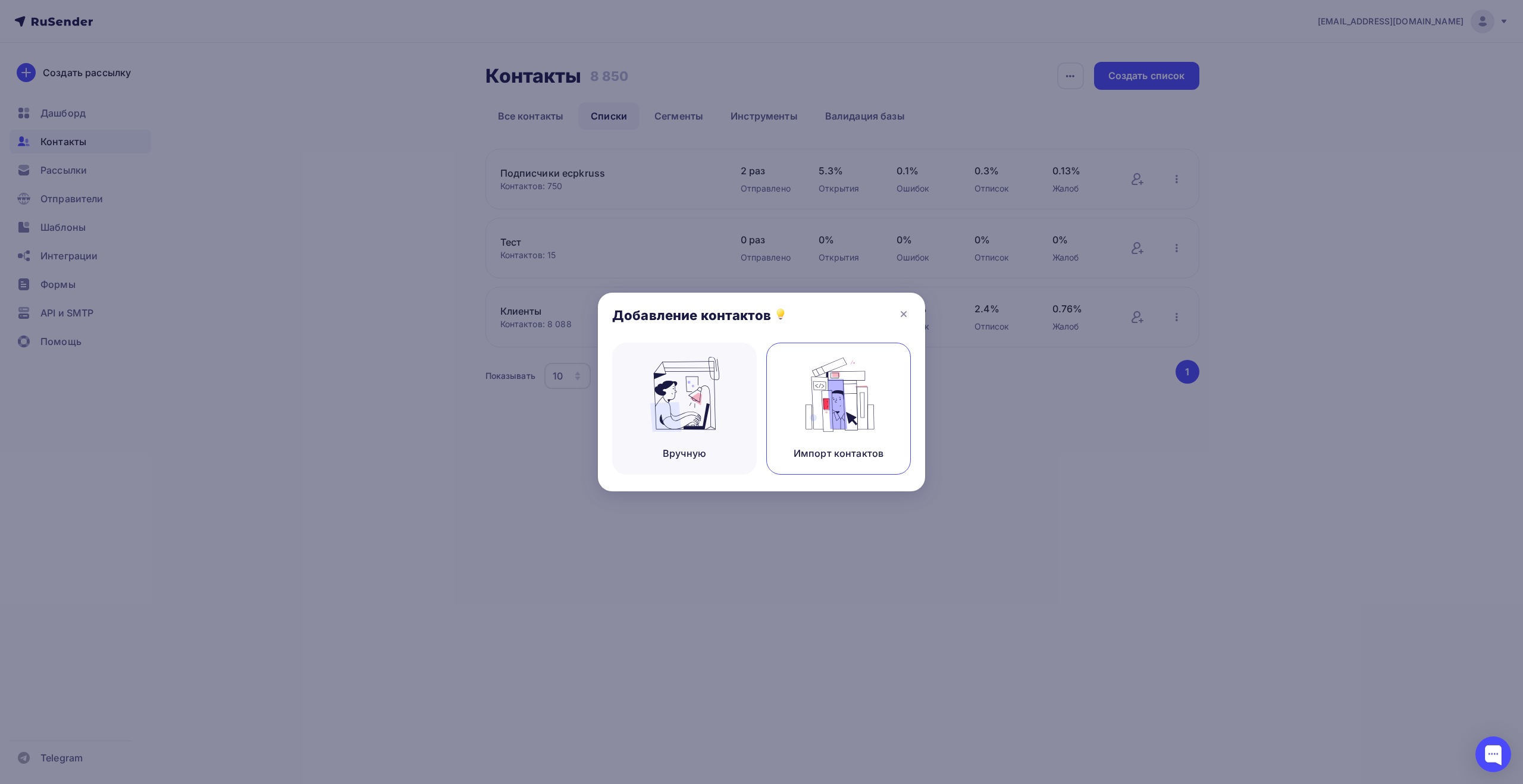
click at [850, 392] on img at bounding box center [839, 394] width 79 height 75
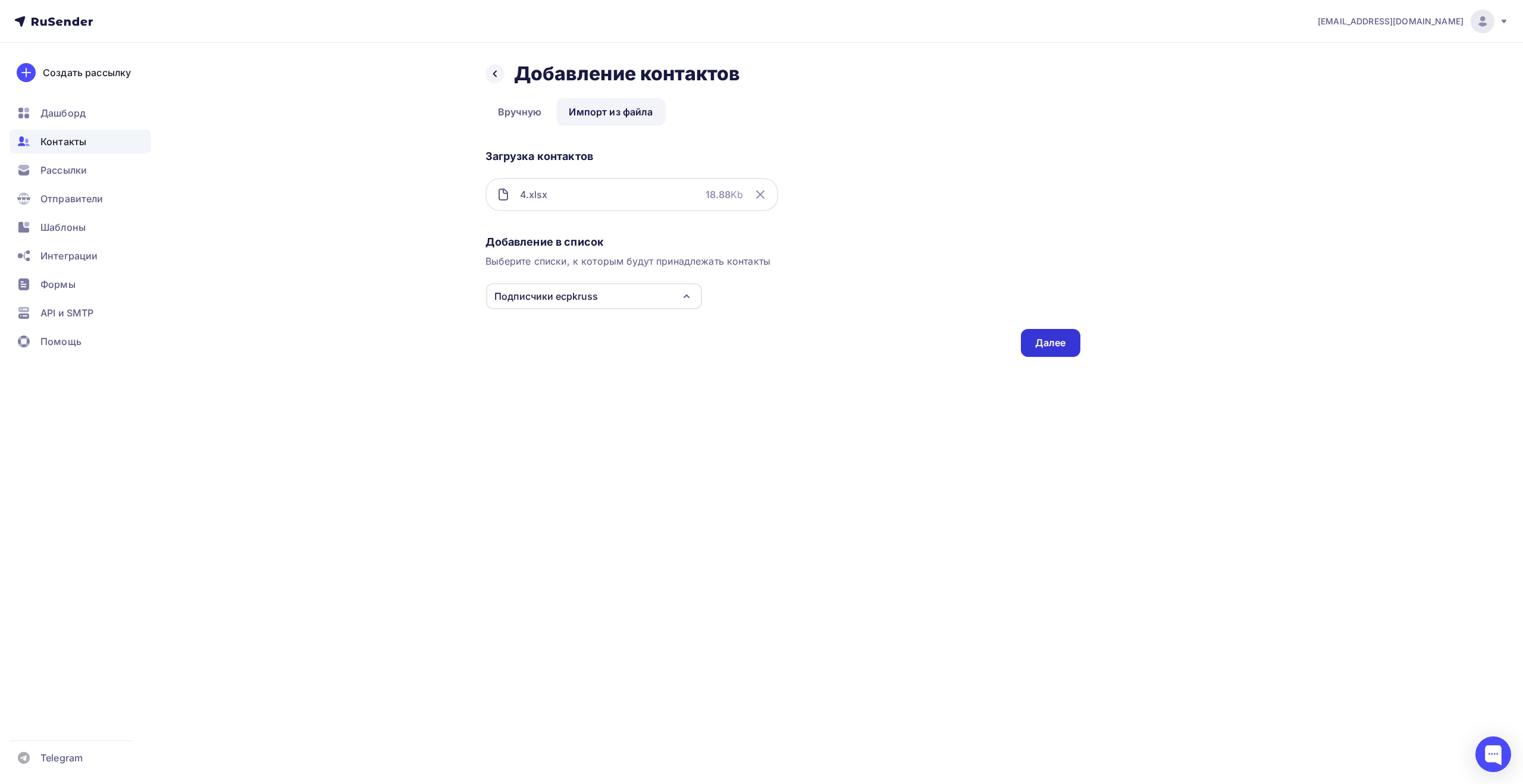
click at [1055, 344] on div "Далее" at bounding box center [1050, 343] width 31 height 14
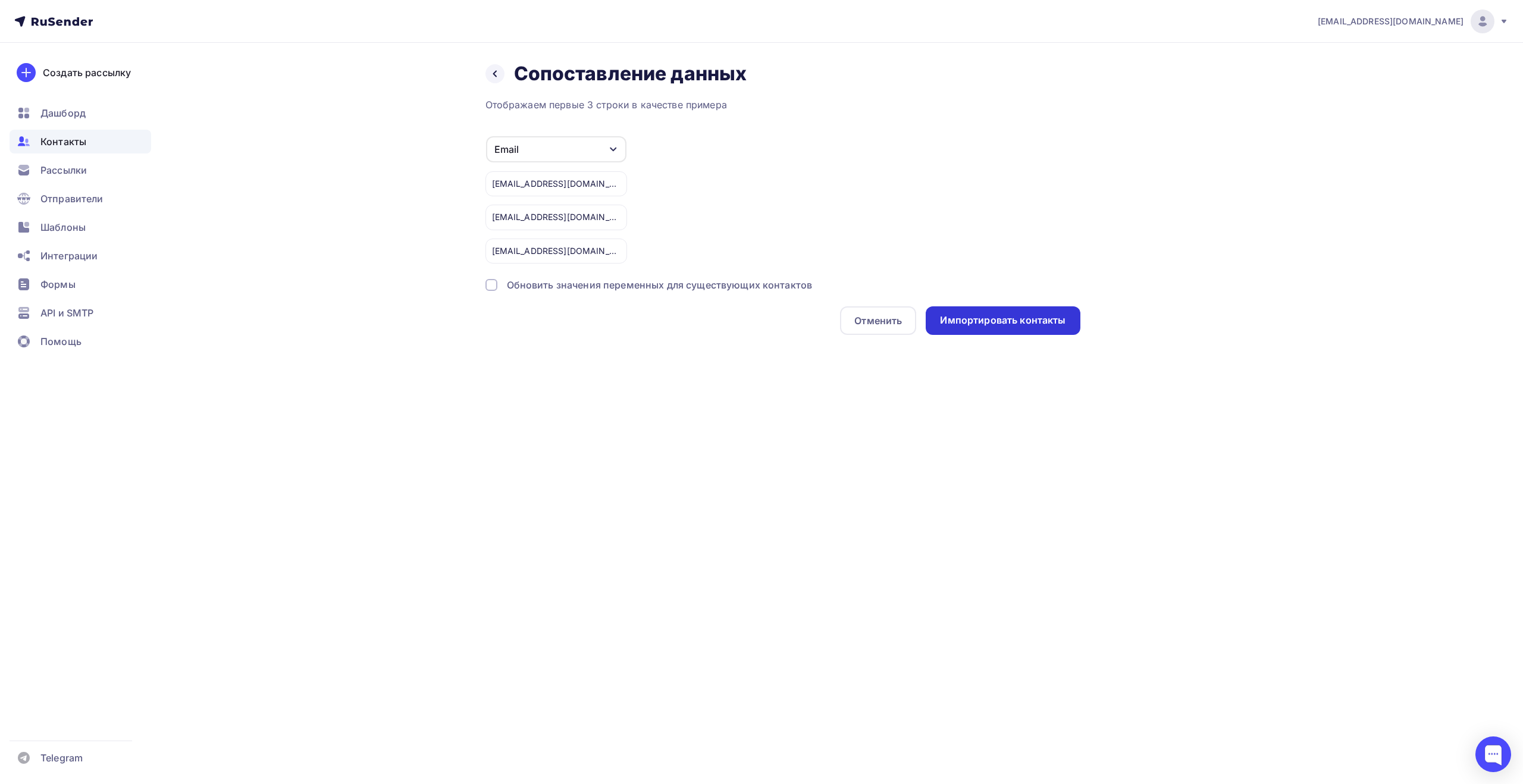
click at [1006, 321] on div "Импортировать контакты" at bounding box center [1003, 320] width 126 height 14
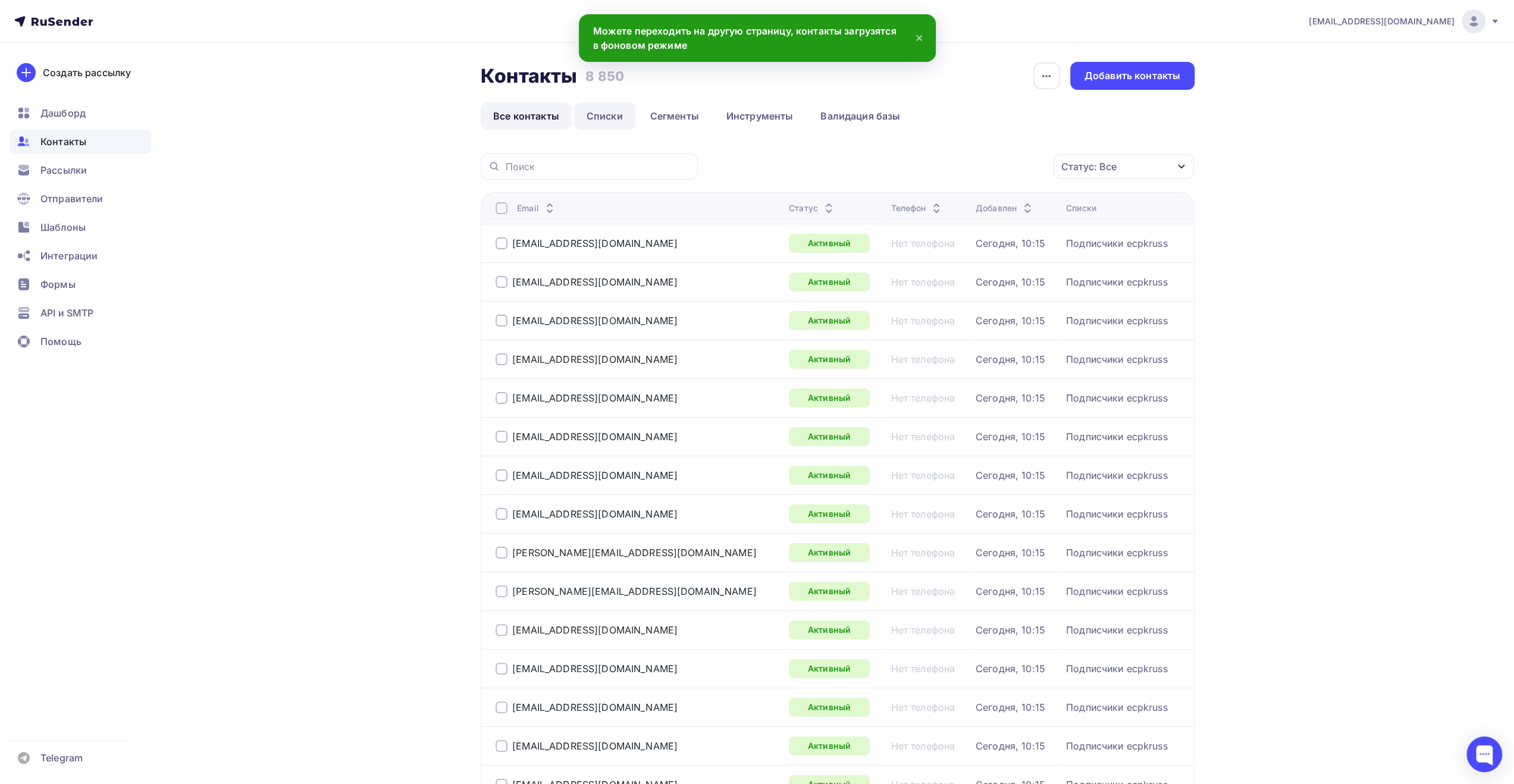
click at [602, 121] on link "Списки" at bounding box center [605, 116] width 61 height 27
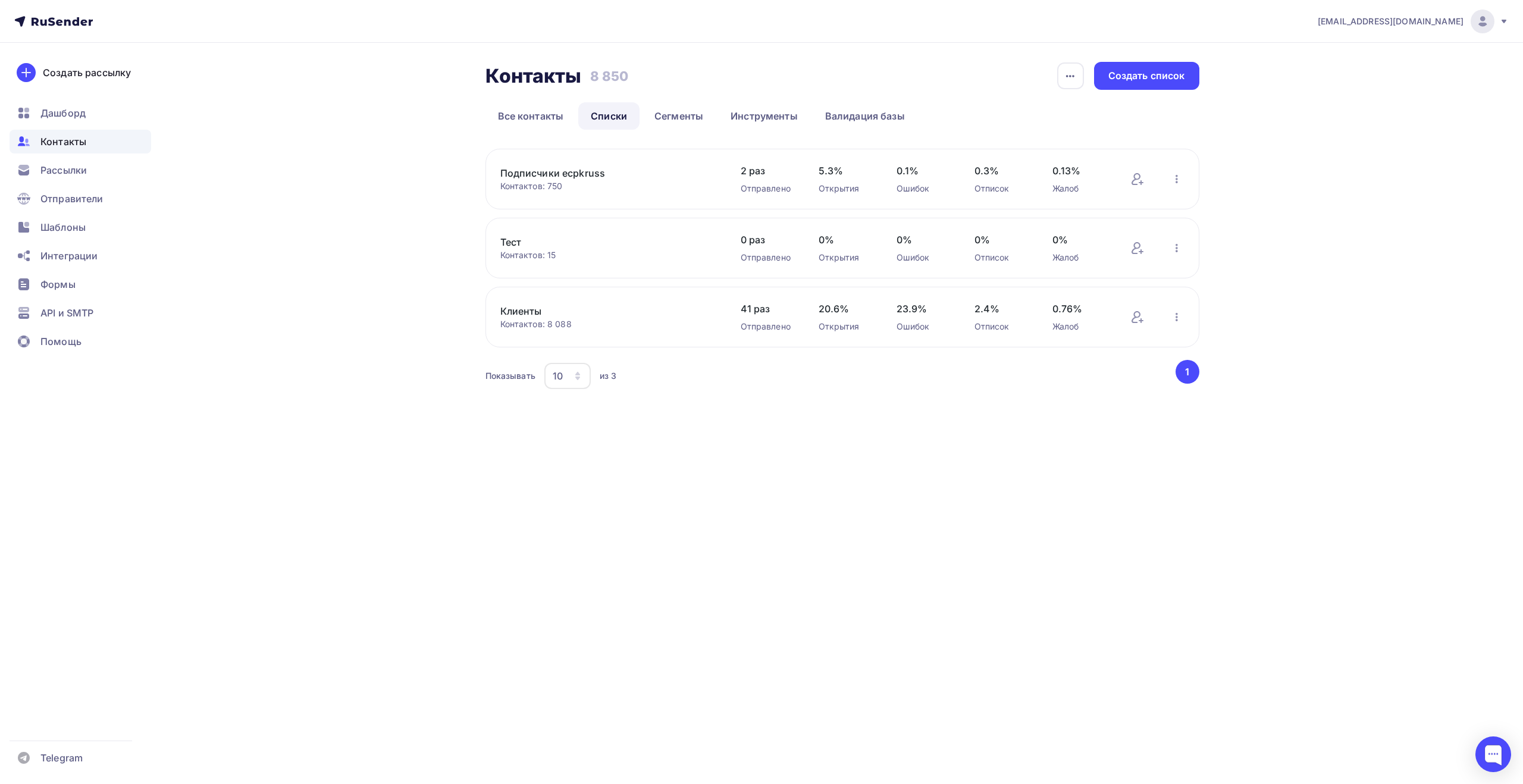
click at [1385, 293] on div "[EMAIL_ADDRESS][DOMAIN_NAME] Аккаунт Тарифы Выйти Создать рассылку [GEOGRAPHIC_…" at bounding box center [761, 220] width 1523 height 440
click at [1402, 364] on div "[EMAIL_ADDRESS][DOMAIN_NAME] Аккаунт Тарифы Выйти Создать рассылку [GEOGRAPHIC_…" at bounding box center [761, 220] width 1523 height 440
click at [1401, 365] on div "[EMAIL_ADDRESS][DOMAIN_NAME] Аккаунт Тарифы Выйти Создать рассылку [GEOGRAPHIC_…" at bounding box center [761, 220] width 1523 height 440
click at [1377, 301] on div "[EMAIL_ADDRESS][DOMAIN_NAME] Аккаунт Тарифы Выйти Создать рассылку [GEOGRAPHIC_…" at bounding box center [761, 220] width 1523 height 440
click at [1378, 322] on div "[EMAIL_ADDRESS][DOMAIN_NAME] Аккаунт Тарифы Выйти Создать рассылку [GEOGRAPHIC_…" at bounding box center [761, 220] width 1523 height 440
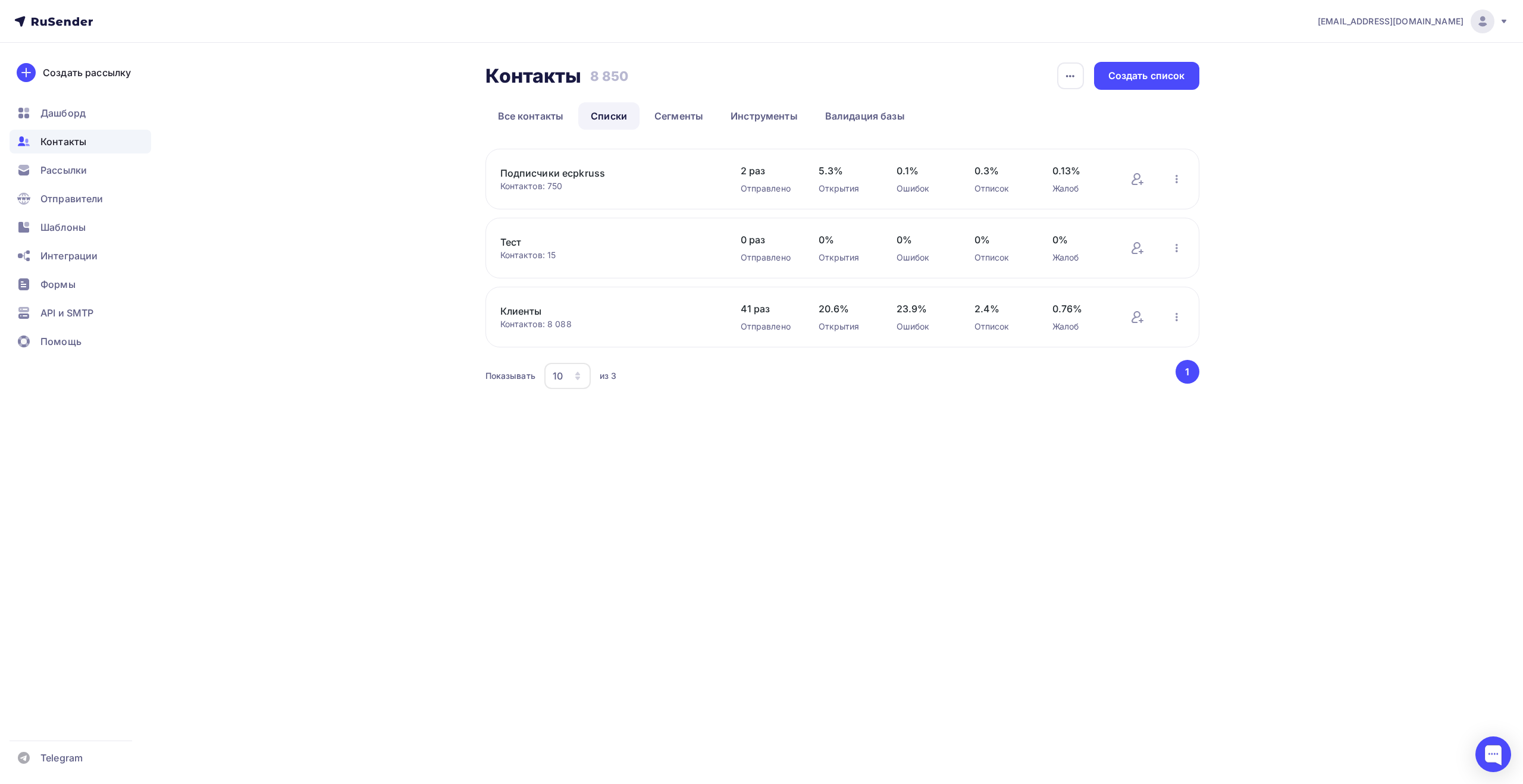
click at [1373, 325] on div "[EMAIL_ADDRESS][DOMAIN_NAME] Аккаунт Тарифы Выйти Создать рассылку [GEOGRAPHIC_…" at bounding box center [761, 220] width 1523 height 440
drag, startPoint x: 359, startPoint y: 218, endPoint x: 360, endPoint y: 226, distance: 8.1
click at [360, 218] on div "Контакты Контакты 8 850 8 850 История импорта Создать список Все контакты Списк…" at bounding box center [762, 241] width 975 height 397
click at [1491, 24] on div at bounding box center [1483, 21] width 24 height 24
click at [1373, 104] on link "Выйти" at bounding box center [1402, 108] width 200 height 24
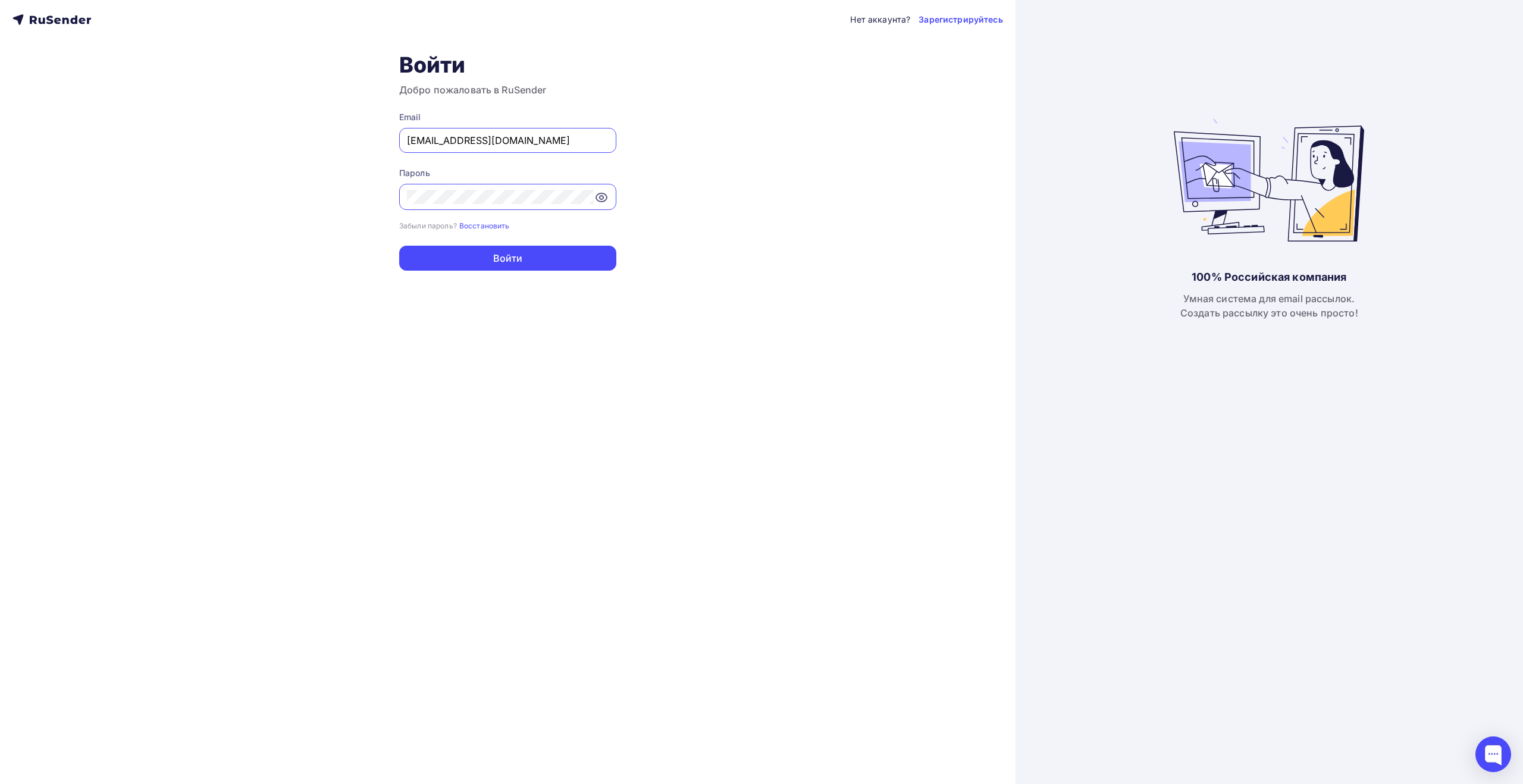
click at [568, 142] on input "[EMAIL_ADDRESS][DOMAIN_NAME]" at bounding box center [507, 140] width 202 height 14
type input "[EMAIL_ADDRESS][DOMAIN_NAME]"
click at [519, 254] on button "Войти" at bounding box center [507, 258] width 217 height 25
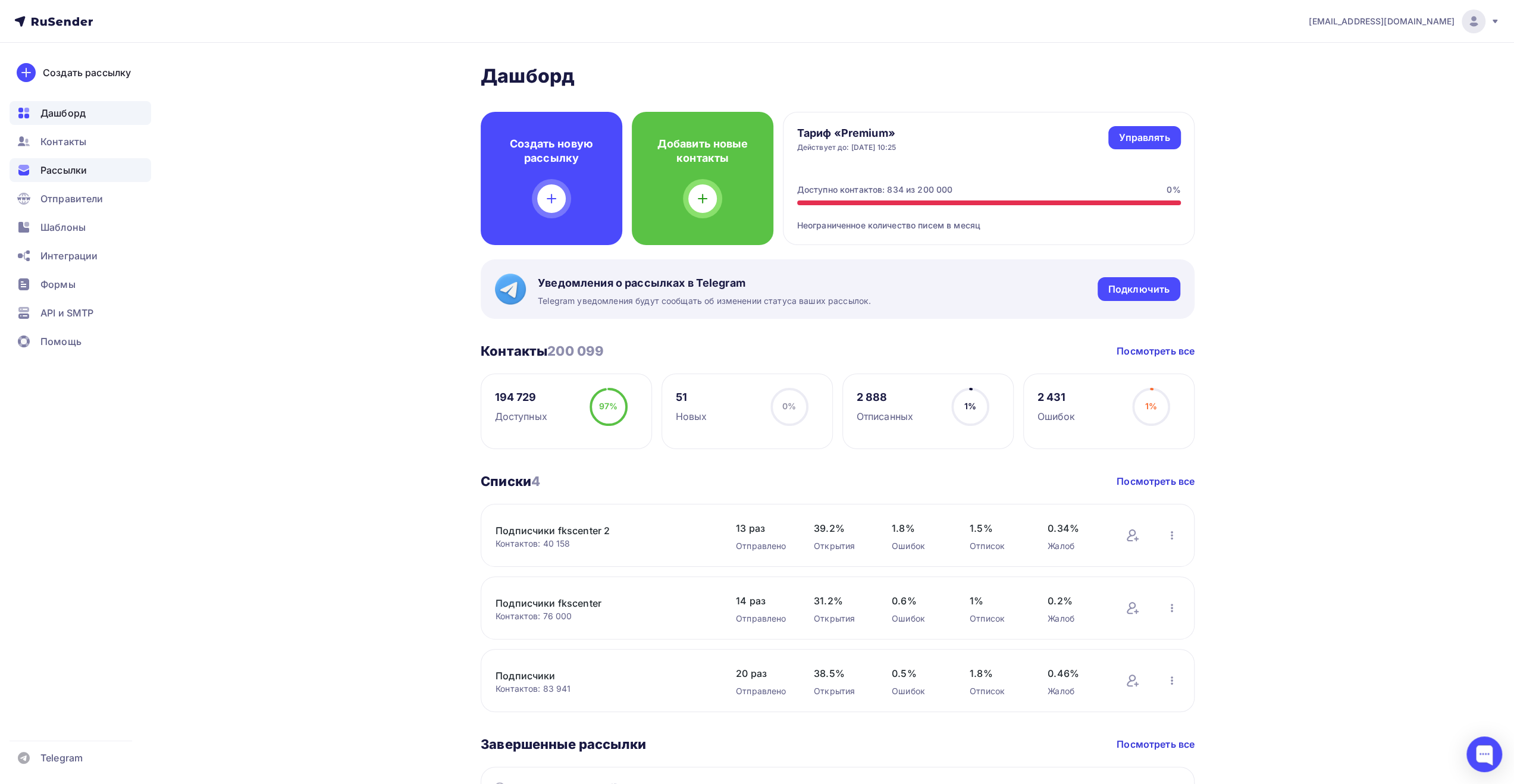
click at [71, 171] on span "Рассылки" at bounding box center [64, 169] width 46 height 14
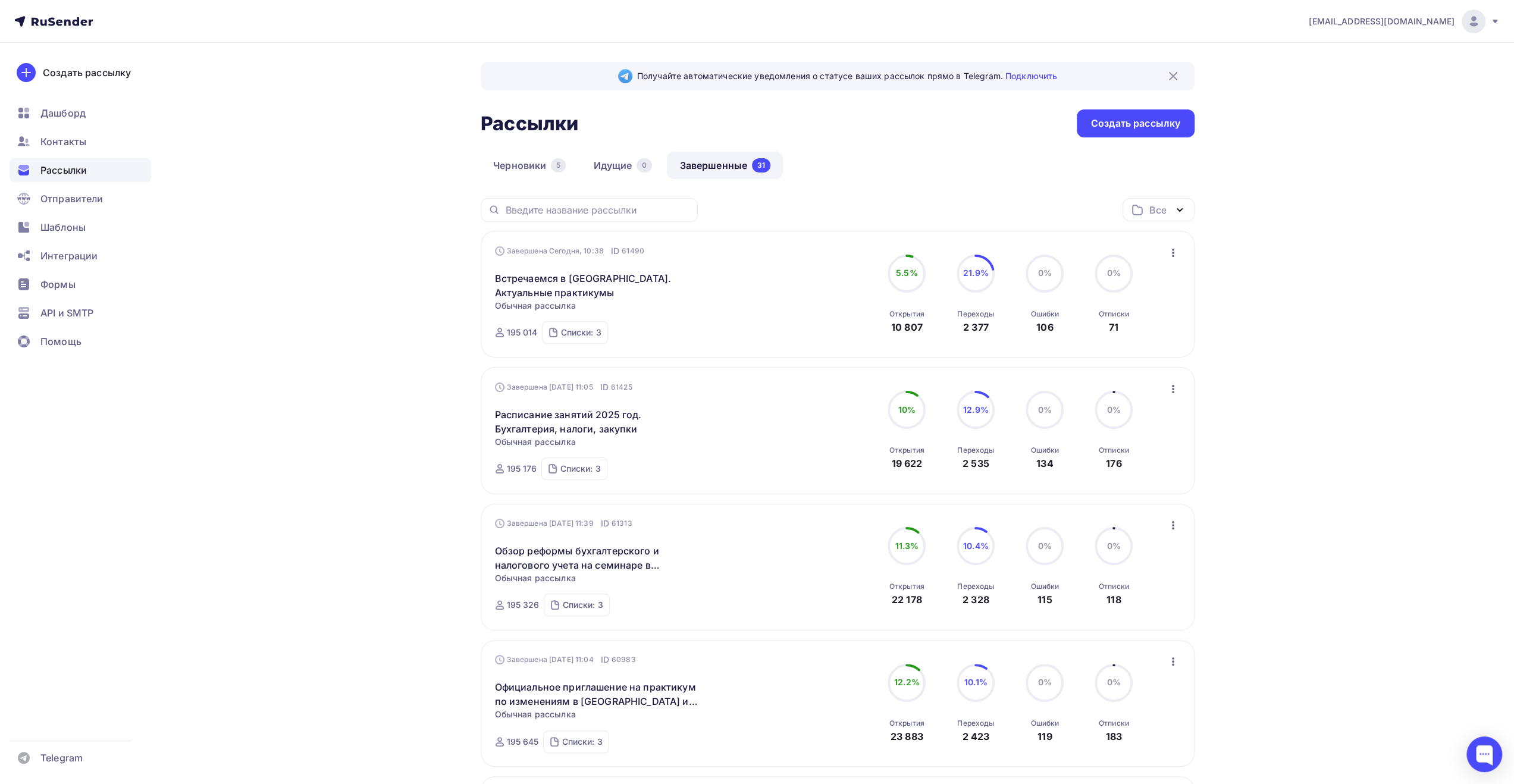
click at [906, 155] on div "Черновики 5 Идущие 0 Завершенные 31" at bounding box center [838, 175] width 714 height 46
click at [893, 179] on div "Черновики 5 Идущие 0 Завершенные 31" at bounding box center [838, 175] width 714 height 46
click at [893, 123] on div "Рассылки Рассылки Создать рассылку" at bounding box center [838, 123] width 714 height 28
click at [874, 164] on div "Черновики 5 Идущие 0 Завершенные 31" at bounding box center [838, 175] width 714 height 46
click at [893, 127] on div "Рассылки Рассылки Создать рассылку" at bounding box center [838, 123] width 714 height 28
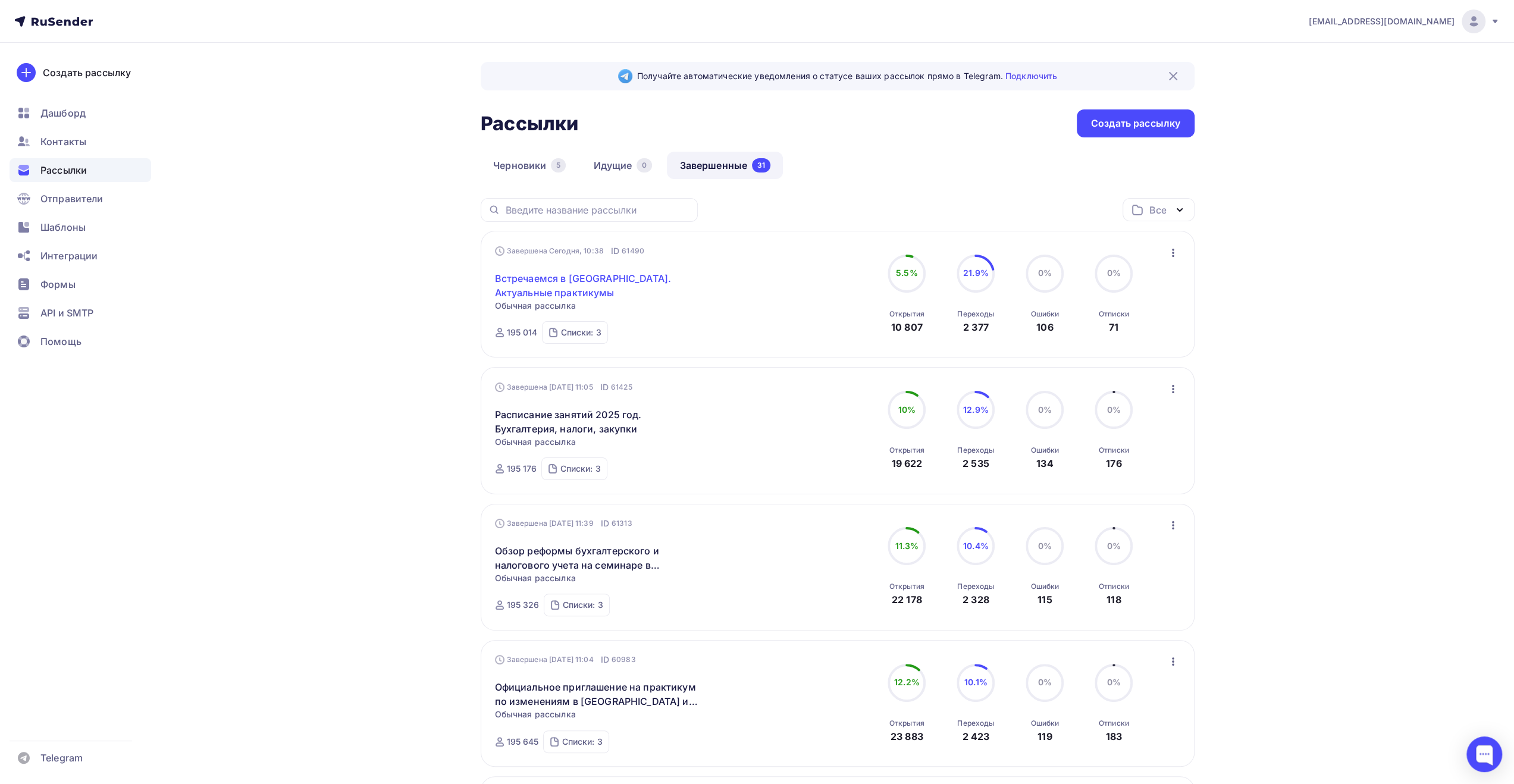
click at [648, 277] on link "Встречаемся в [GEOGRAPHIC_DATA]. Актуальные практикумы" at bounding box center [597, 285] width 204 height 29
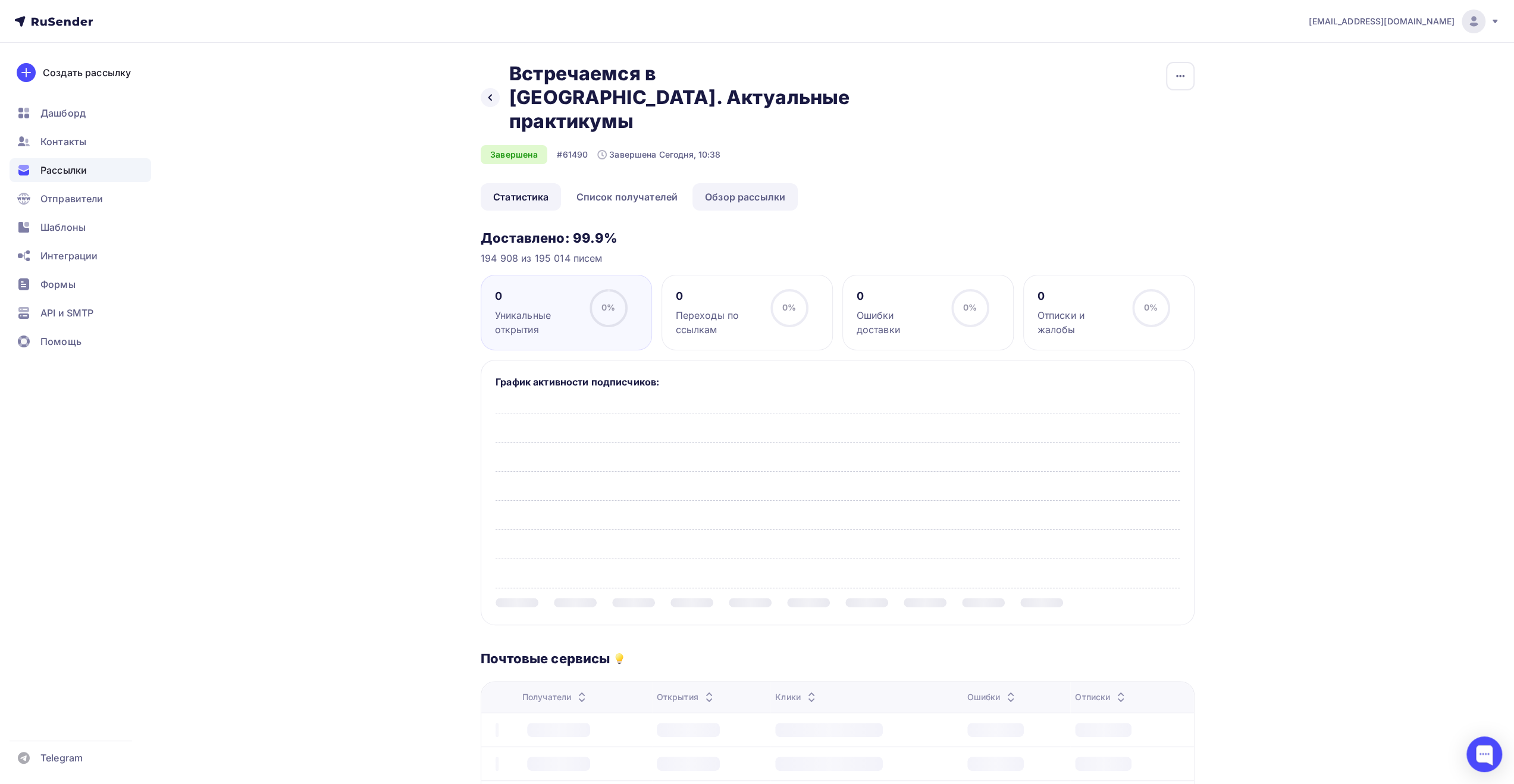
click at [746, 183] on link "Обзор рассылки" at bounding box center [745, 197] width 105 height 27
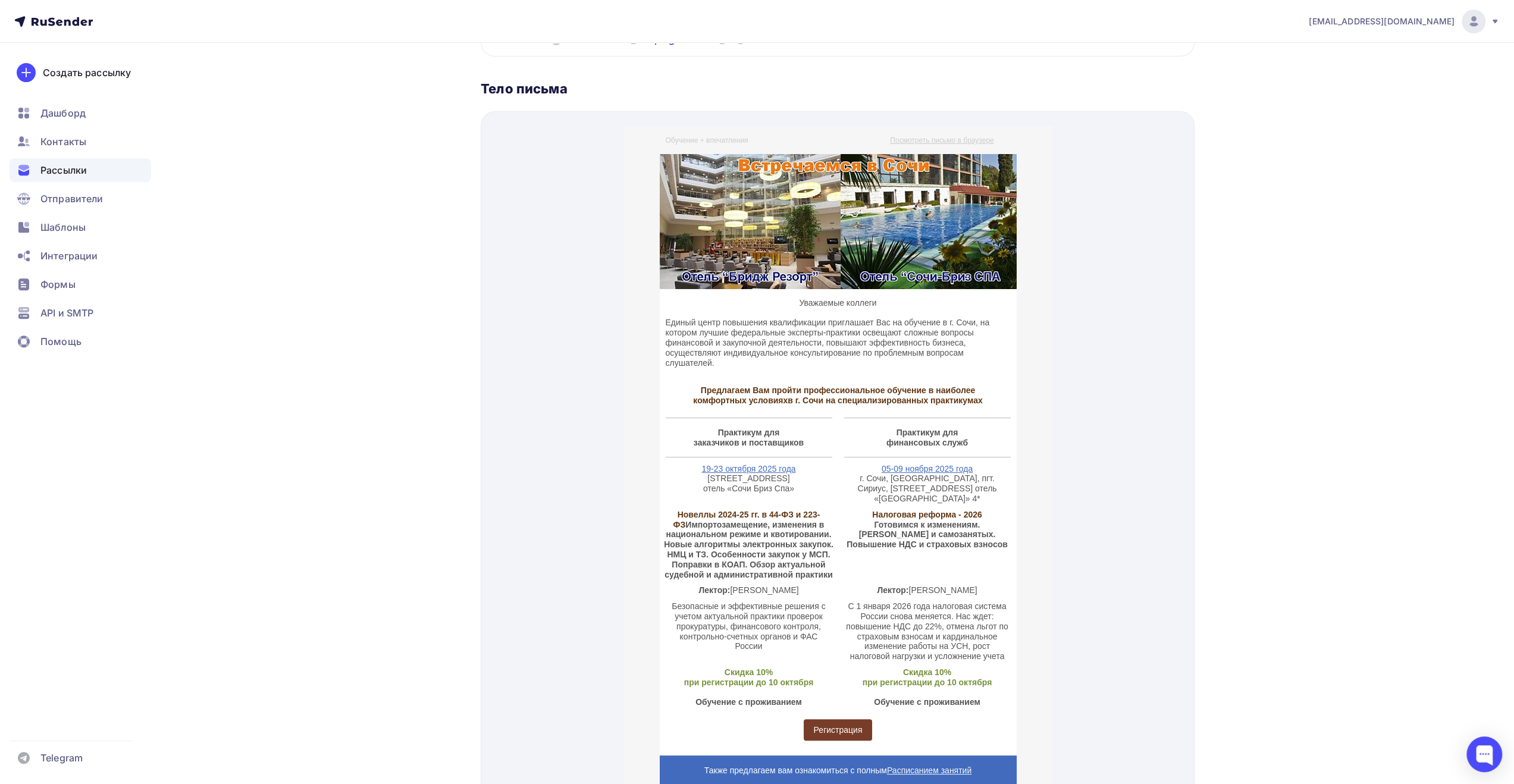
scroll to position [200, 0]
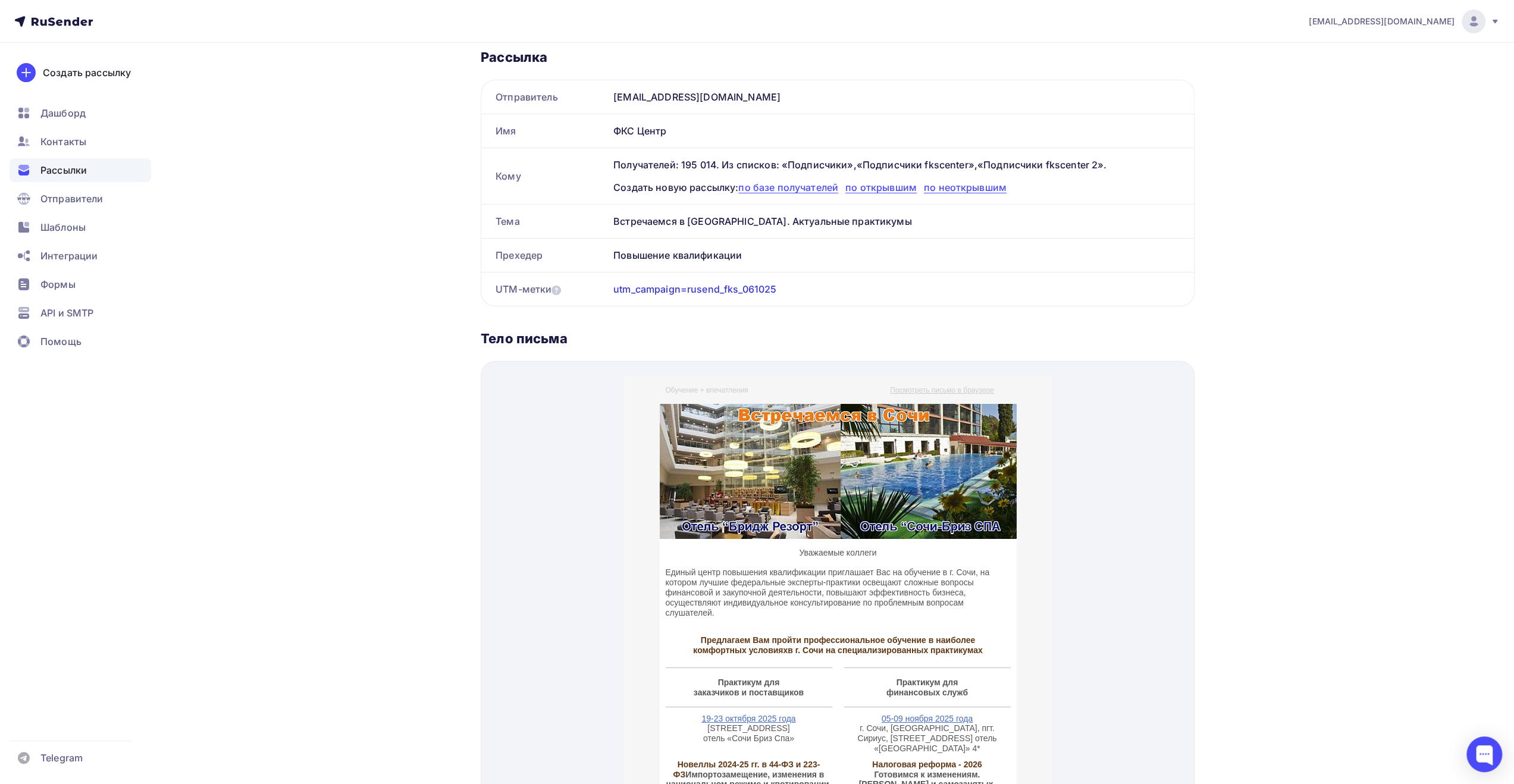
click at [75, 169] on span "Рассылки" at bounding box center [64, 169] width 46 height 14
